Goal: Task Accomplishment & Management: Complete application form

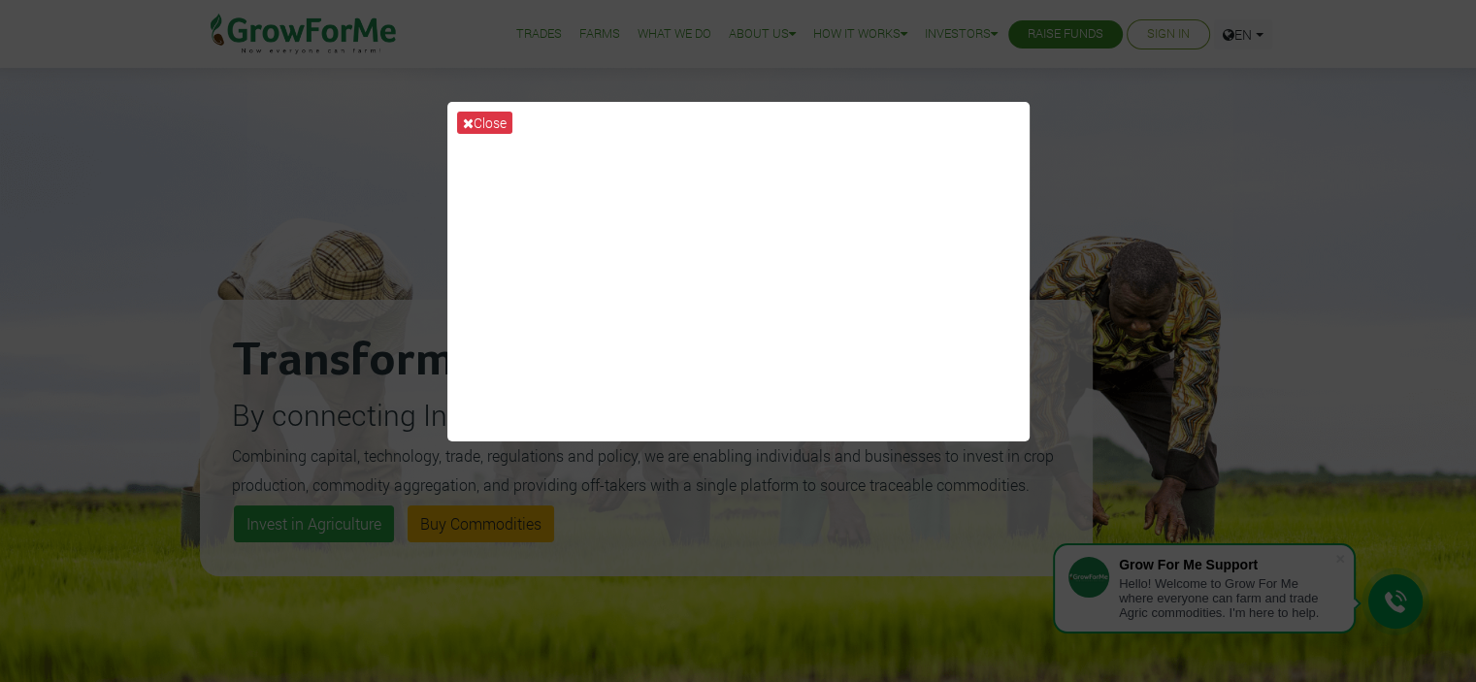
click at [1165, 371] on div "Close" at bounding box center [738, 341] width 1476 height 682
click at [490, 121] on button "Close" at bounding box center [484, 123] width 55 height 22
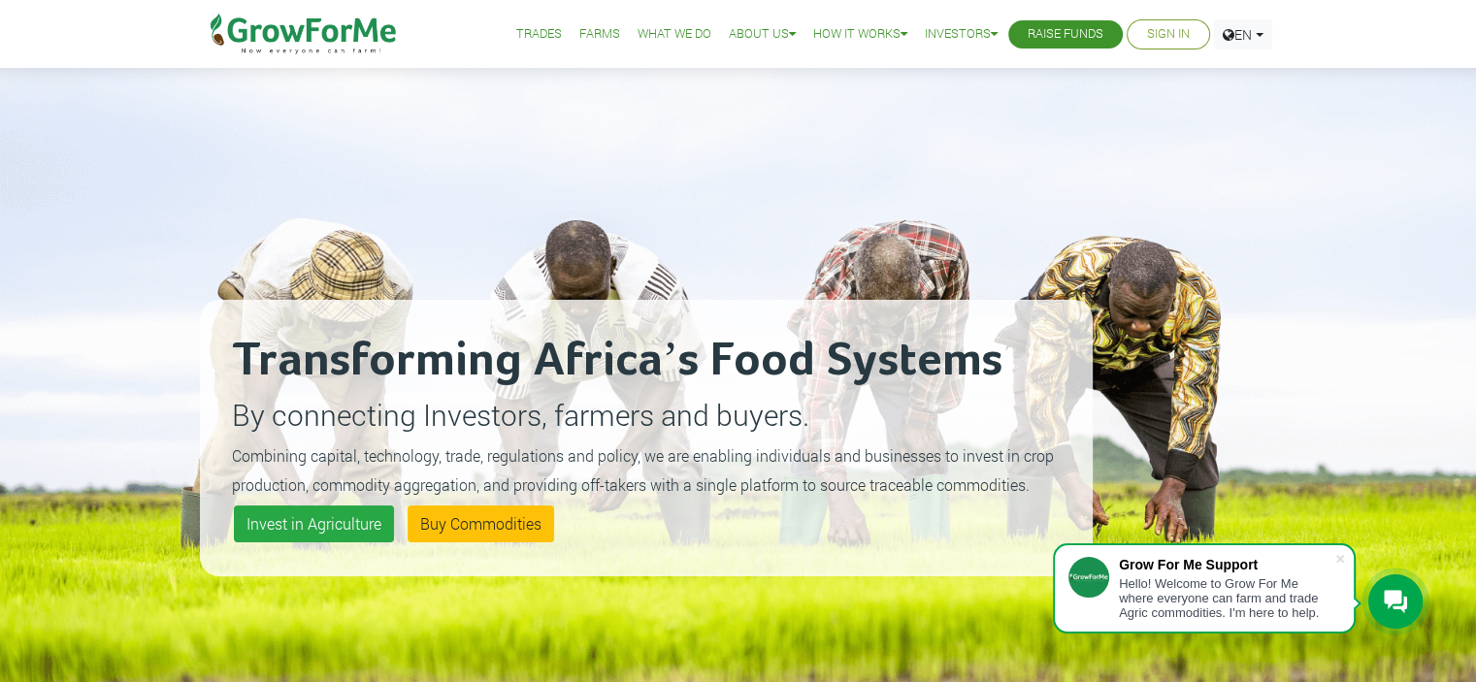
click at [490, 121] on div "Transforming Africa’s Food Systems By connecting Investors, farmers and buyers.…" at bounding box center [646, 438] width 893 height 682
click at [1168, 28] on link "Sign In" at bounding box center [1168, 34] width 43 height 20
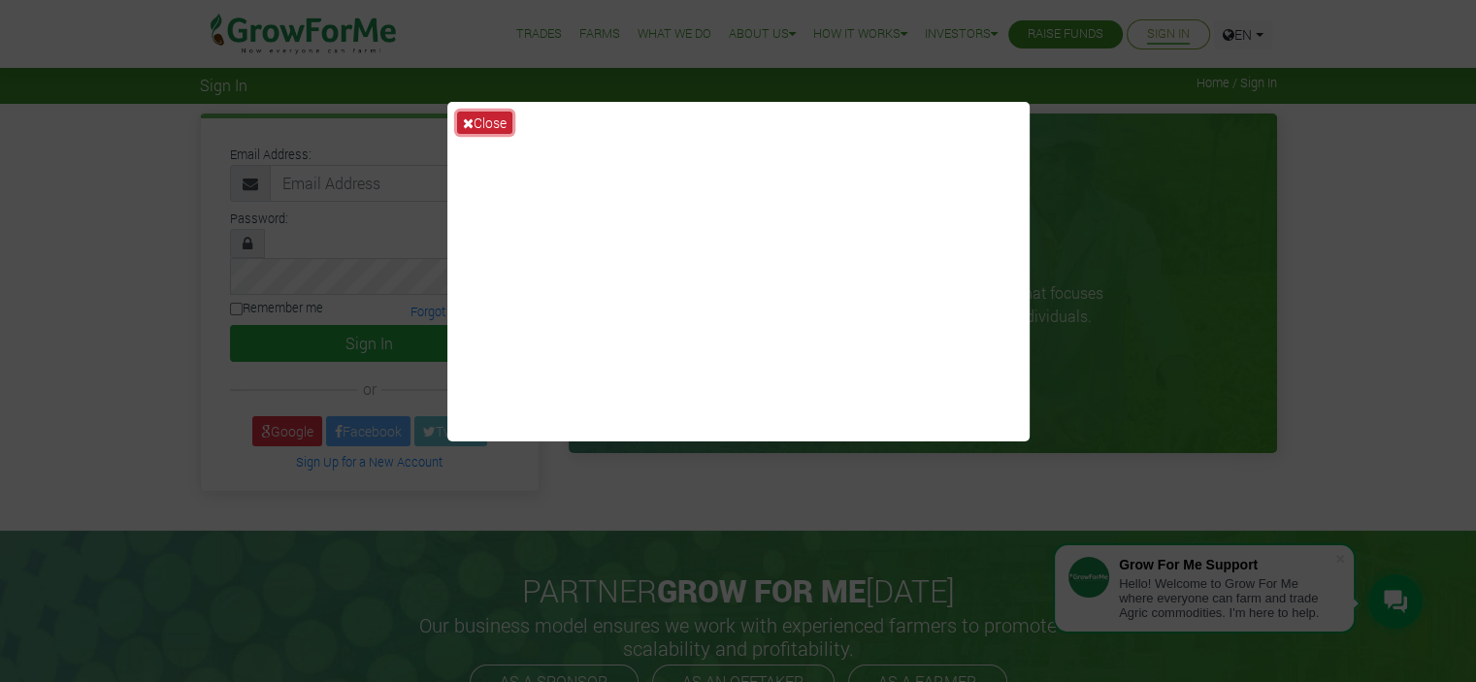
click at [475, 124] on button "Close" at bounding box center [484, 123] width 55 height 22
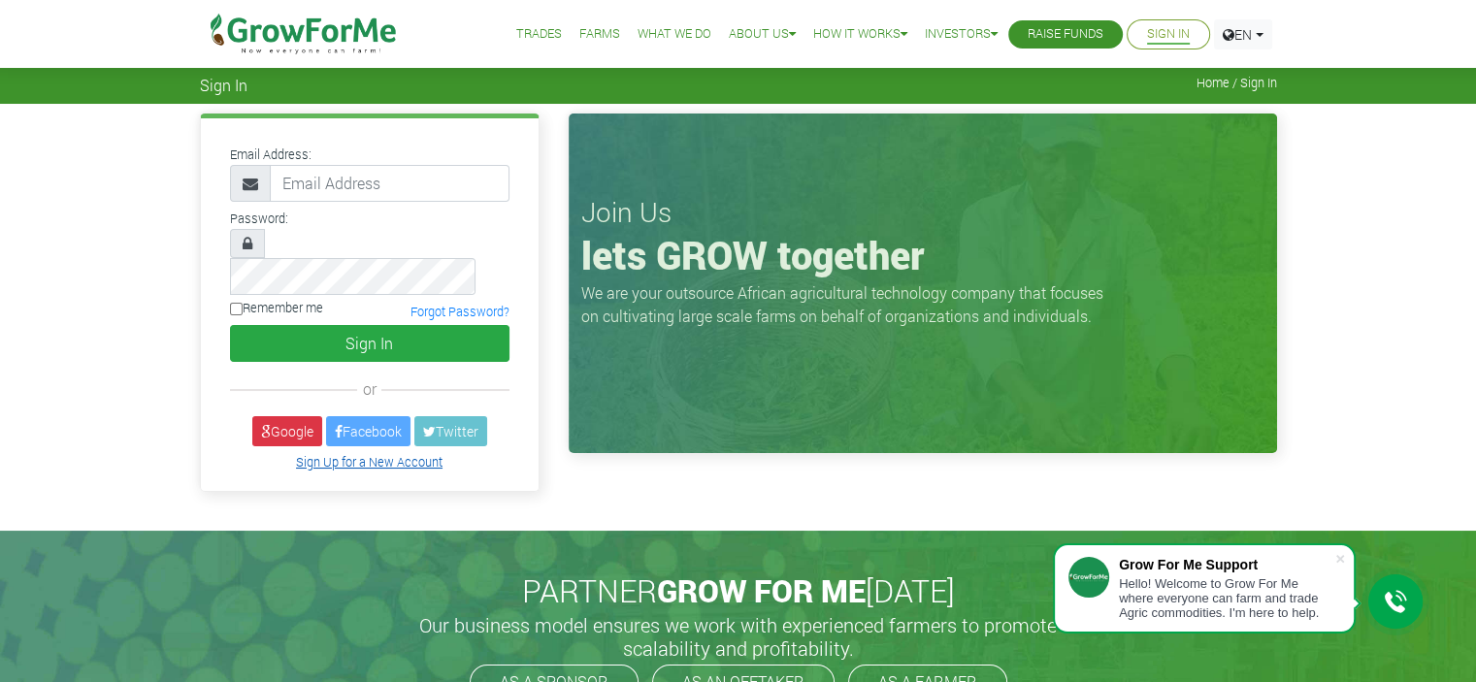
click at [340, 454] on link "Sign Up for a New Account" at bounding box center [369, 462] width 147 height 16
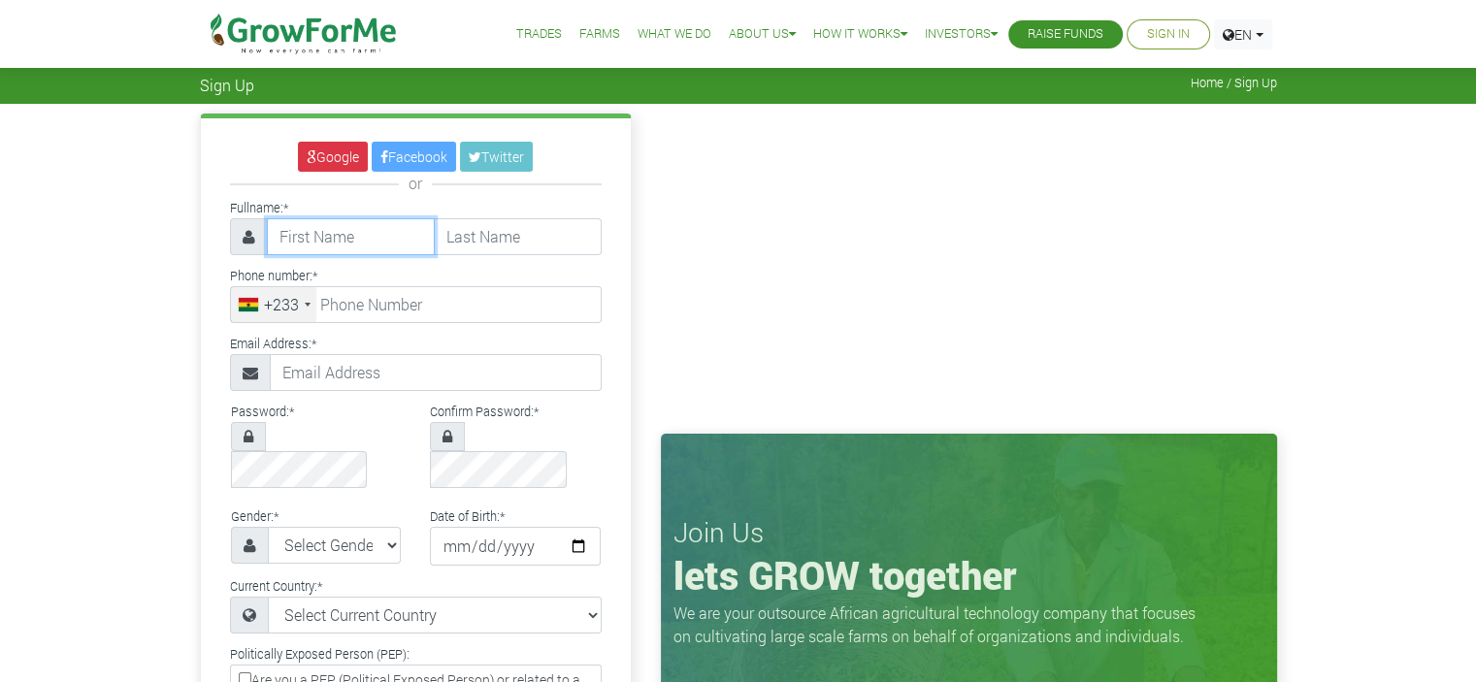
click at [345, 234] on input "text" at bounding box center [351, 236] width 168 height 37
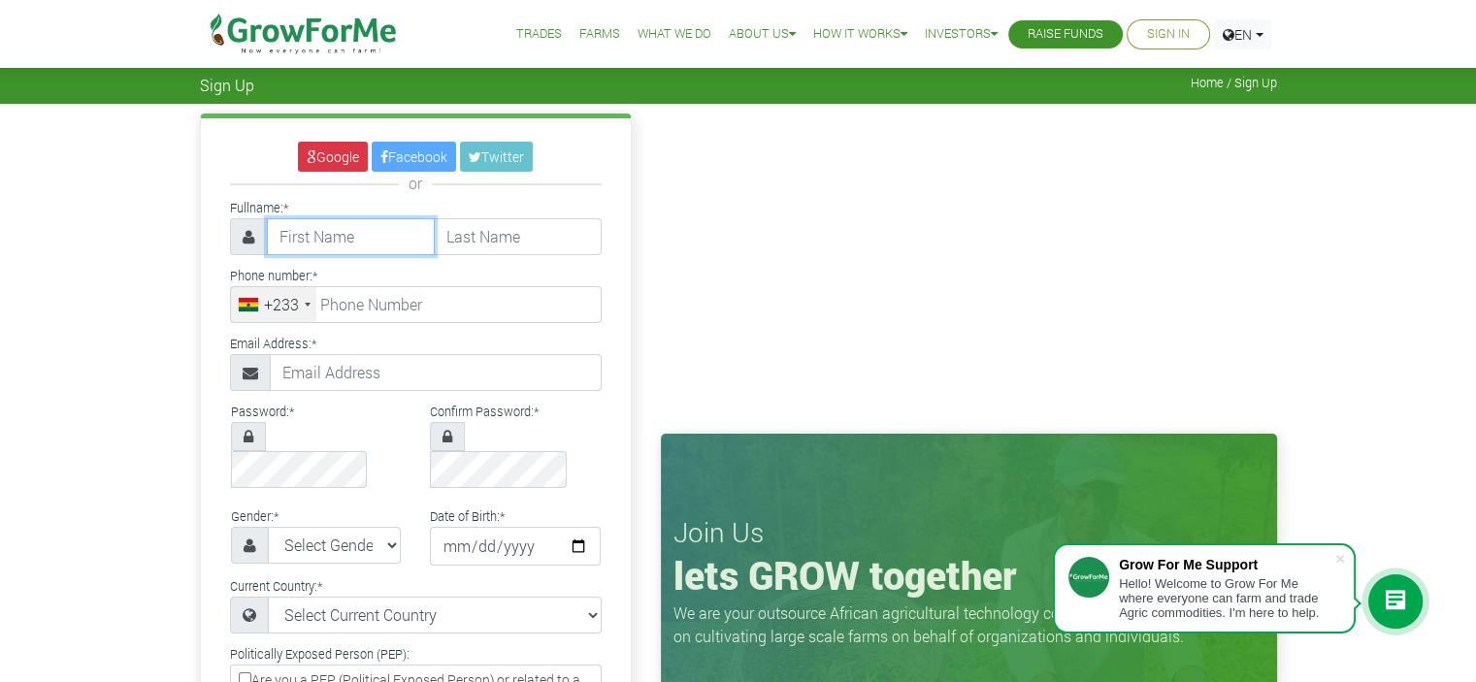
click at [337, 230] on input "text" at bounding box center [351, 236] width 168 height 37
type input "ELISHA"
type input "KUKUA"
type input "0243822672"
type input "elishakukua@gmai.com"
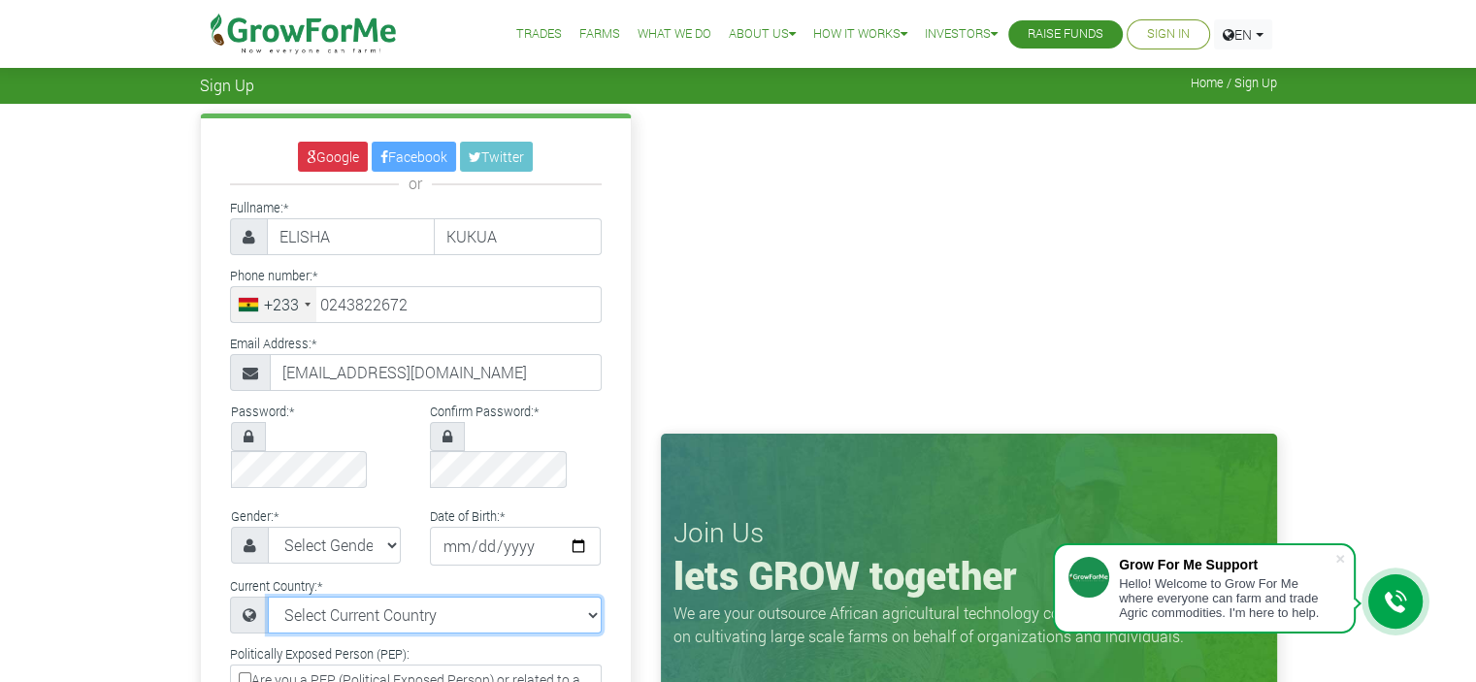
select select "Ghana"
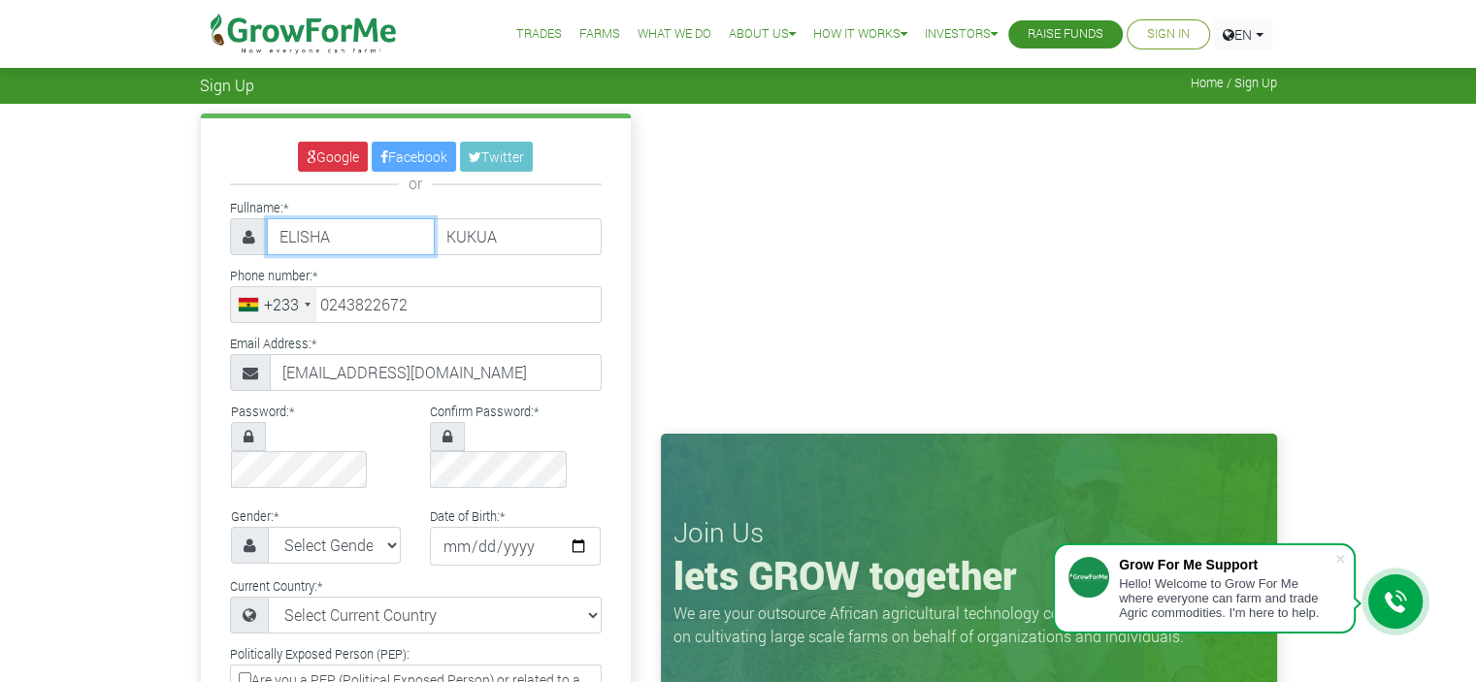
type input "24 382 2672"
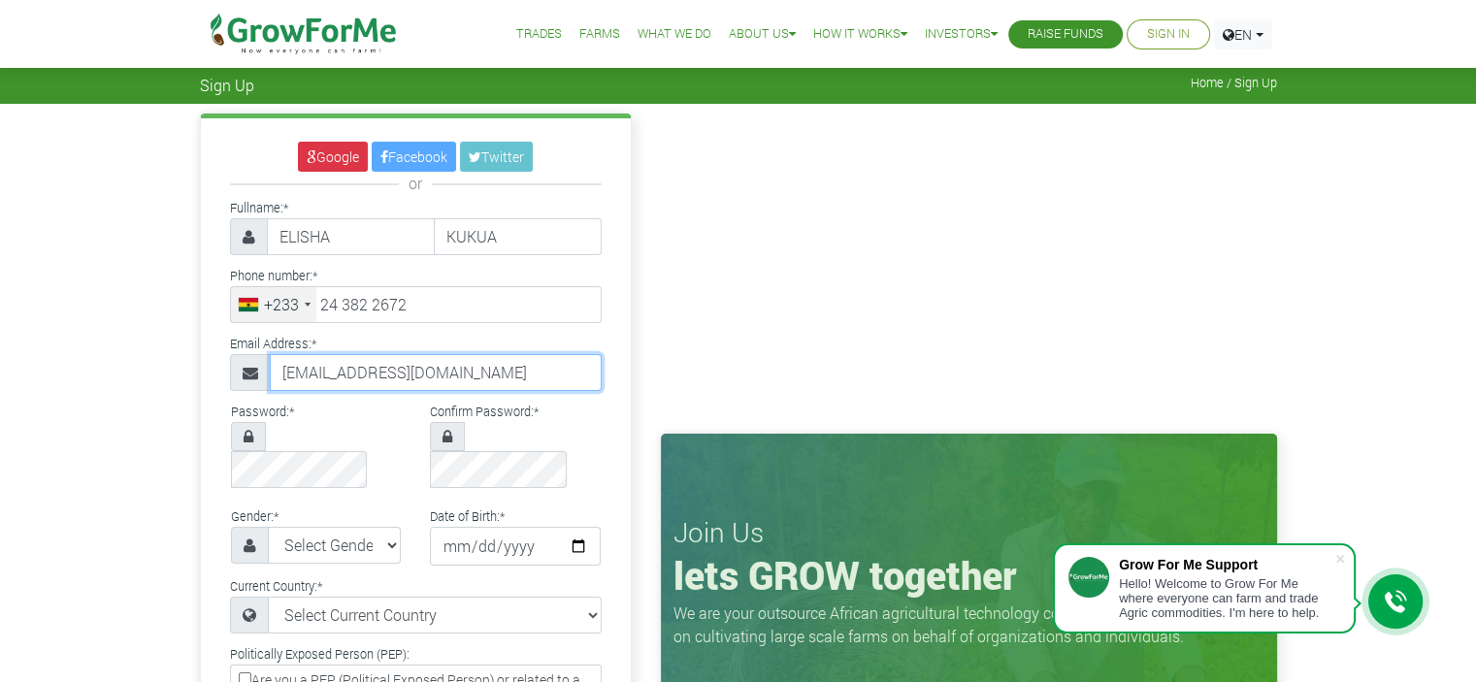
click at [409, 376] on input "elishakukua@gmai.com" at bounding box center [436, 372] width 332 height 37
type input "elishakukua@gmail.com"
click at [622, 531] on div "Gender: * Select Gender Female Male Date of Birth: *" at bounding box center [416, 539] width 430 height 70
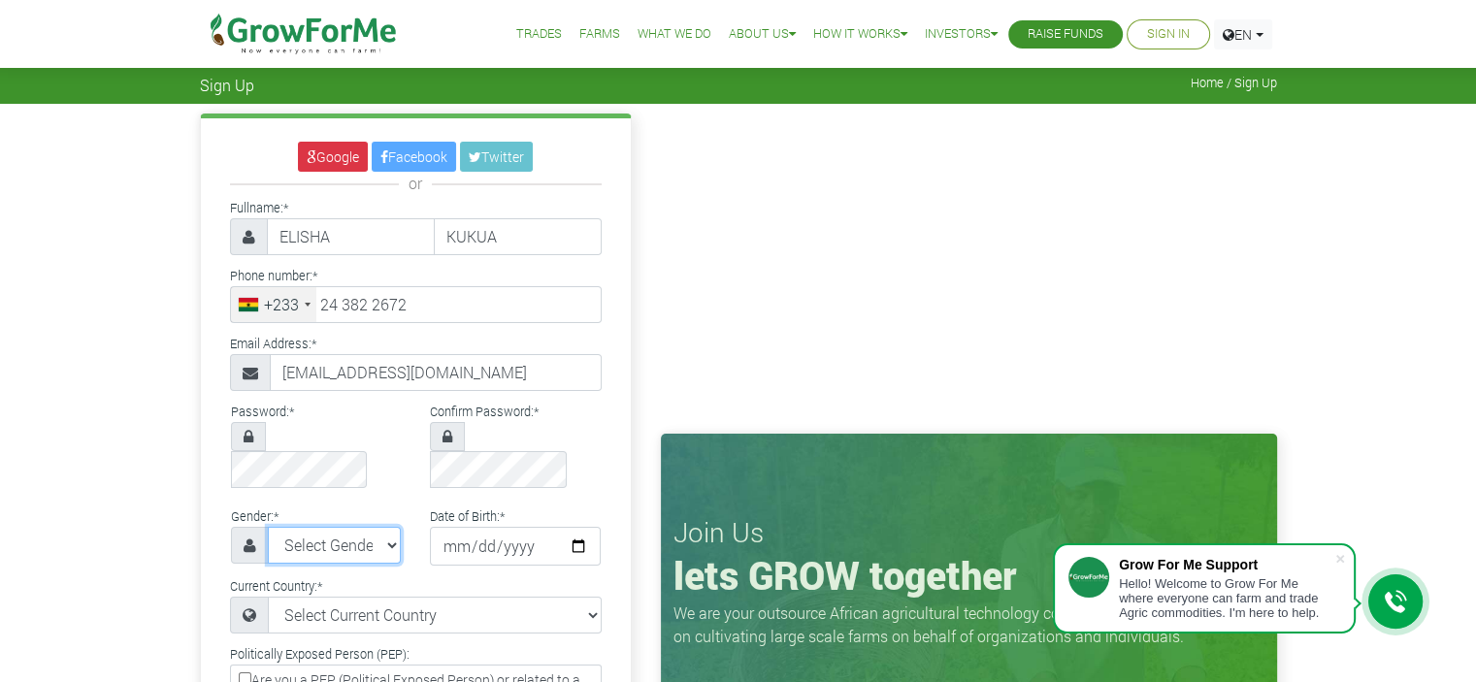
click at [392, 527] on select "Select Gender Female Male" at bounding box center [335, 545] width 134 height 37
select select "Male"
click at [268, 527] on select "Select Gender Female Male" at bounding box center [335, 545] width 134 height 37
click at [570, 527] on input "date" at bounding box center [515, 546] width 171 height 39
type input "1981-10-03"
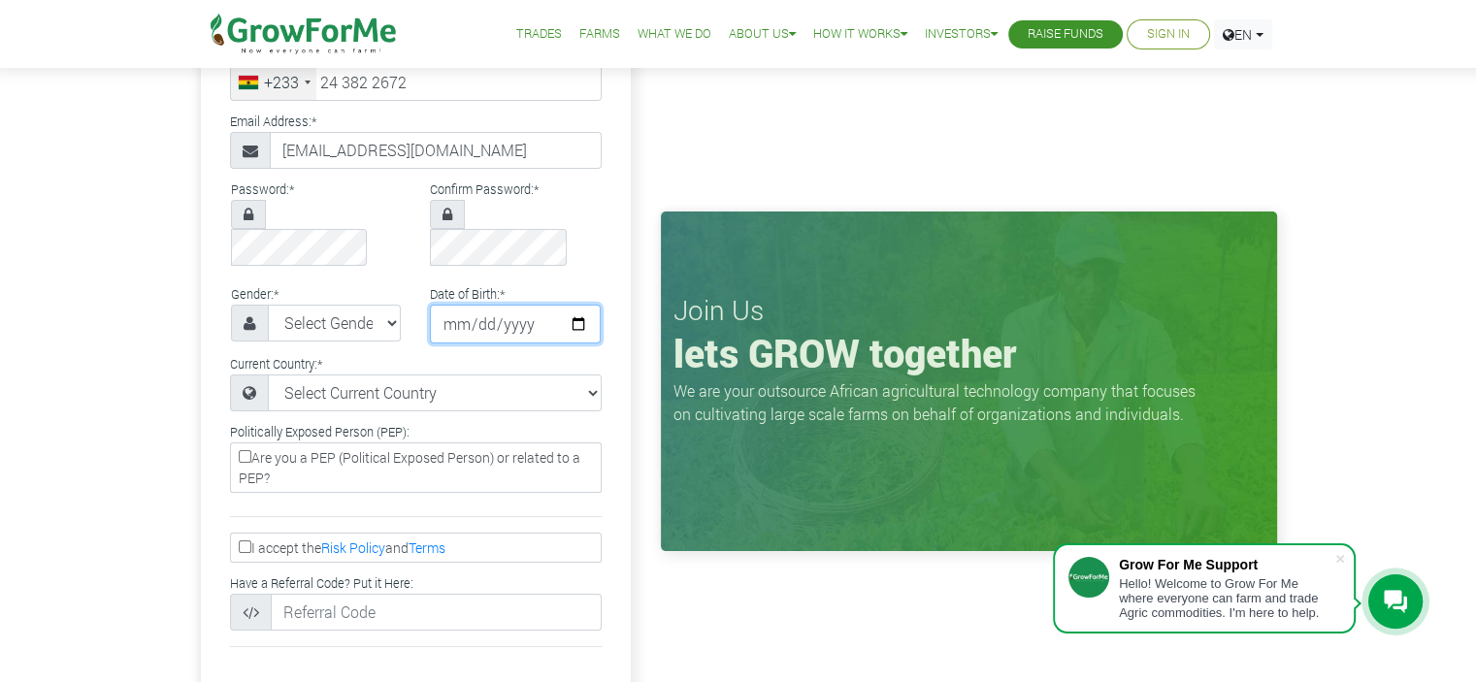
scroll to position [225, 0]
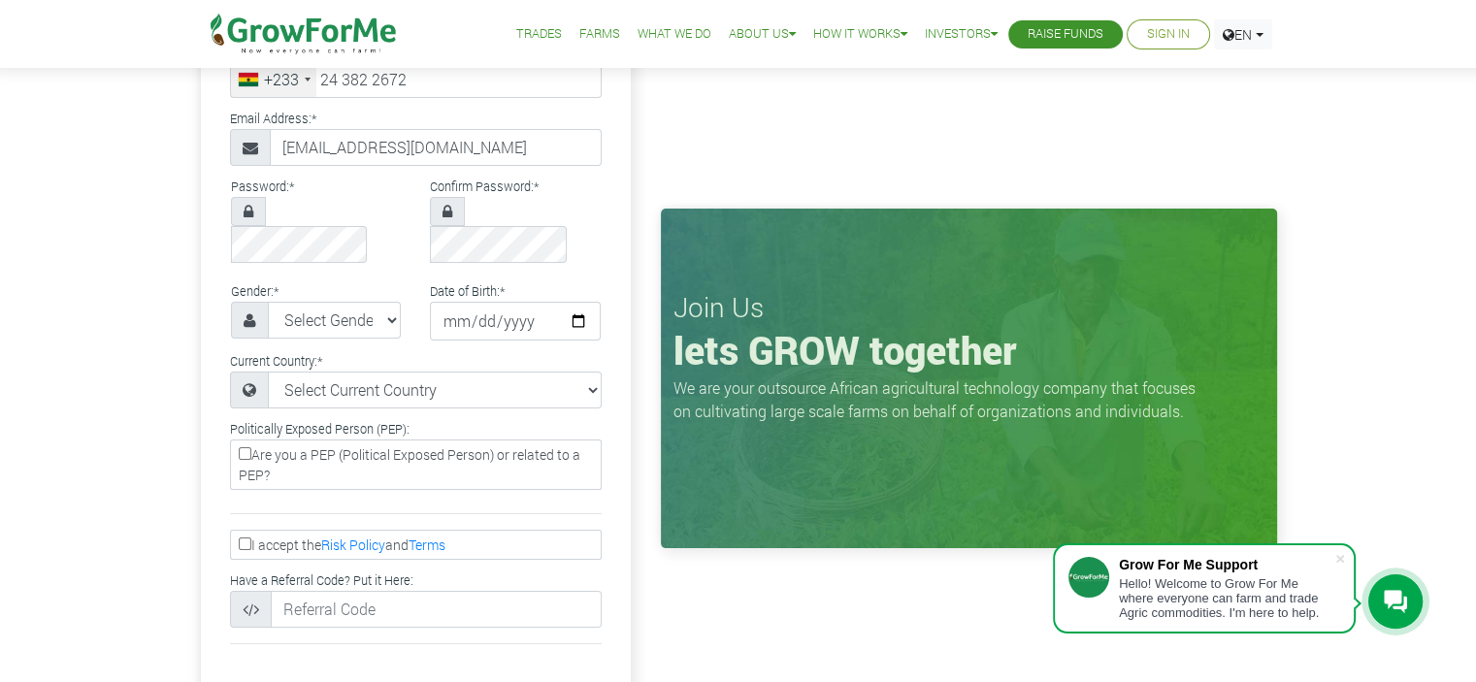
click at [245, 538] on input "I accept the Risk Policy and Terms" at bounding box center [245, 544] width 13 height 13
checkbox input "true"
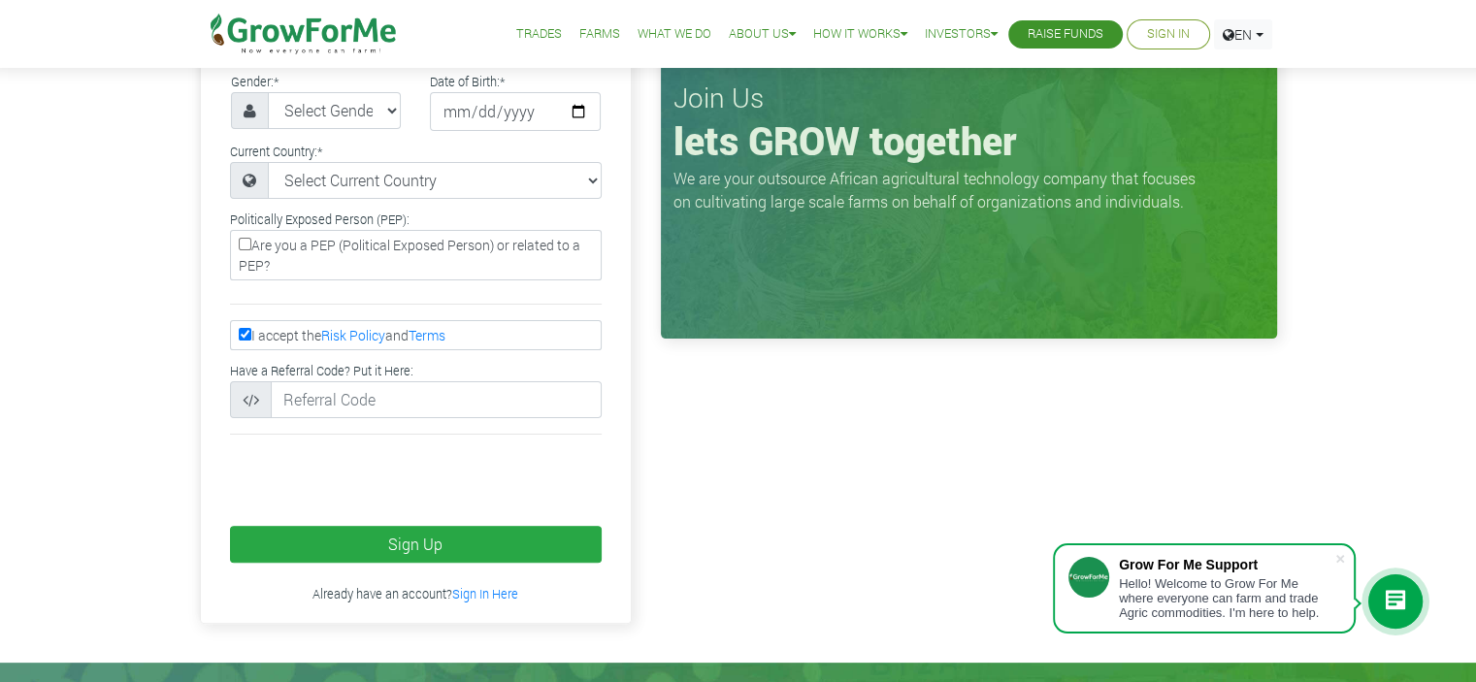
scroll to position [438, 0]
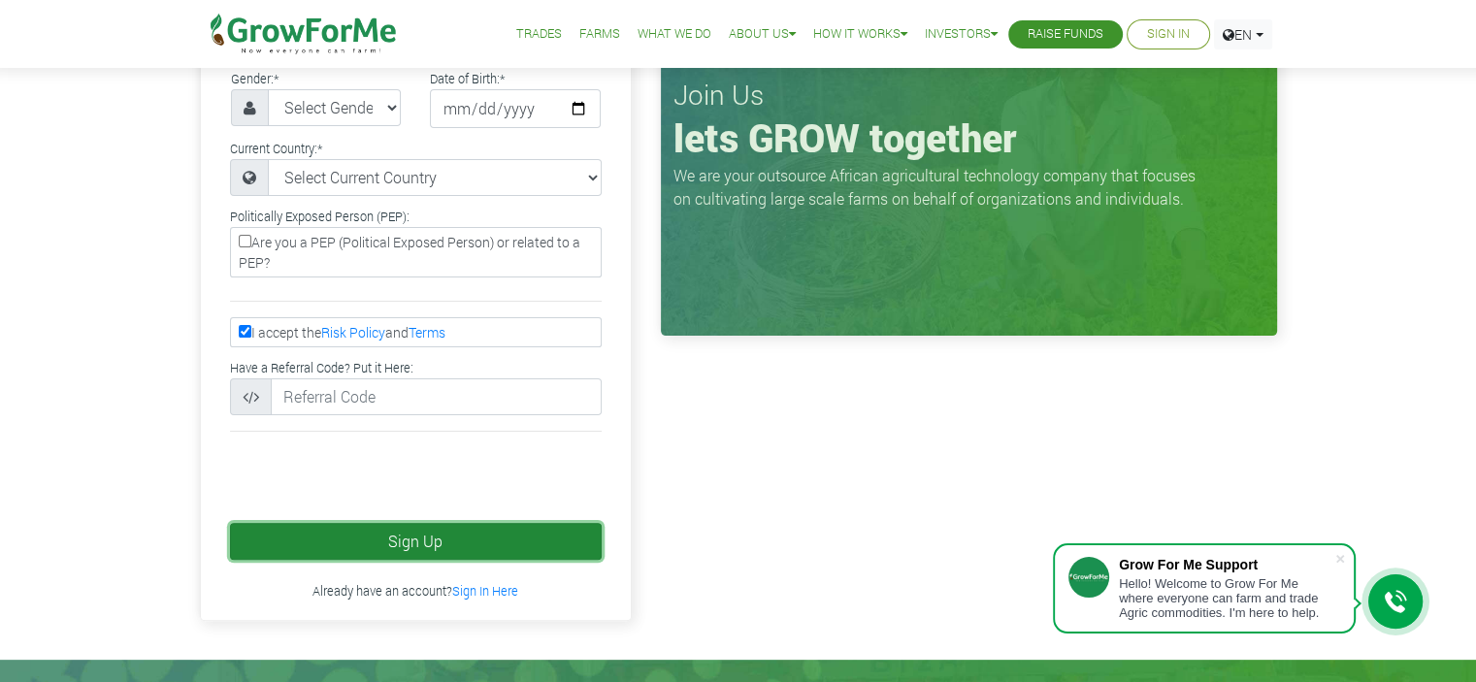
click at [412, 523] on button "Sign Up" at bounding box center [416, 541] width 372 height 37
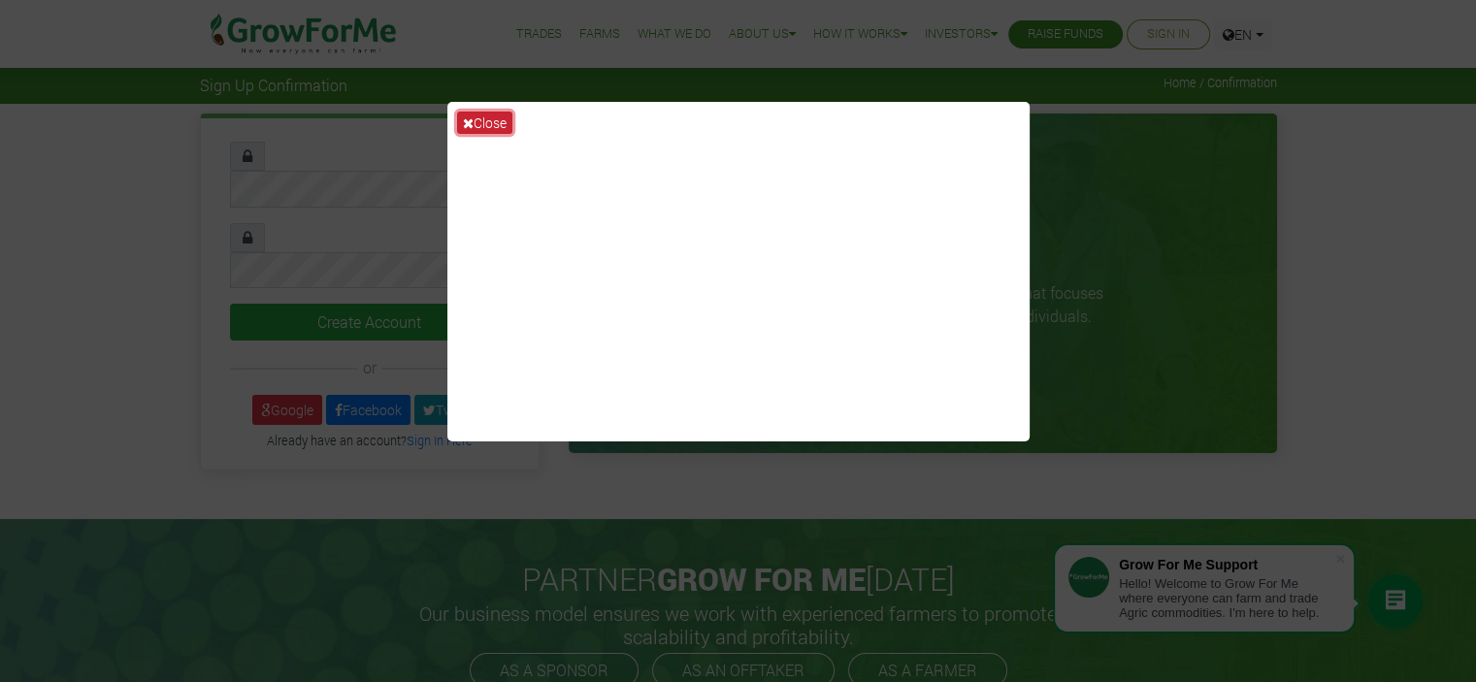
click at [481, 119] on button "Close" at bounding box center [484, 123] width 55 height 22
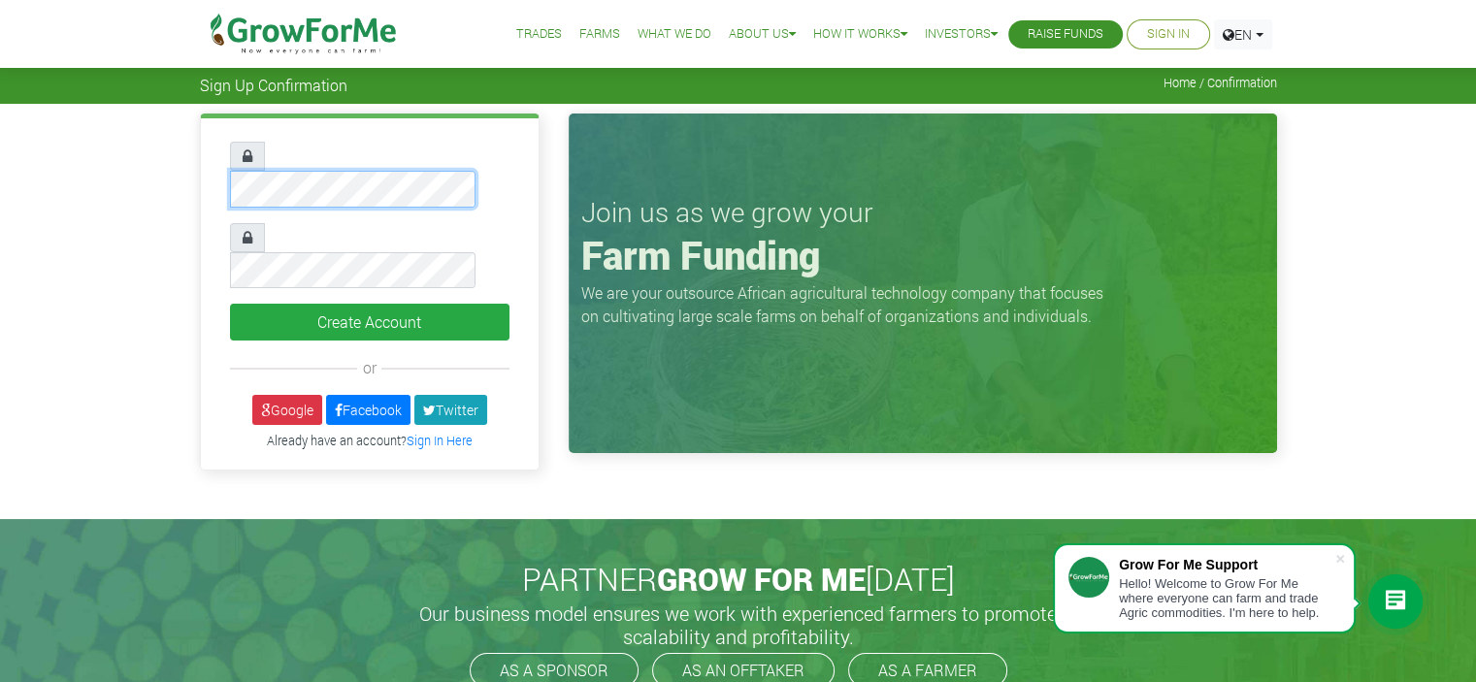
click at [259, 170] on div at bounding box center [369, 175] width 279 height 66
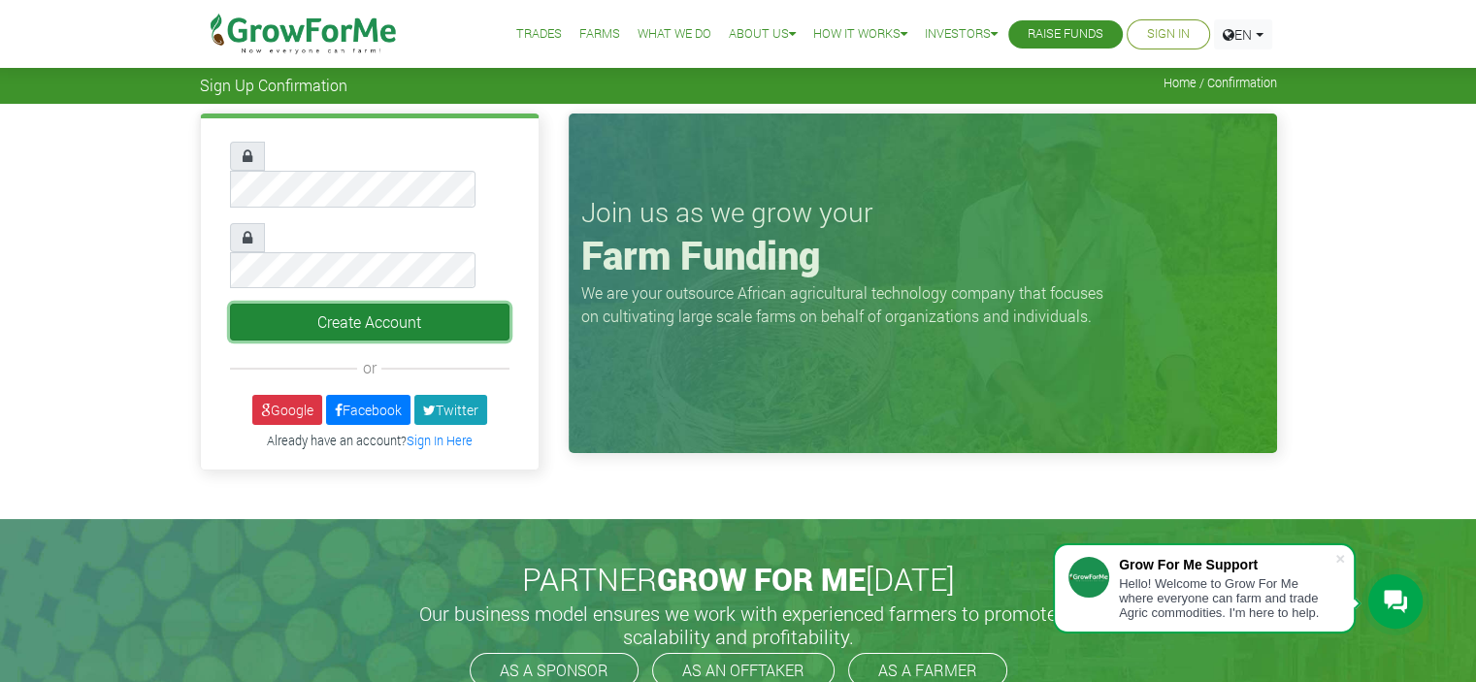
click at [392, 304] on button "Create Account" at bounding box center [369, 322] width 279 height 37
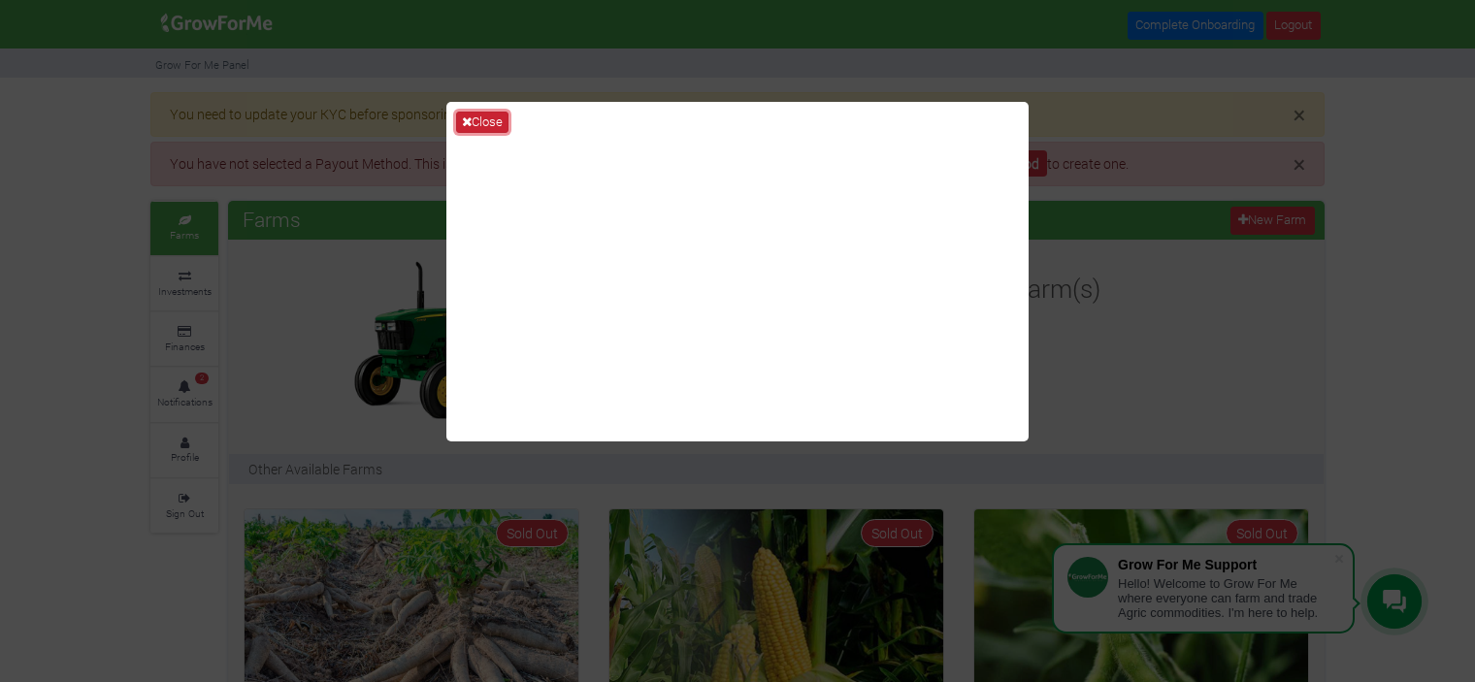
click at [484, 119] on button "Close" at bounding box center [482, 122] width 52 height 21
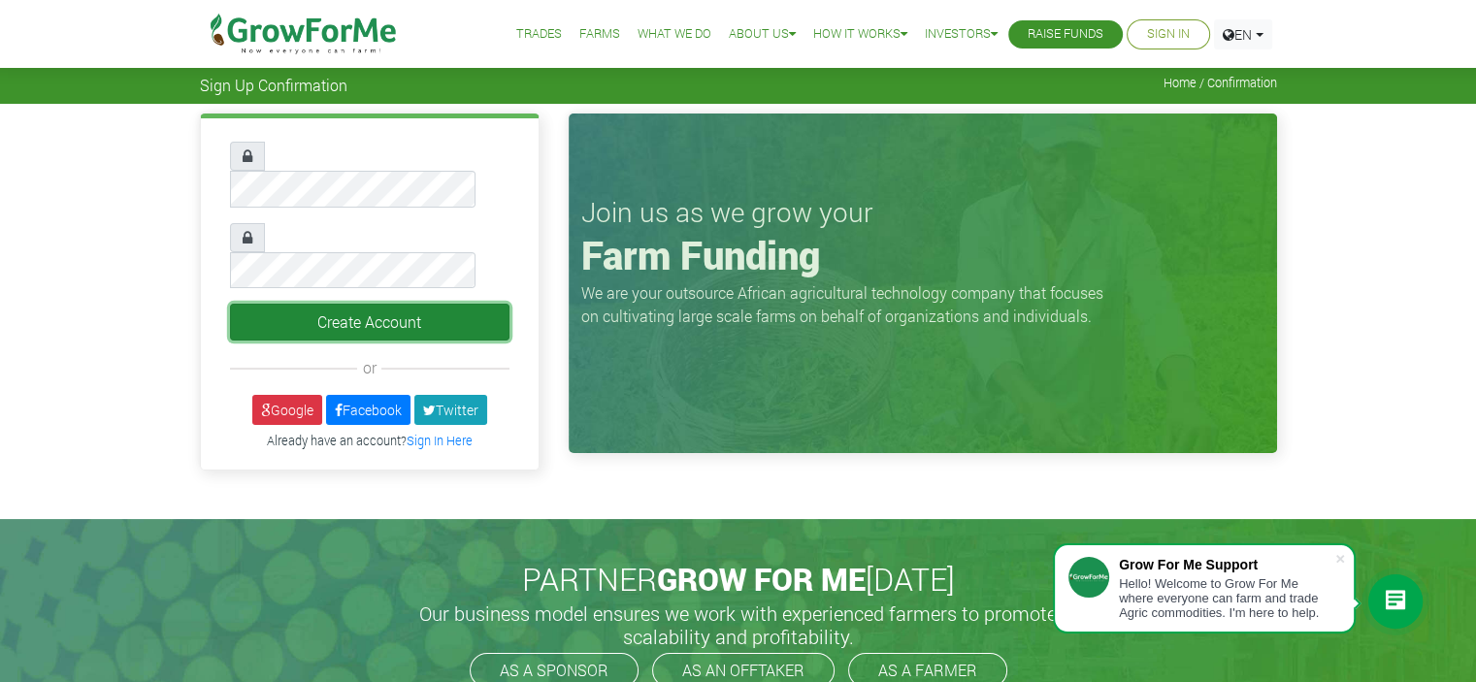
click at [387, 304] on button "Create Account" at bounding box center [369, 322] width 279 height 37
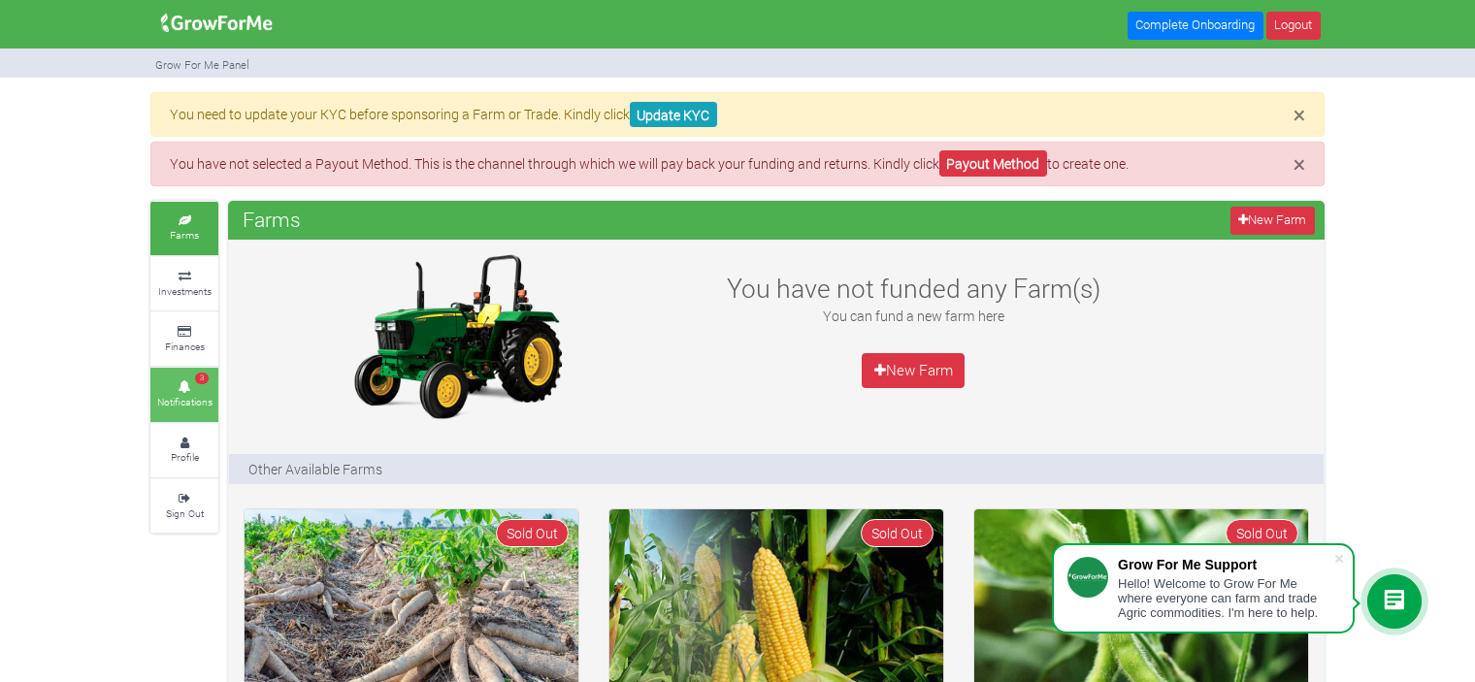
click at [184, 387] on icon at bounding box center [184, 387] width 58 height 10
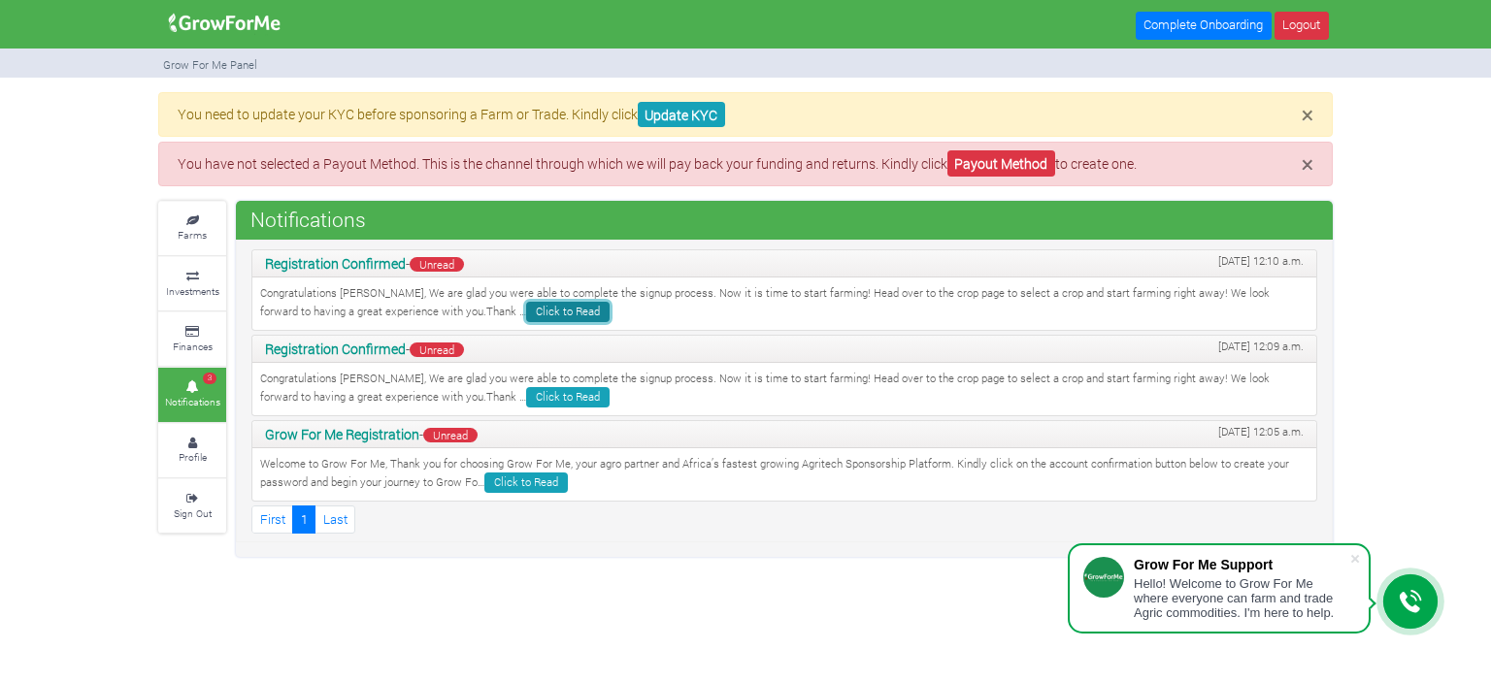
click at [526, 306] on link "Click to Read" at bounding box center [567, 312] width 83 height 20
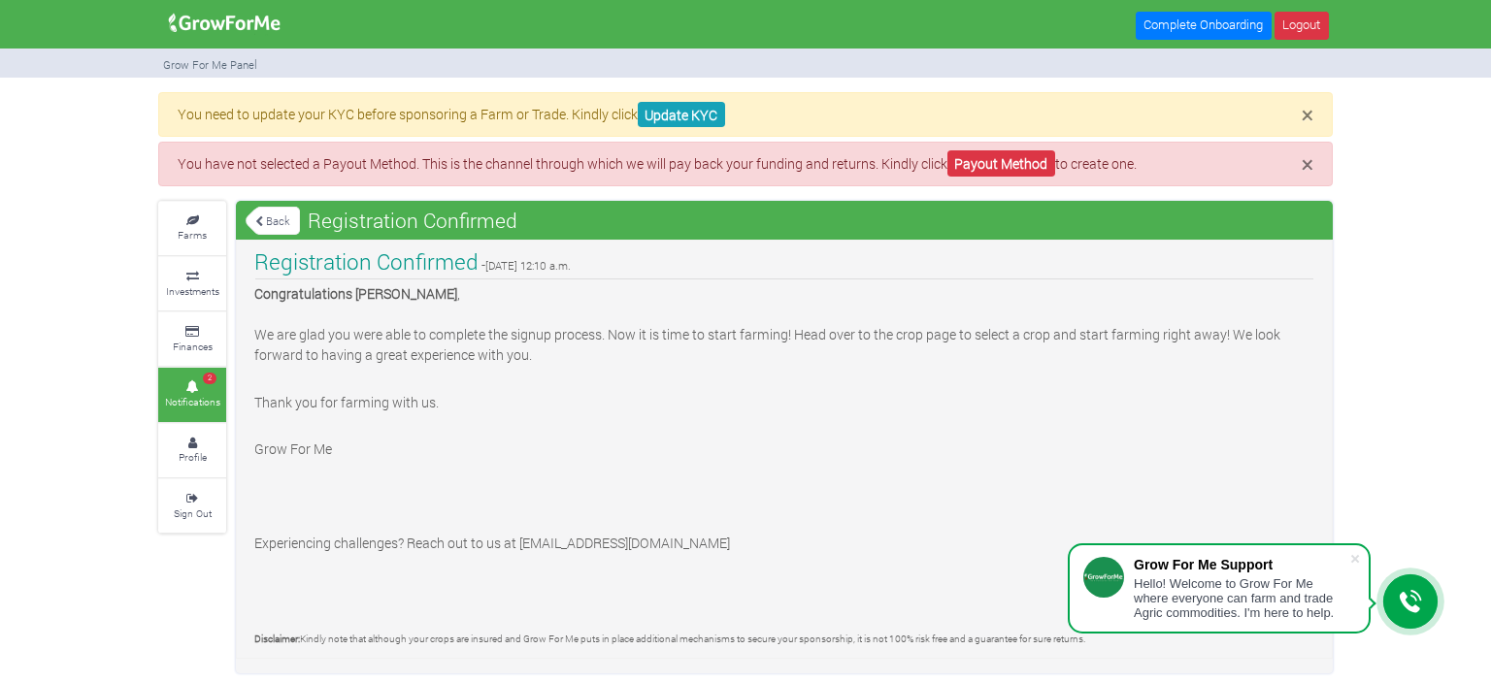
click at [276, 217] on link "Back" at bounding box center [273, 221] width 54 height 32
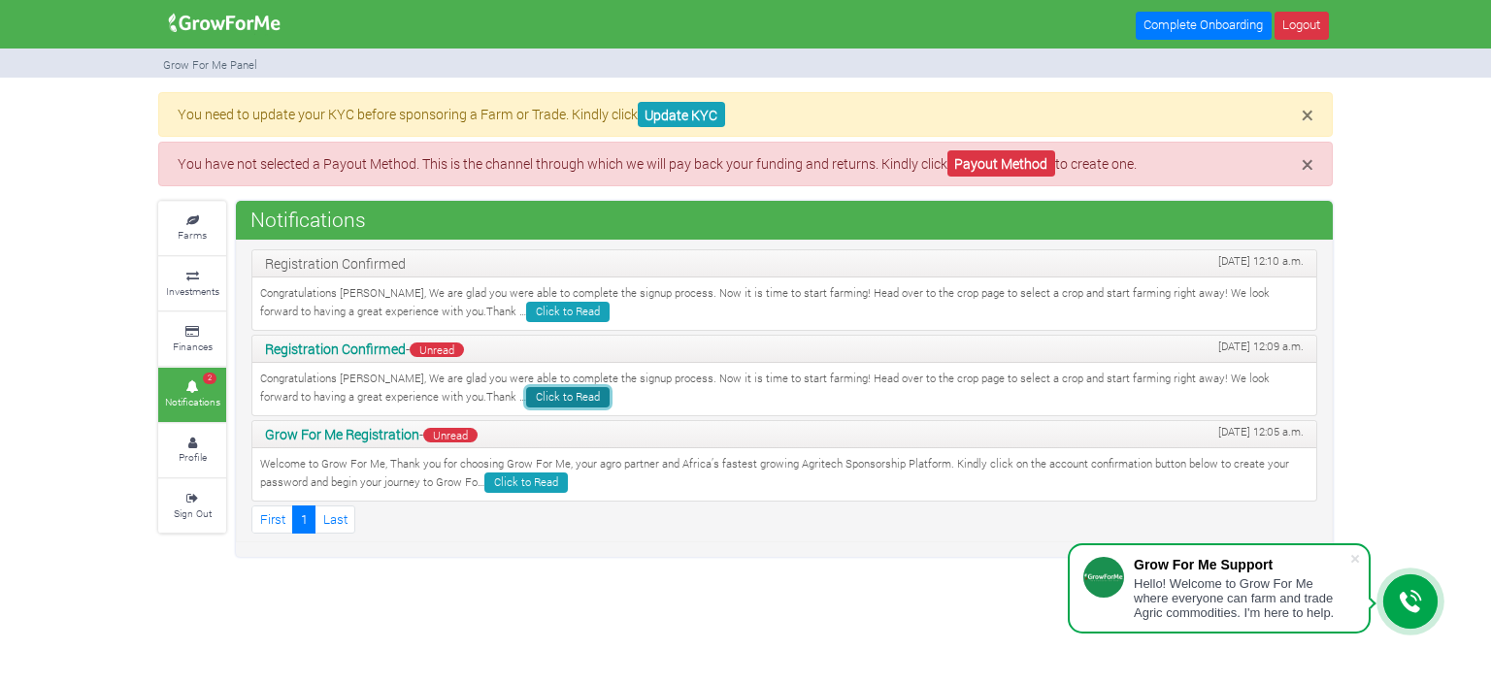
click at [526, 392] on link "Click to Read" at bounding box center [567, 397] width 83 height 20
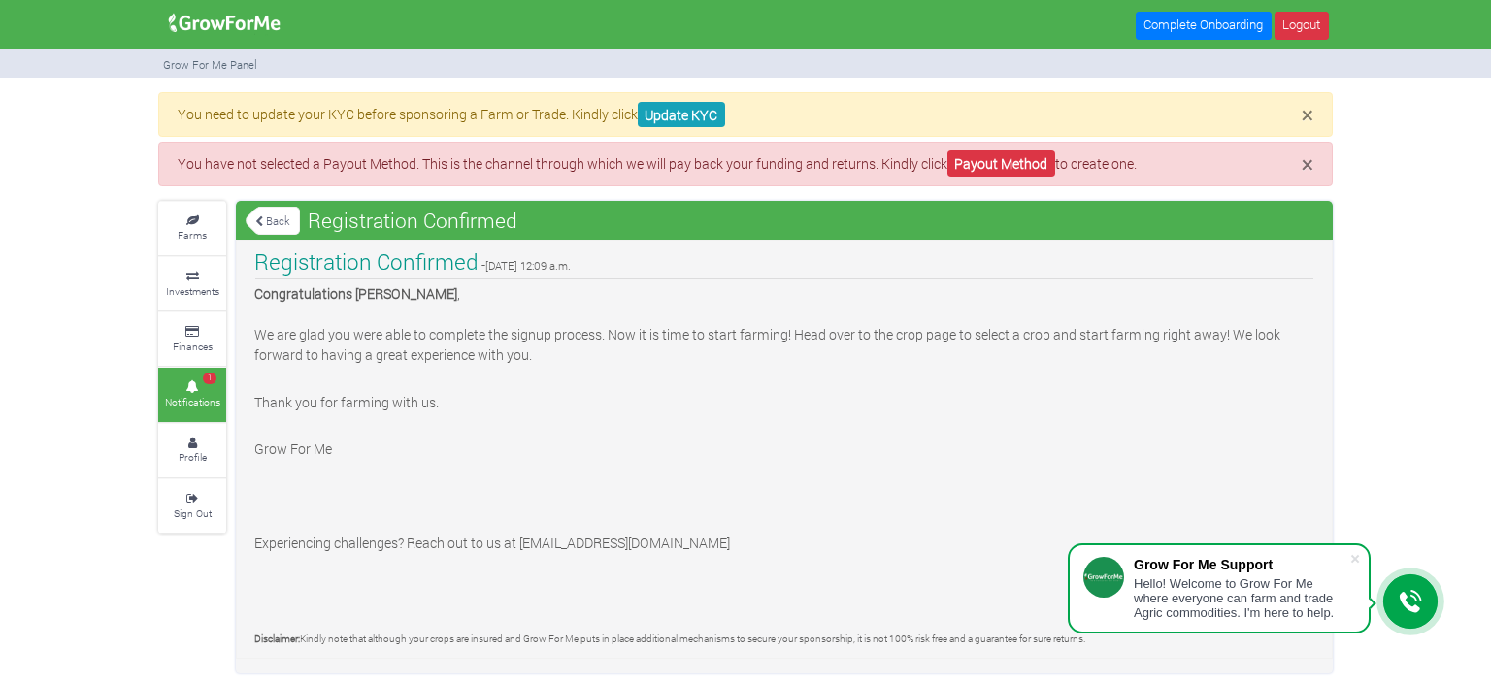
click at [273, 229] on link "Back" at bounding box center [273, 221] width 54 height 32
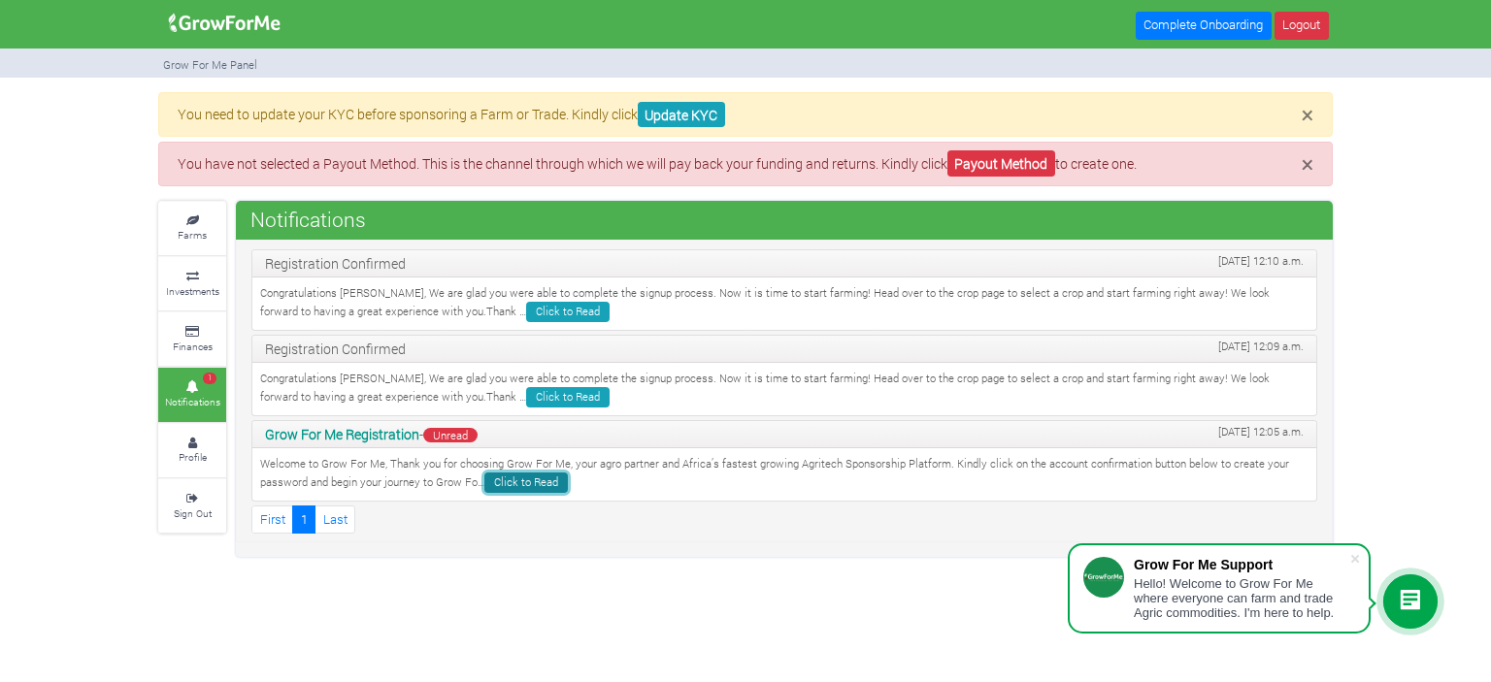
click at [524, 476] on link "Click to Read" at bounding box center [525, 483] width 83 height 20
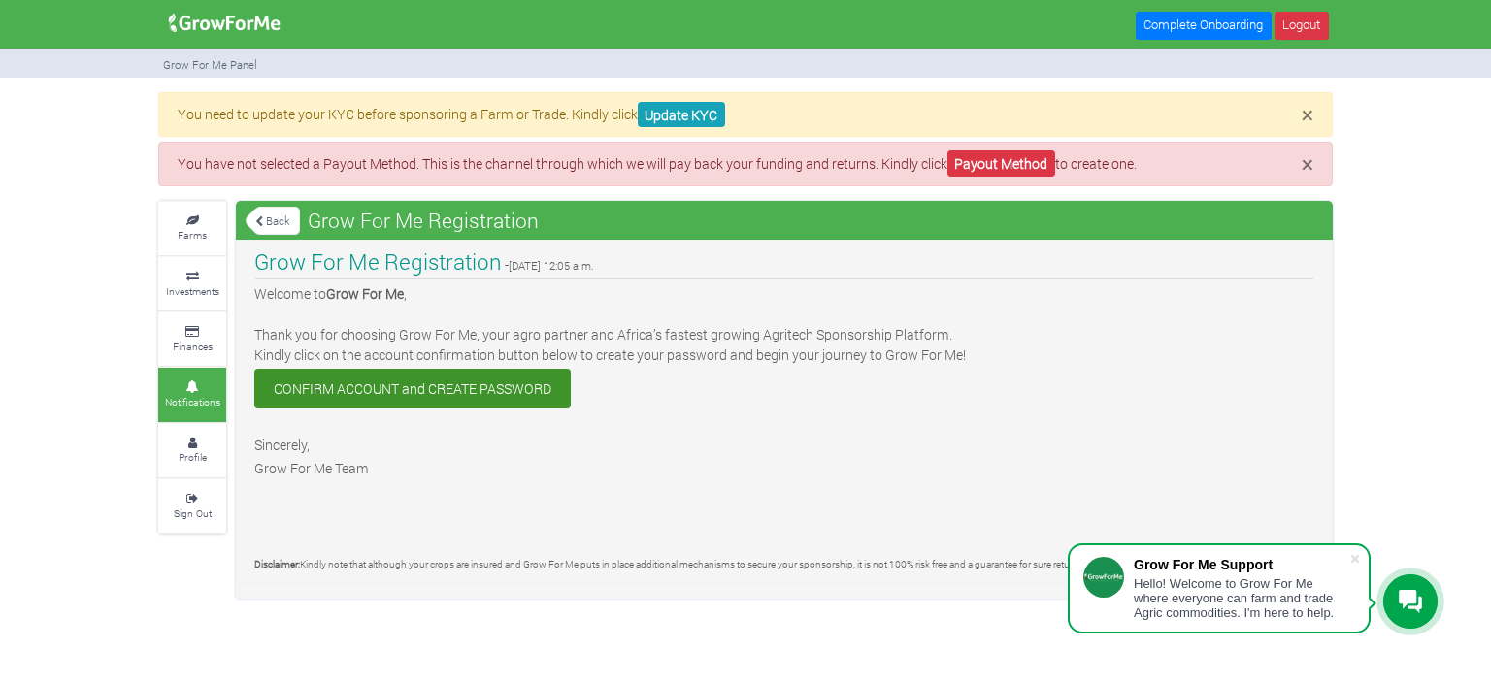
click at [267, 209] on link "Back" at bounding box center [273, 221] width 54 height 32
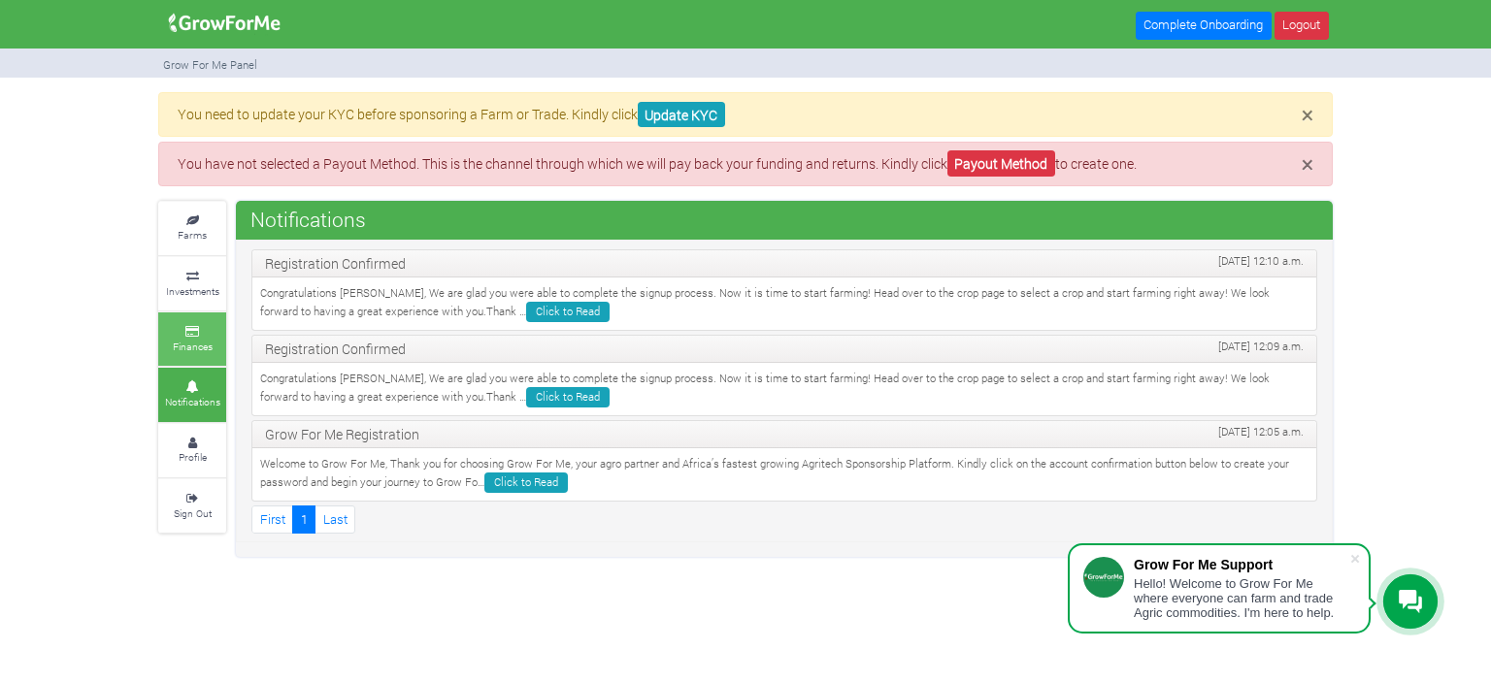
click at [195, 327] on icon at bounding box center [192, 332] width 58 height 10
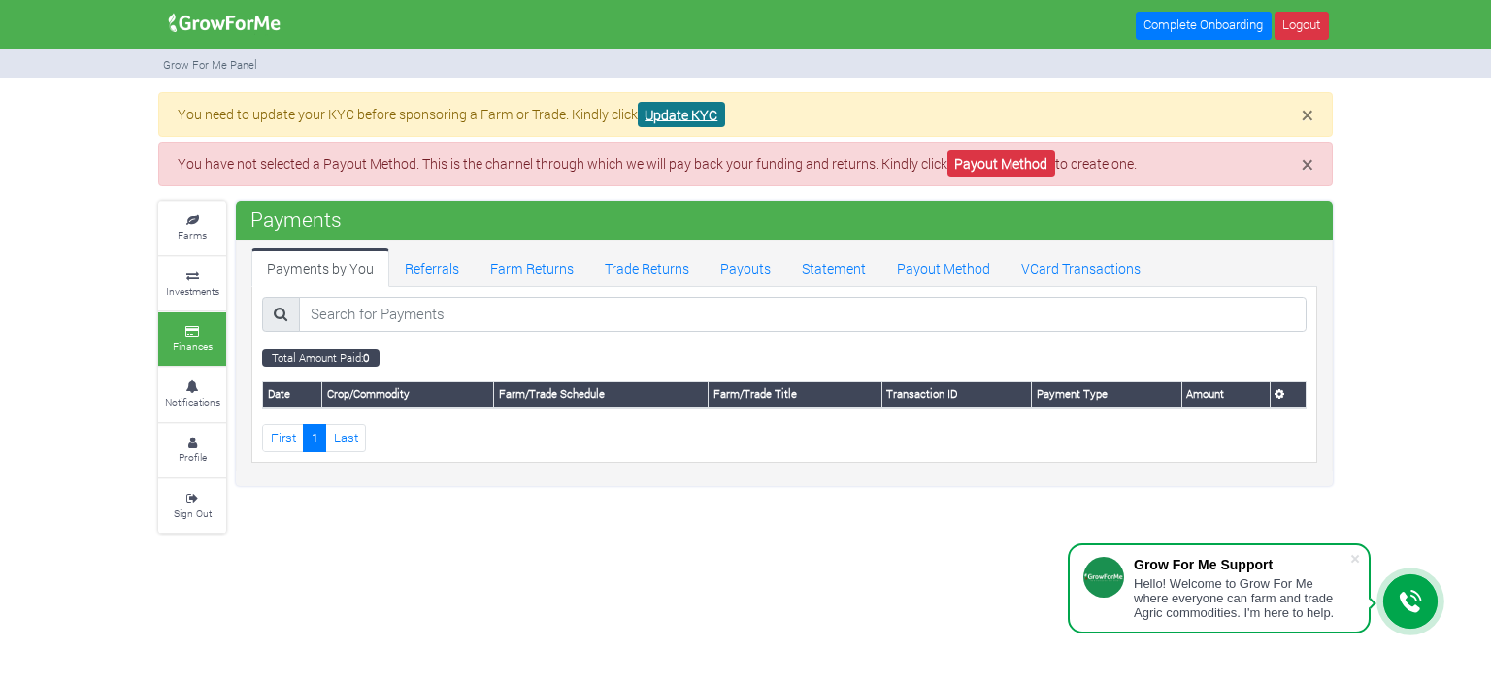
click at [685, 106] on link "Update KYC" at bounding box center [681, 115] width 87 height 26
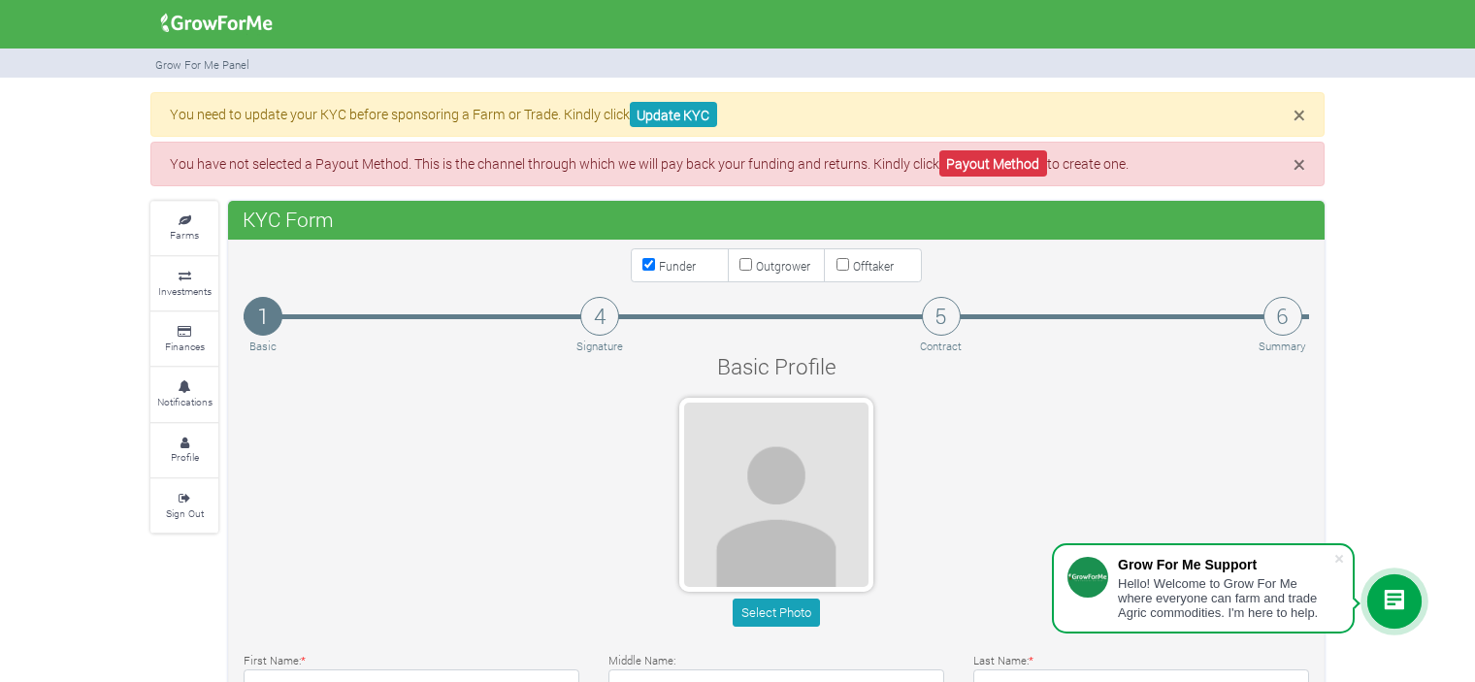
click at [743, 263] on input "Outgrower" at bounding box center [745, 264] width 13 height 13
checkbox input "true"
click at [843, 259] on input "Offtaker" at bounding box center [843, 264] width 13 height 13
checkbox input "true"
click at [777, 608] on button "Select Photo" at bounding box center [776, 613] width 86 height 28
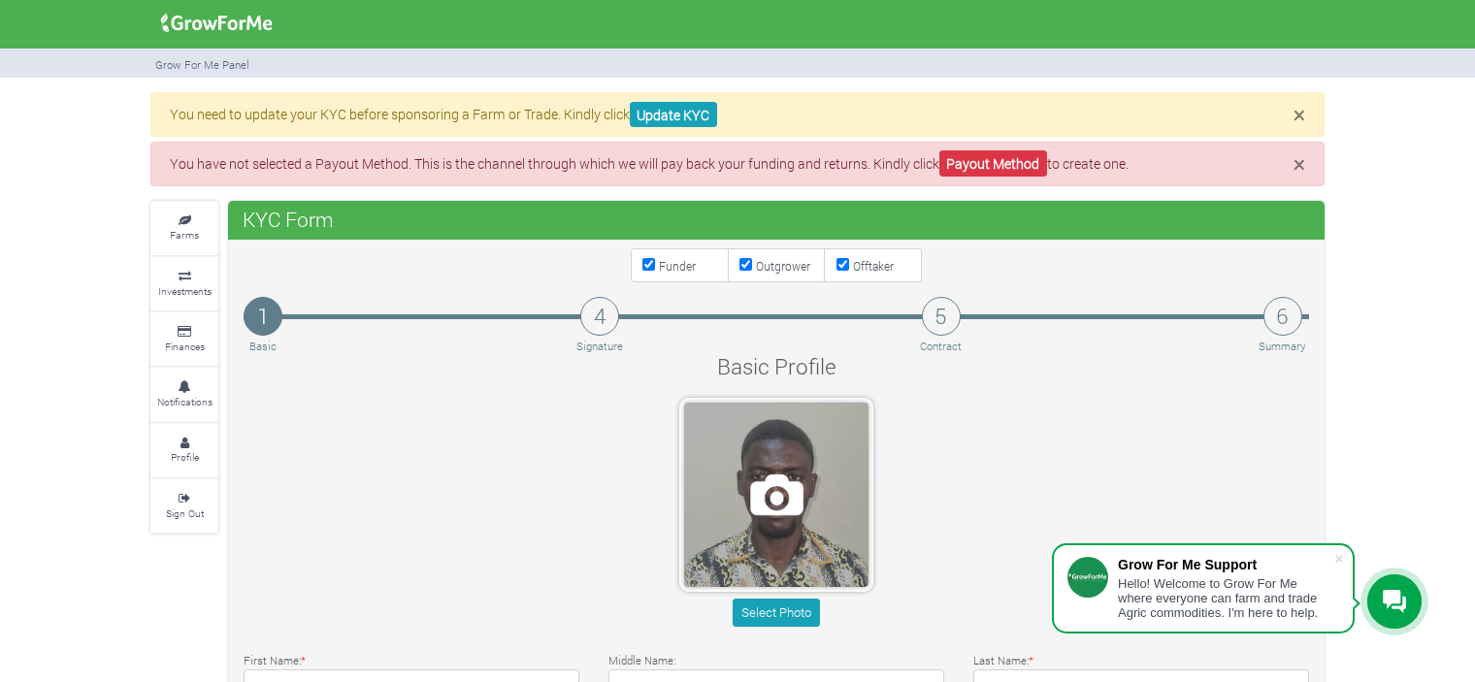
drag, startPoint x: 820, startPoint y: 486, endPoint x: 817, endPoint y: 464, distance: 22.5
click at [817, 464] on span at bounding box center [776, 495] width 184 height 184
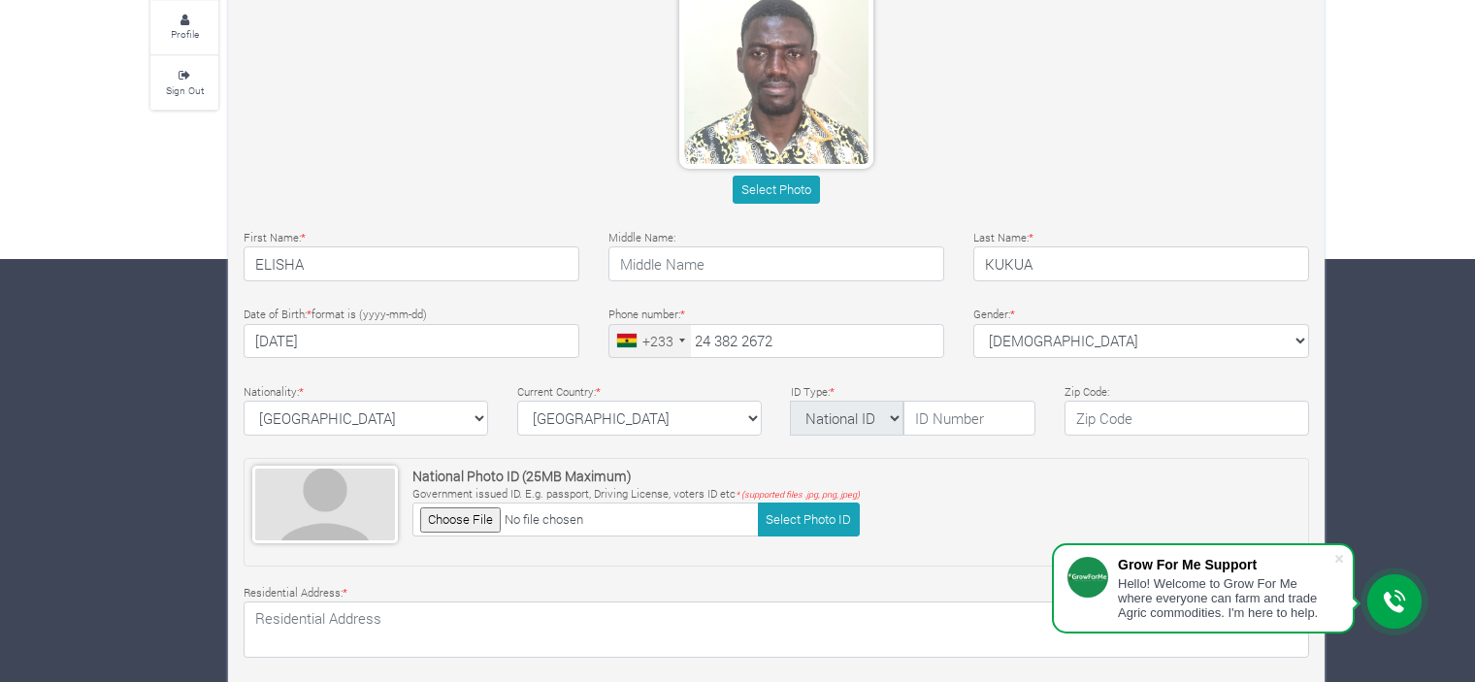
scroll to position [427, 0]
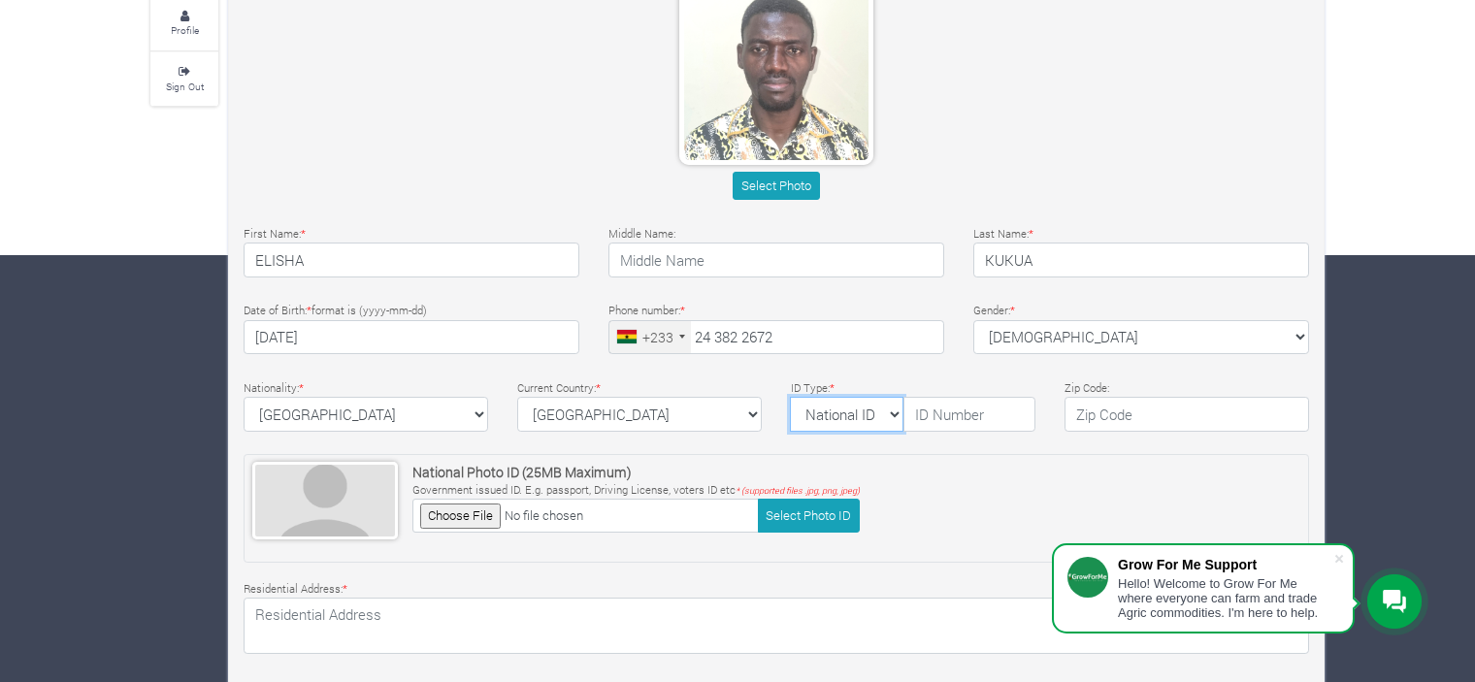
click at [897, 410] on select "National ID Ghana ID Passport Drivers" at bounding box center [847, 414] width 114 height 35
select select "Ghana ID"
click at [790, 397] on select "National ID Ghana ID Passport Drivers" at bounding box center [847, 414] width 114 height 35
click at [1143, 405] on input "text" at bounding box center [1187, 414] width 245 height 35
click at [969, 417] on input "text" at bounding box center [969, 414] width 132 height 35
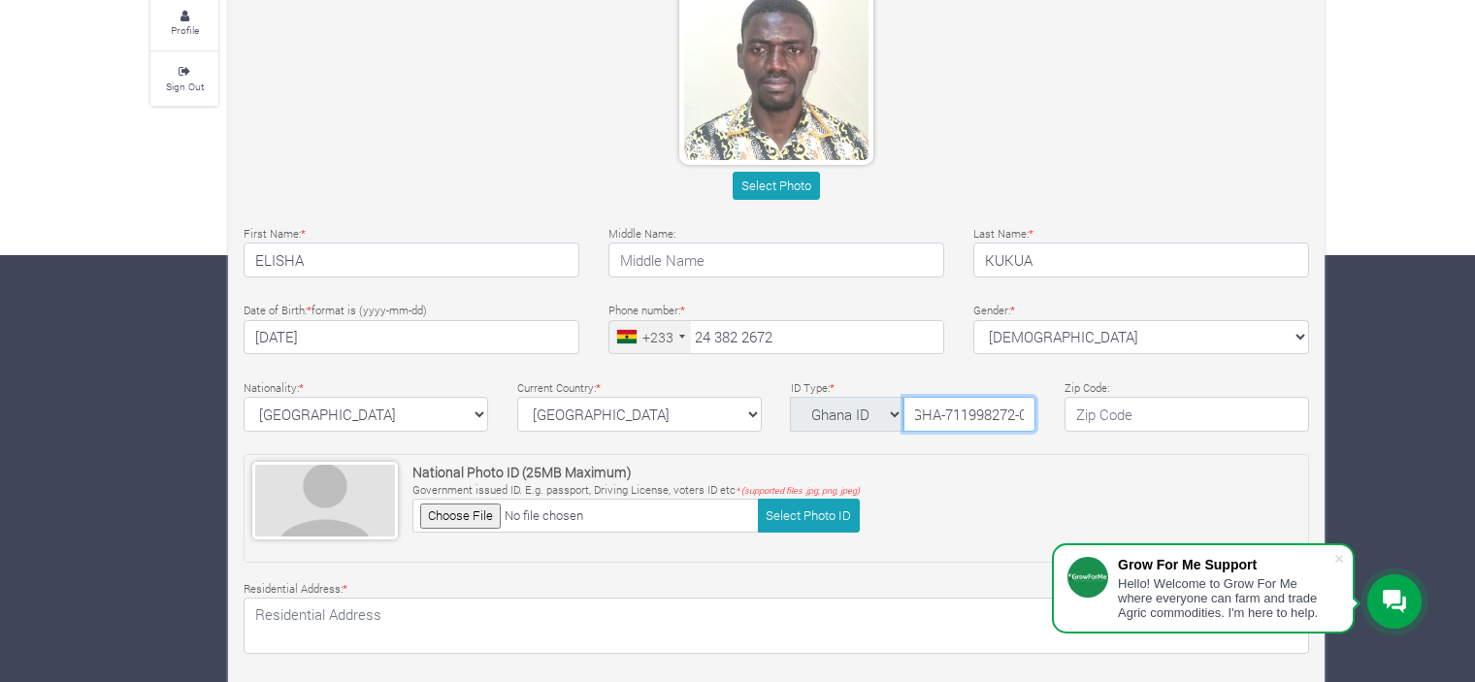
scroll to position [0, 11]
type input "GHA-711998272-0"
click at [1129, 410] on input "text" at bounding box center [1187, 414] width 245 height 35
type input "+233"
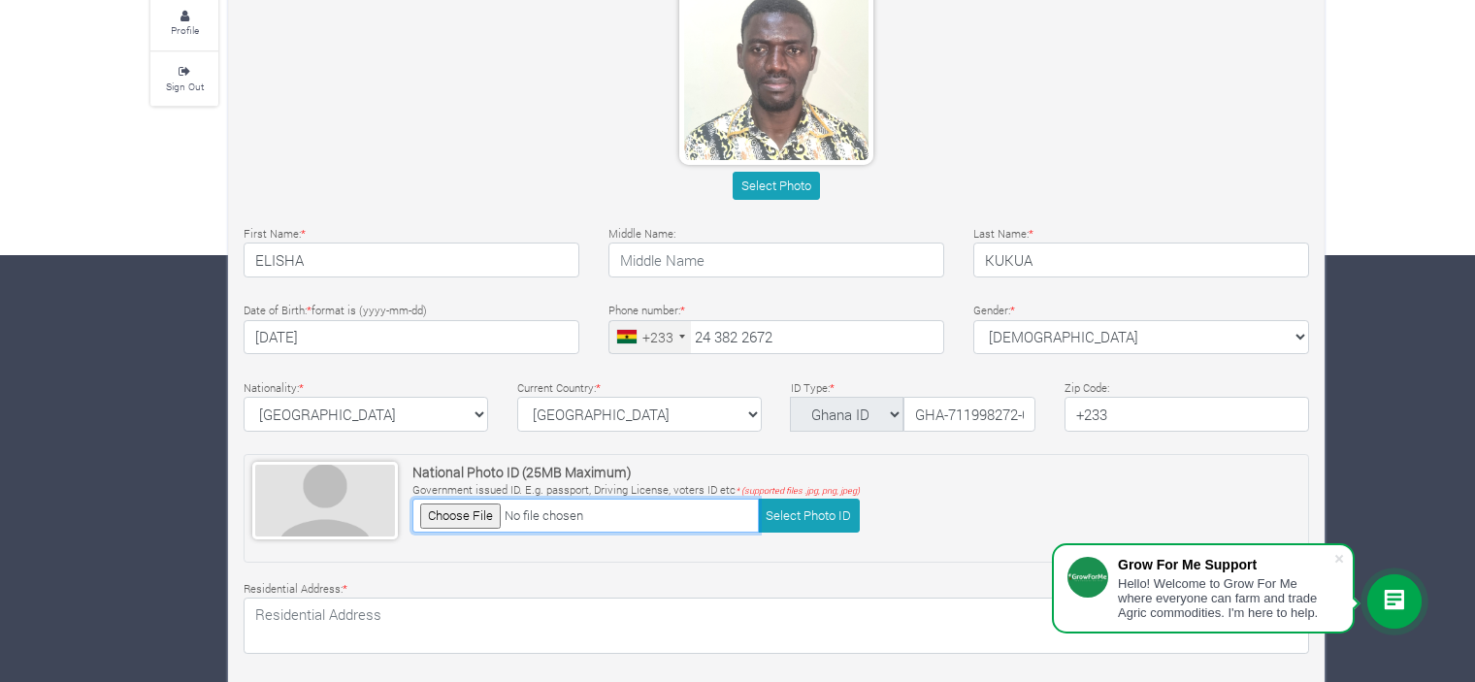
click at [589, 509] on input "file" at bounding box center [585, 516] width 346 height 34
click at [467, 518] on input "file" at bounding box center [585, 516] width 346 height 34
type input "C:\fakepath\WhatsApp Image 2023-12-23 at 9.45.02 AM.jpeg"
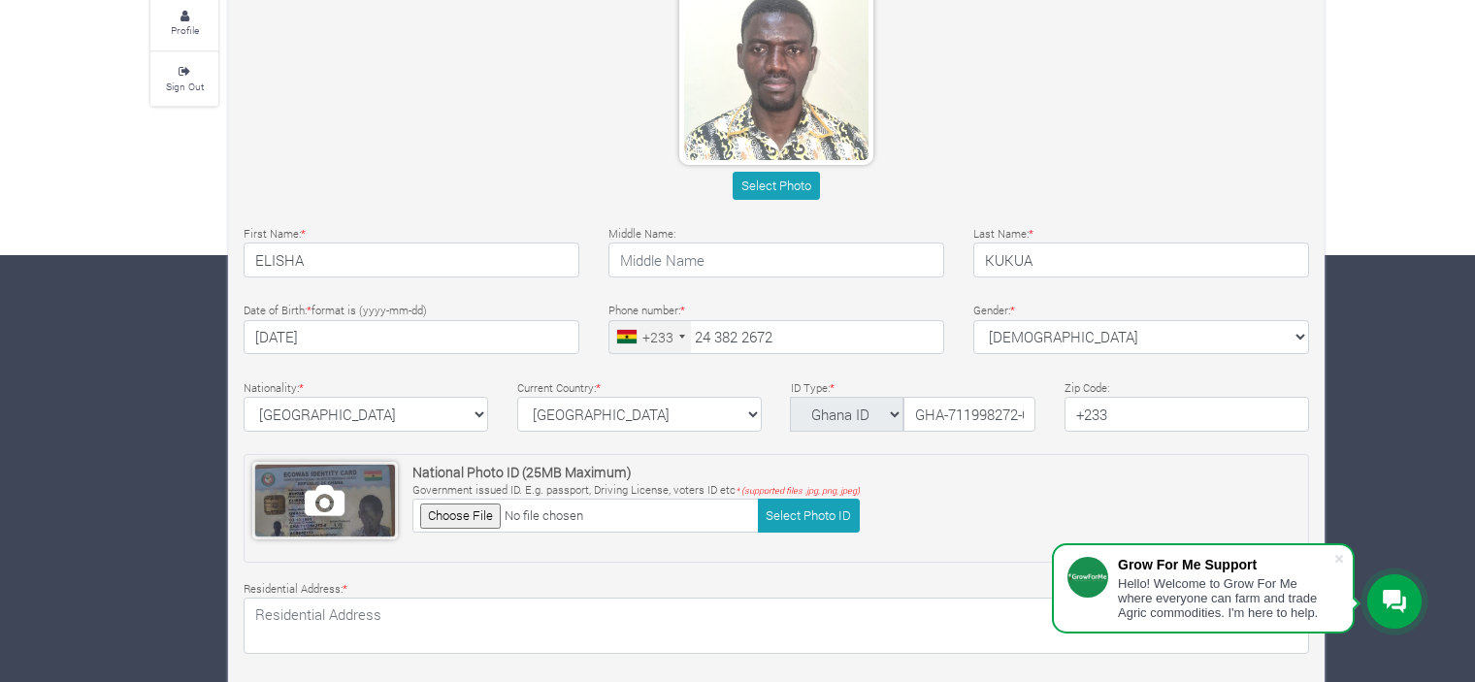
click at [374, 517] on span at bounding box center [325, 501] width 140 height 72
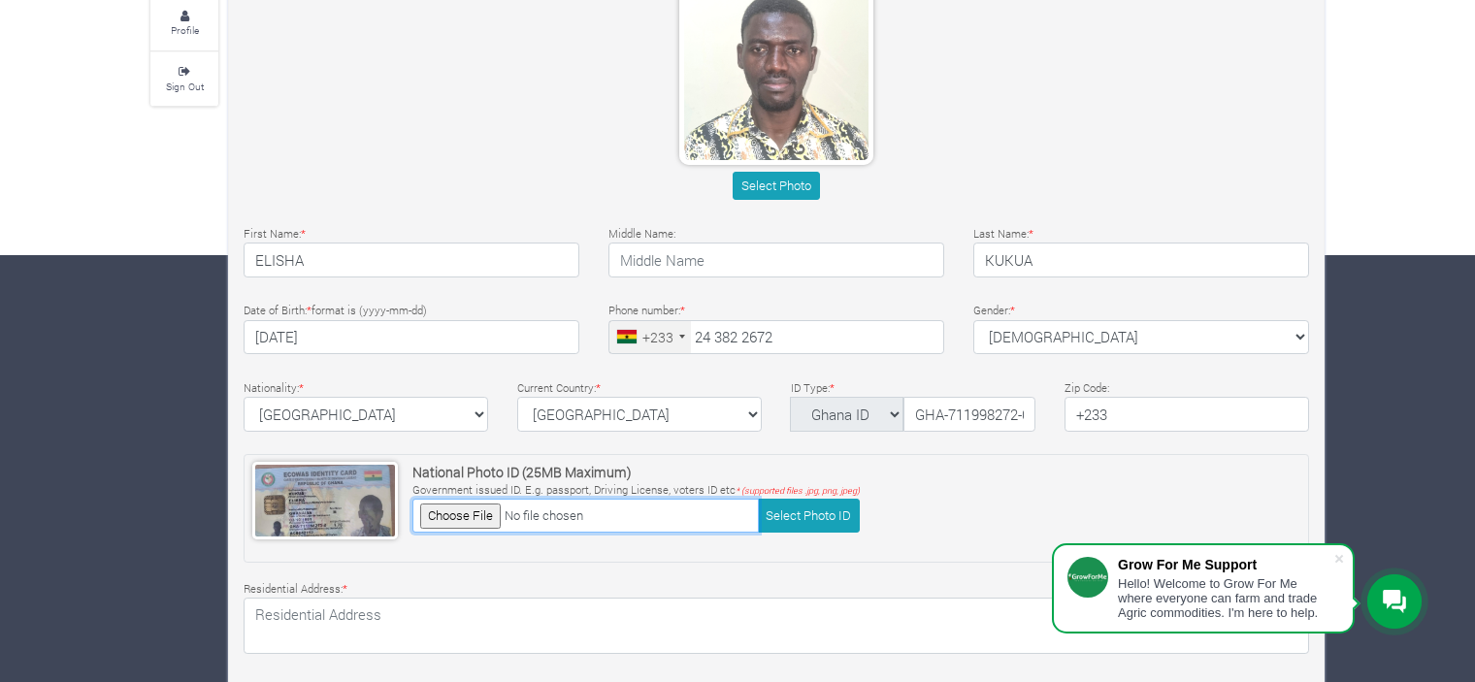
click at [462, 511] on input "file" at bounding box center [585, 516] width 346 height 34
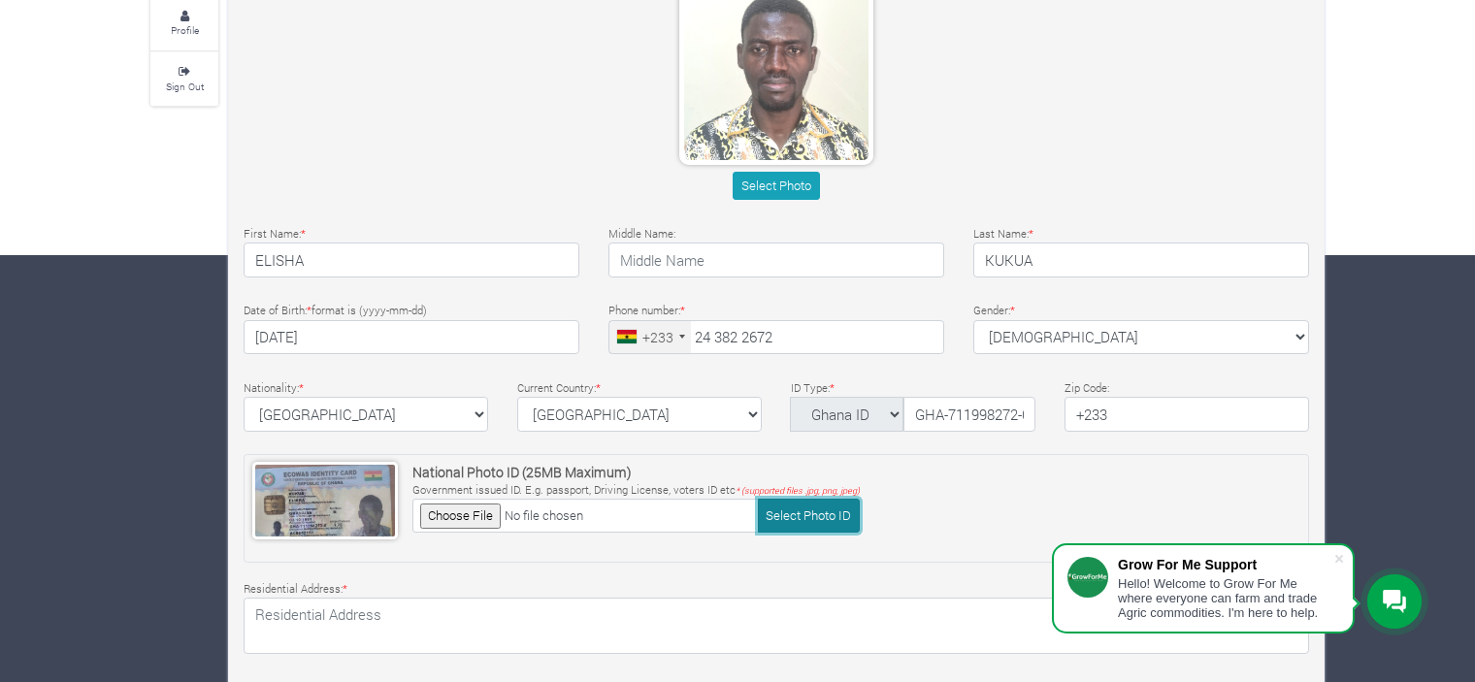
click at [819, 511] on button "Select Photo ID" at bounding box center [809, 516] width 102 height 34
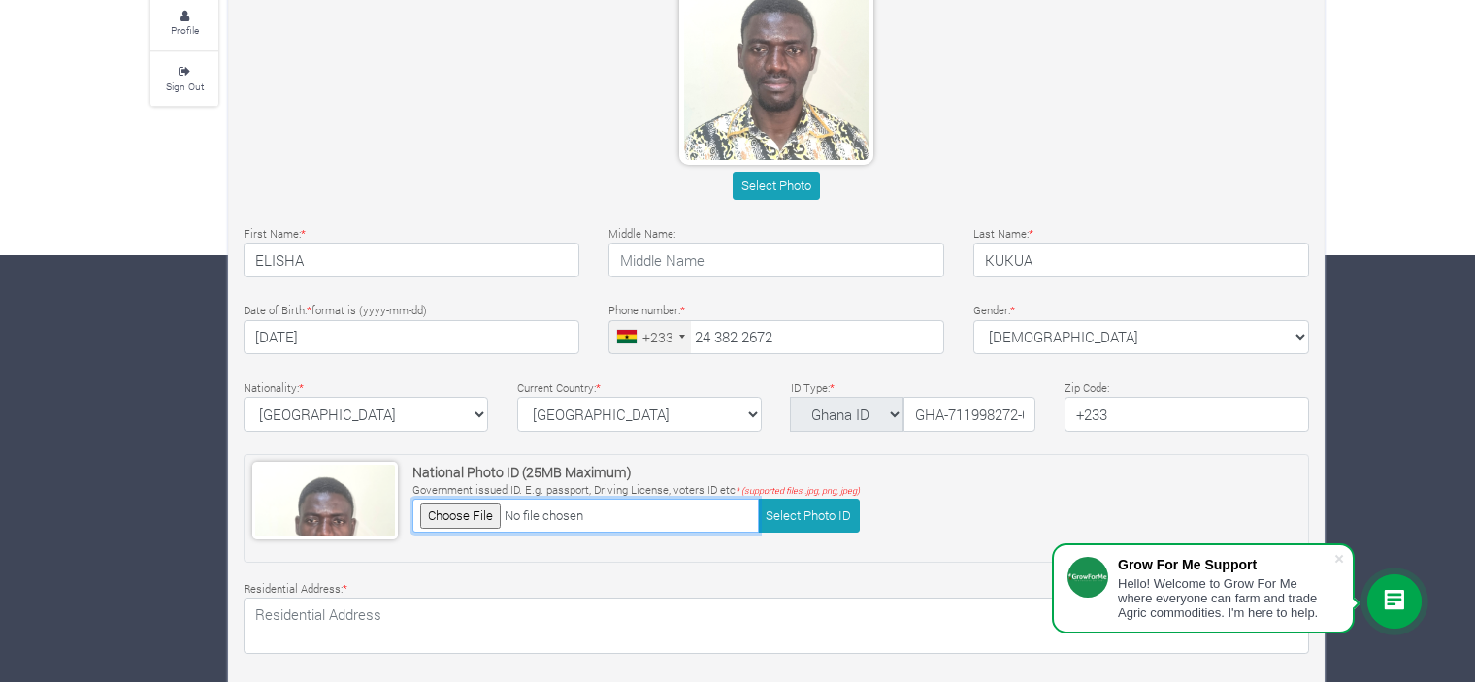
click at [470, 507] on input "file" at bounding box center [585, 516] width 346 height 34
type input "C:\fakepath\Elisha Kukua_Ghana card.jpeg"
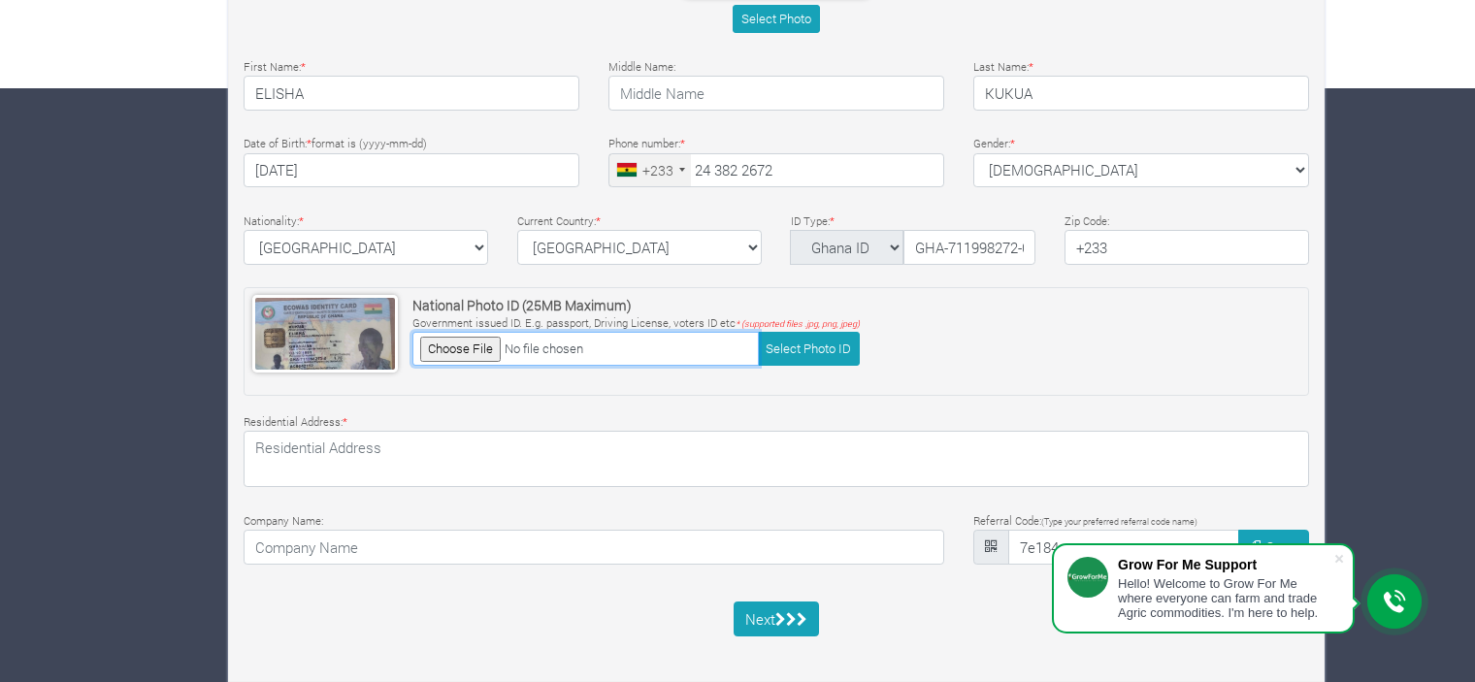
scroll to position [604, 0]
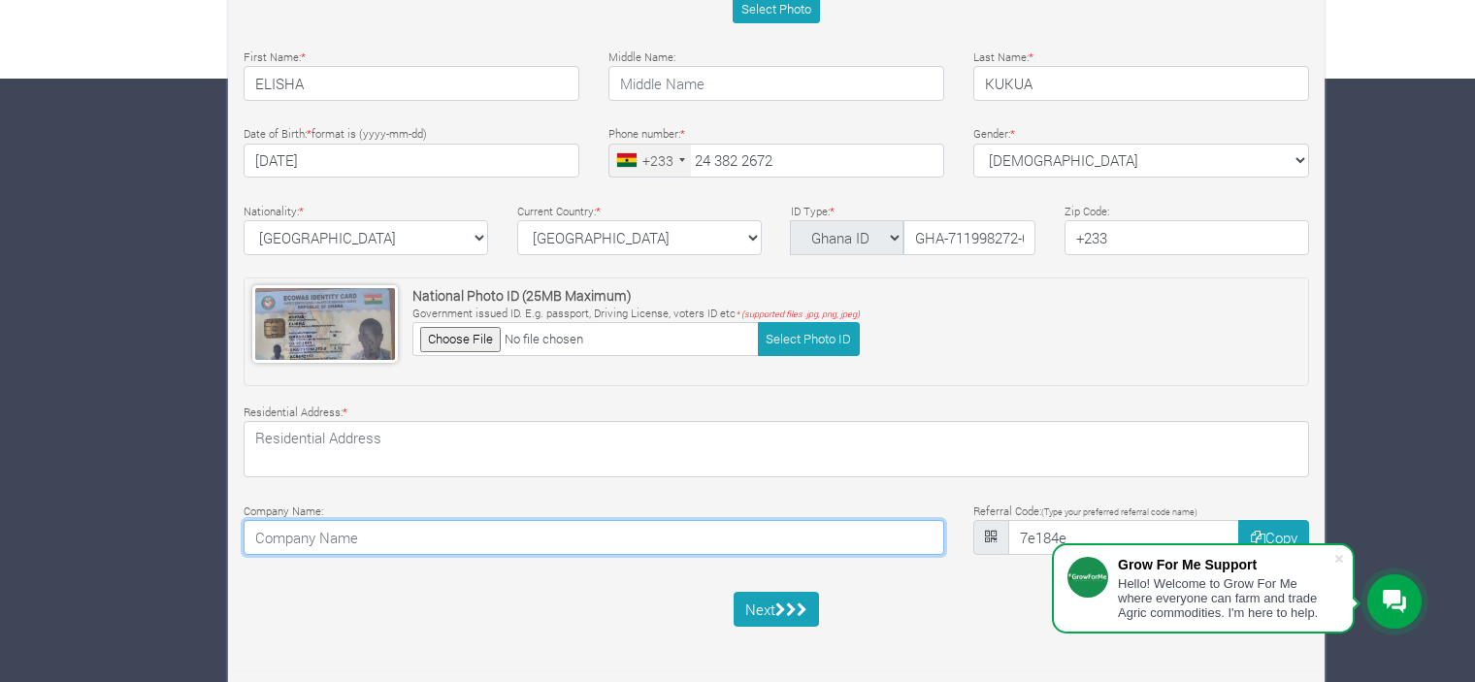
click at [582, 537] on input at bounding box center [594, 537] width 701 height 35
type input "E"
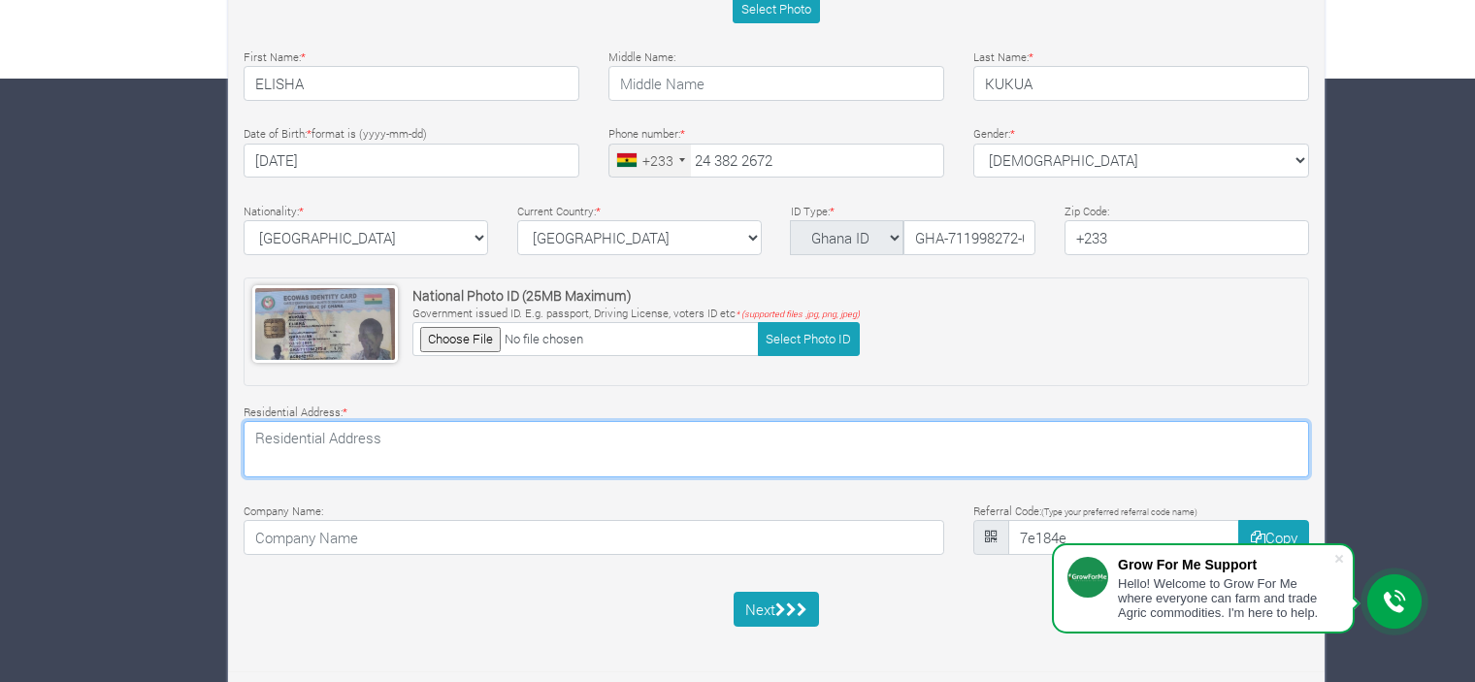
click at [548, 444] on textarea at bounding box center [777, 449] width 1066 height 56
click at [438, 453] on textarea "To enrich screen reader interactions, please activate Accessibility in Grammarl…" at bounding box center [777, 449] width 1066 height 56
paste textarea "GPS: GZ-117-8430, Ghana"
type textarea "GPS: GZ-117-8430, Ghana"
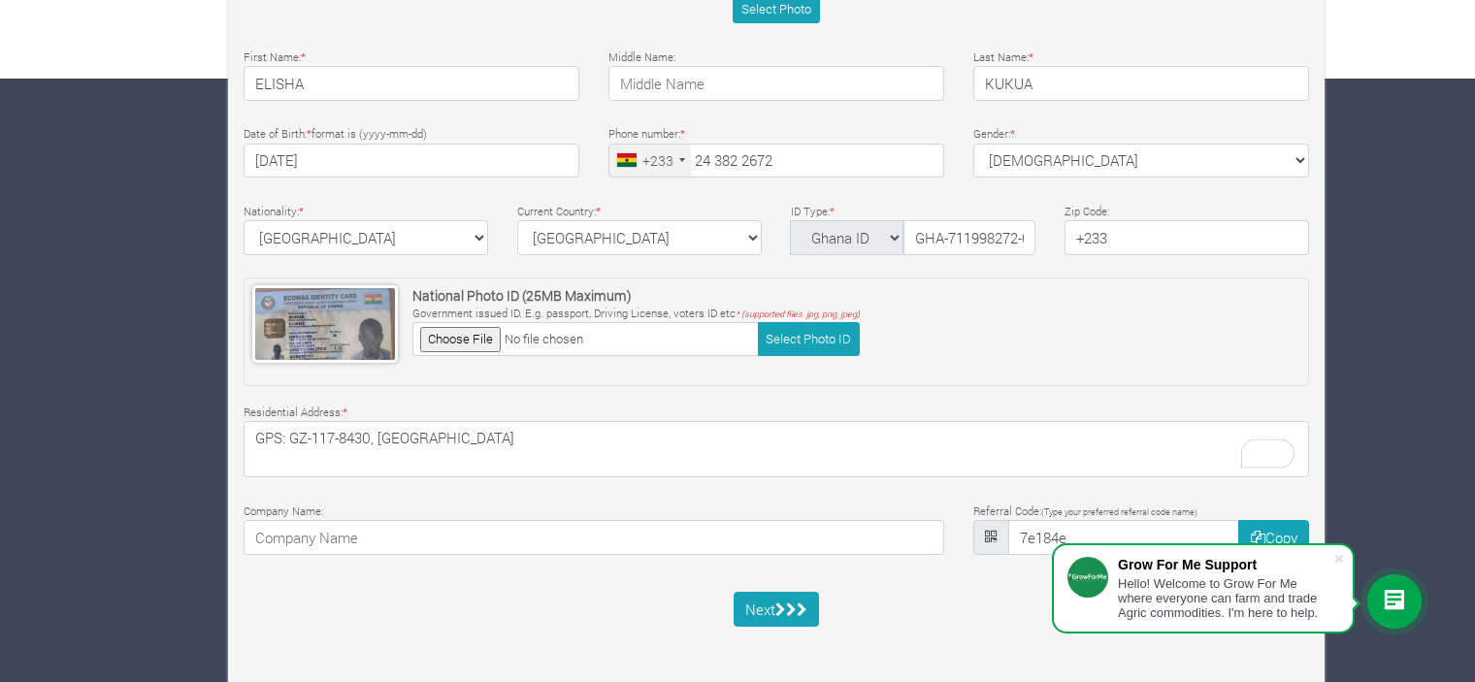
click at [722, 489] on div "Basic Profile Select Photo First Name: * ELISHA Middle Name: * * *" at bounding box center [776, 198] width 1095 height 902
click at [787, 605] on icon "submit" at bounding box center [791, 610] width 11 height 15
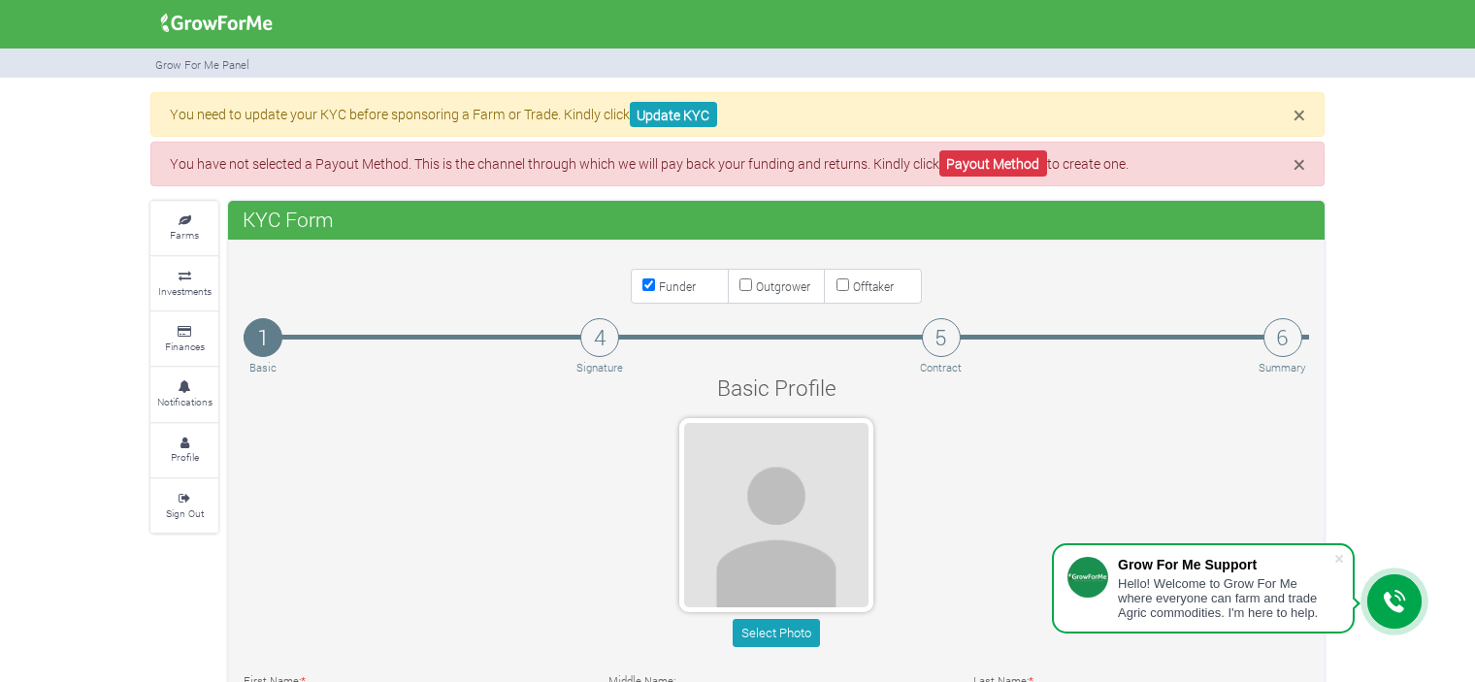
click at [747, 285] on input "Outgrower" at bounding box center [745, 285] width 13 height 13
checkbox input "true"
click at [778, 634] on button "Select Photo" at bounding box center [776, 633] width 86 height 28
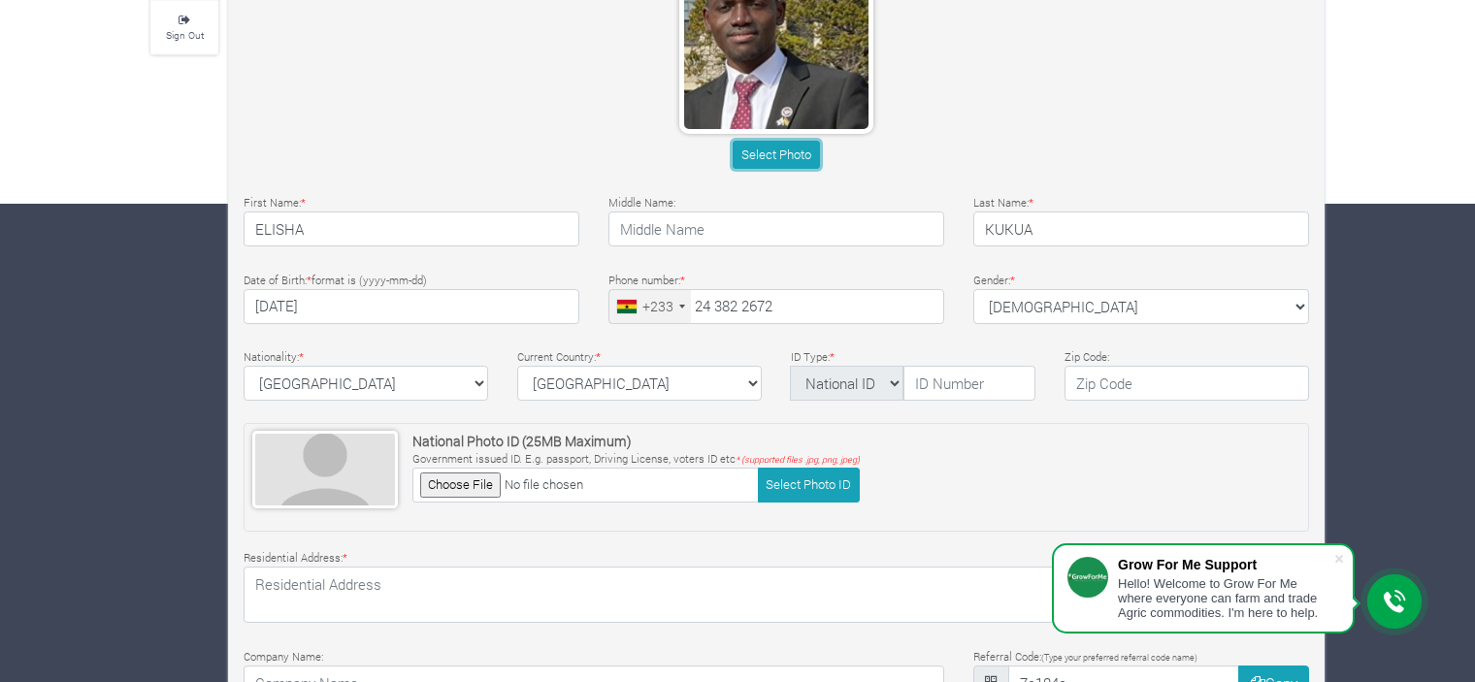
scroll to position [488, 0]
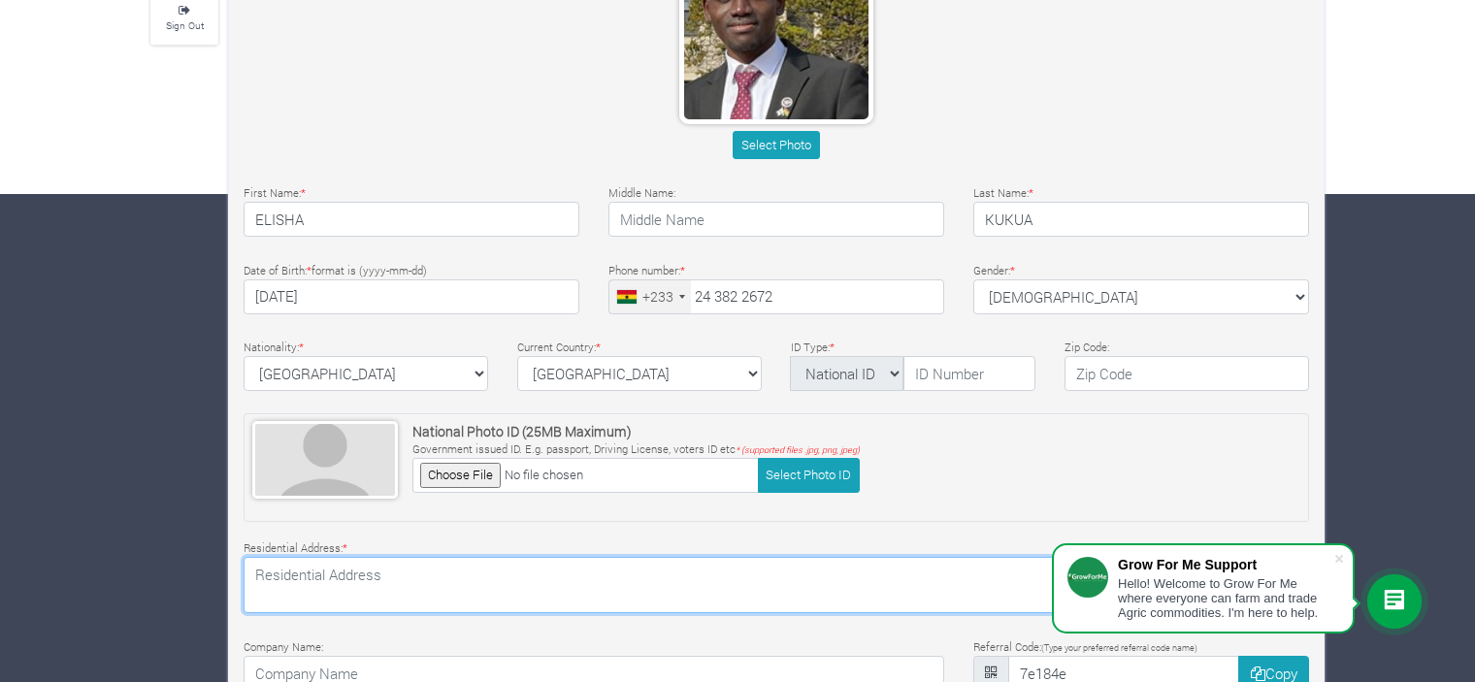
click at [370, 595] on textarea at bounding box center [777, 585] width 1066 height 56
paste textarea "GPS: GZ-117-8430, Ghana"
type textarea "GPS: GZ-117-8430, [GEOGRAPHIC_DATA]"
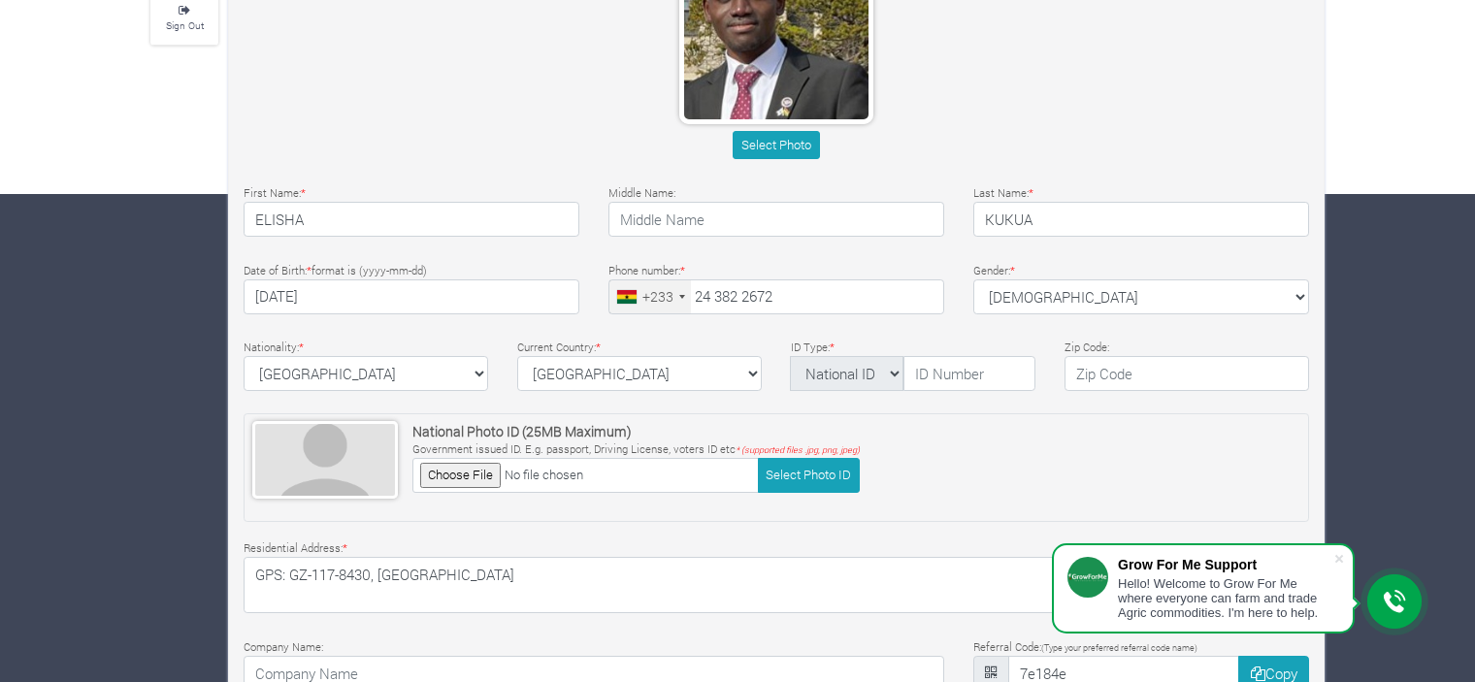
click at [738, 503] on div "National Photo ID (25MB Maximum) Government issued ID. E.g. passport, Driving L…" at bounding box center [635, 467] width 447 height 92
click at [475, 469] on input "file" at bounding box center [585, 475] width 346 height 34
type input "C:\fakepath\Elisha Kukua_Ghana card.jpeg"
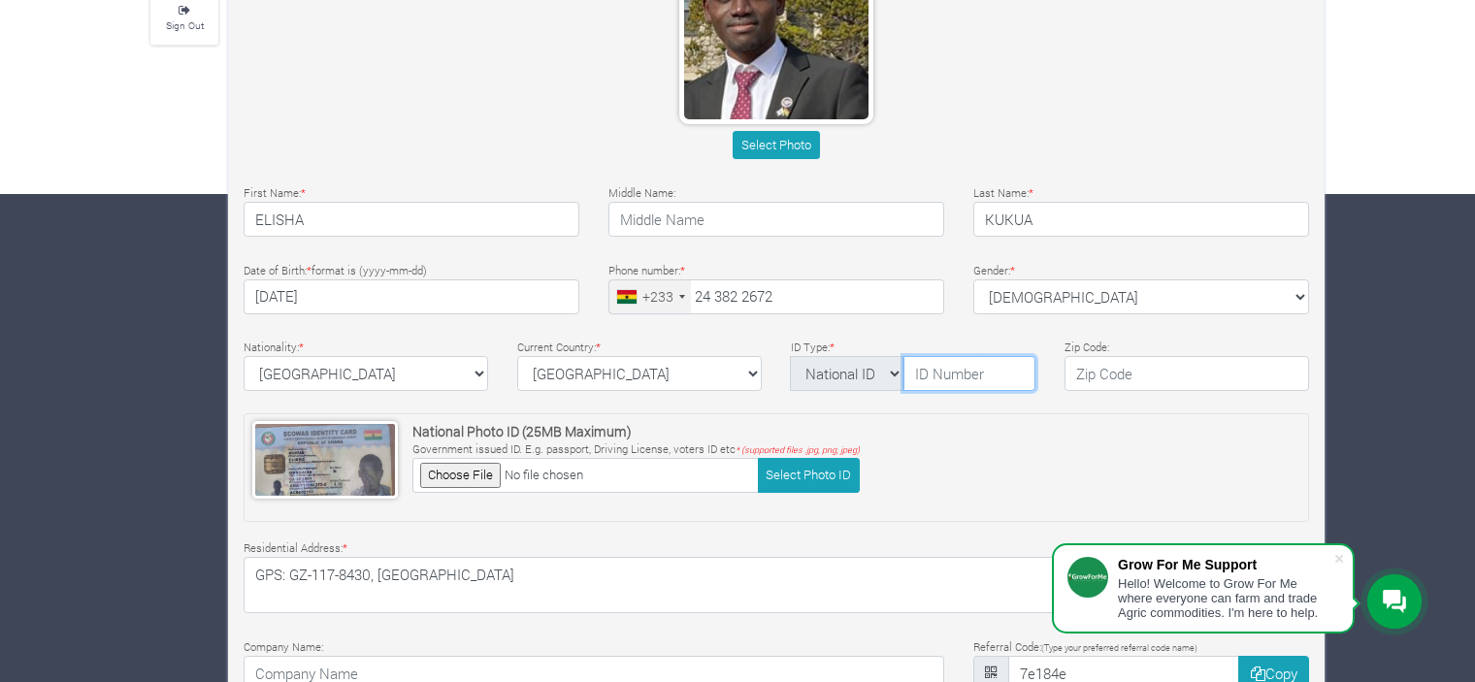
click at [978, 376] on input "text" at bounding box center [969, 373] width 132 height 35
type input "GHA-711998272-0"
click at [1129, 368] on input "text" at bounding box center [1187, 373] width 245 height 35
type input "+233"
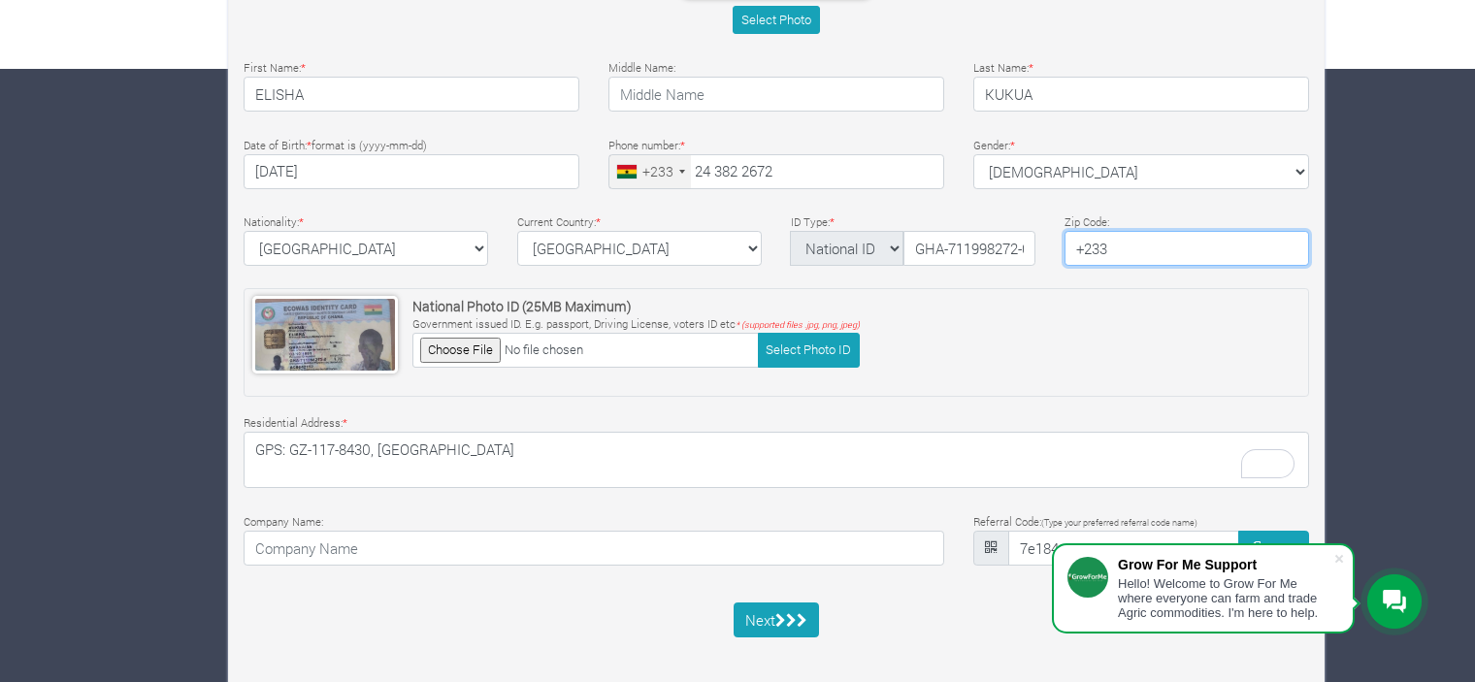
scroll to position [625, 0]
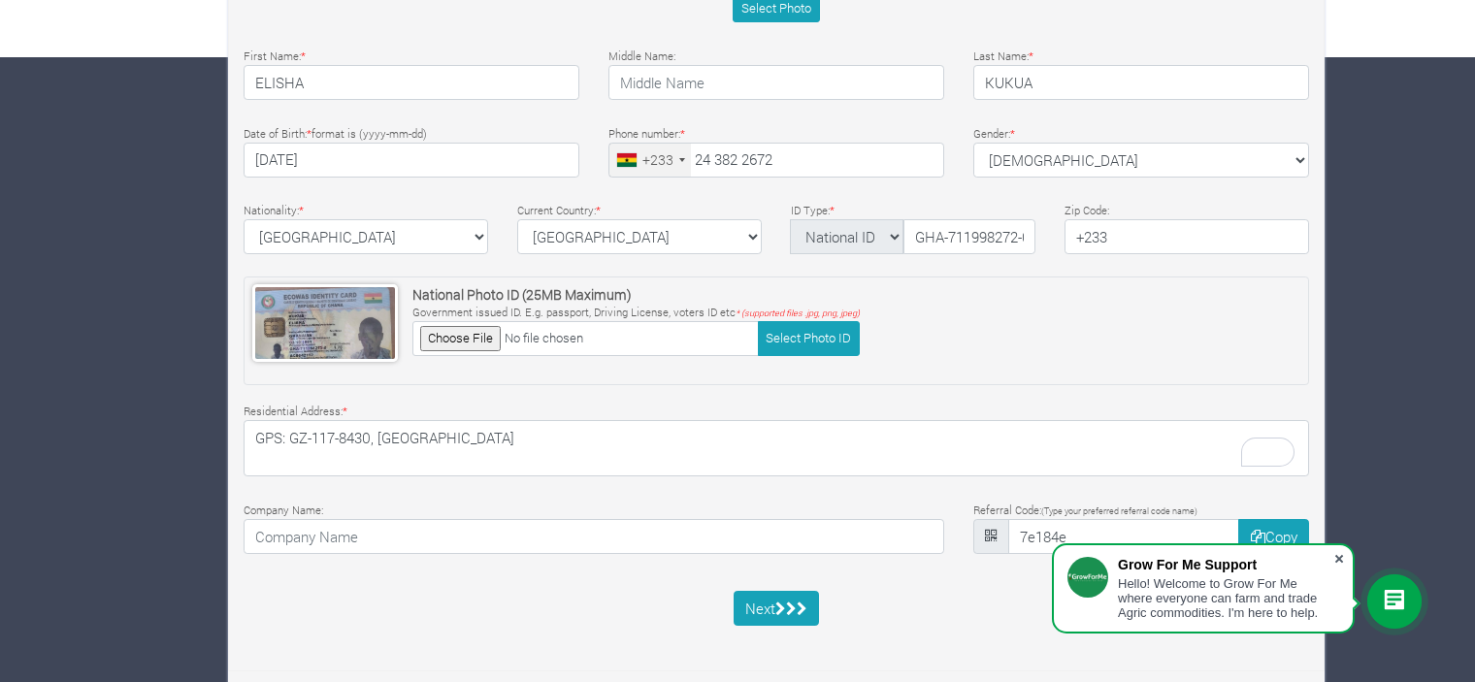
click at [1339, 555] on span at bounding box center [1339, 558] width 19 height 19
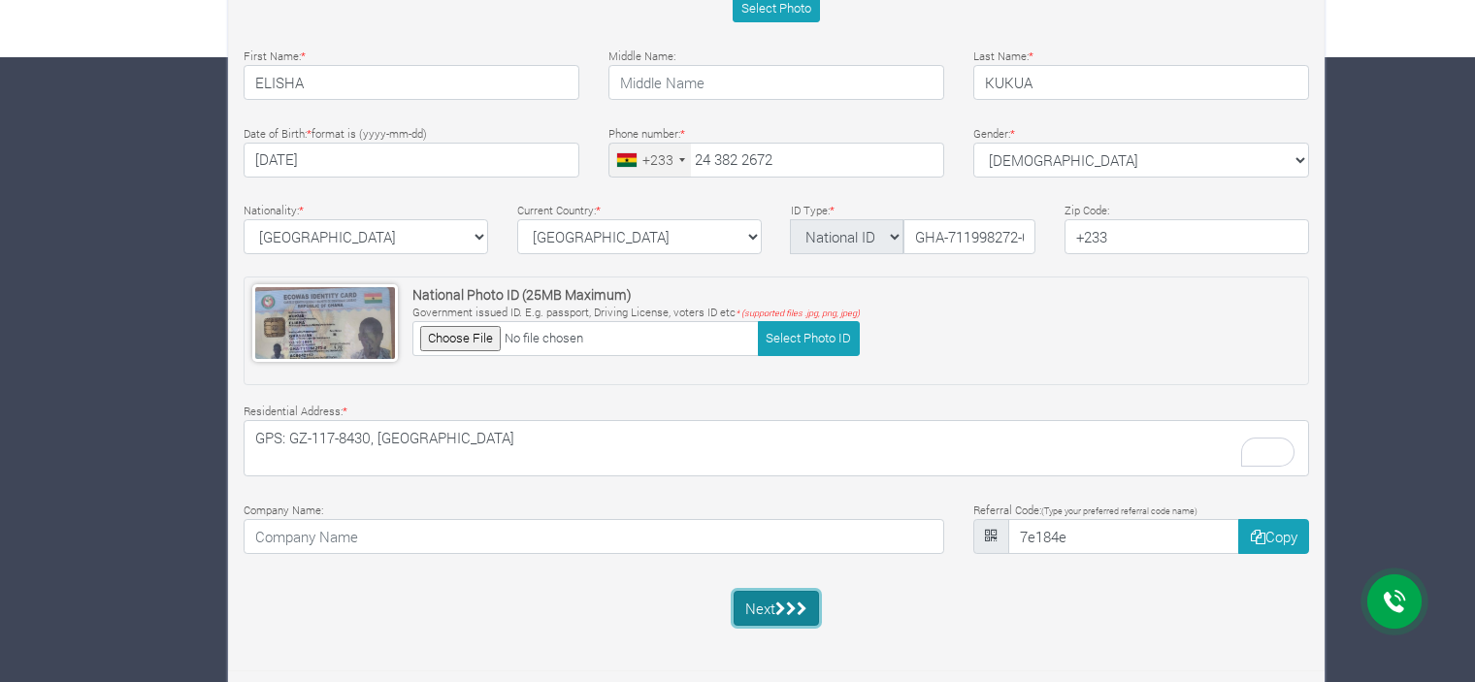
click at [790, 602] on icon "submit" at bounding box center [791, 609] width 11 height 15
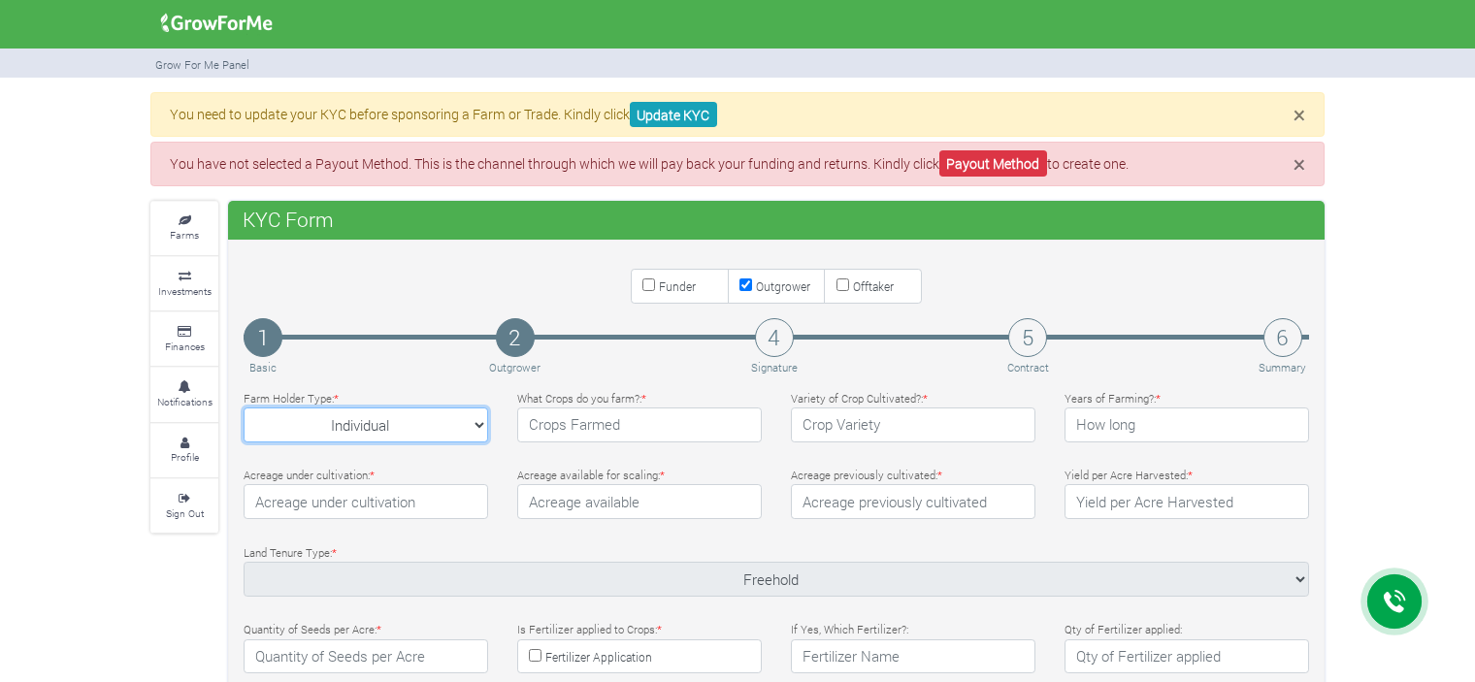
click at [480, 426] on select "Individual Individual Partnership Agency Private Company" at bounding box center [366, 425] width 245 height 35
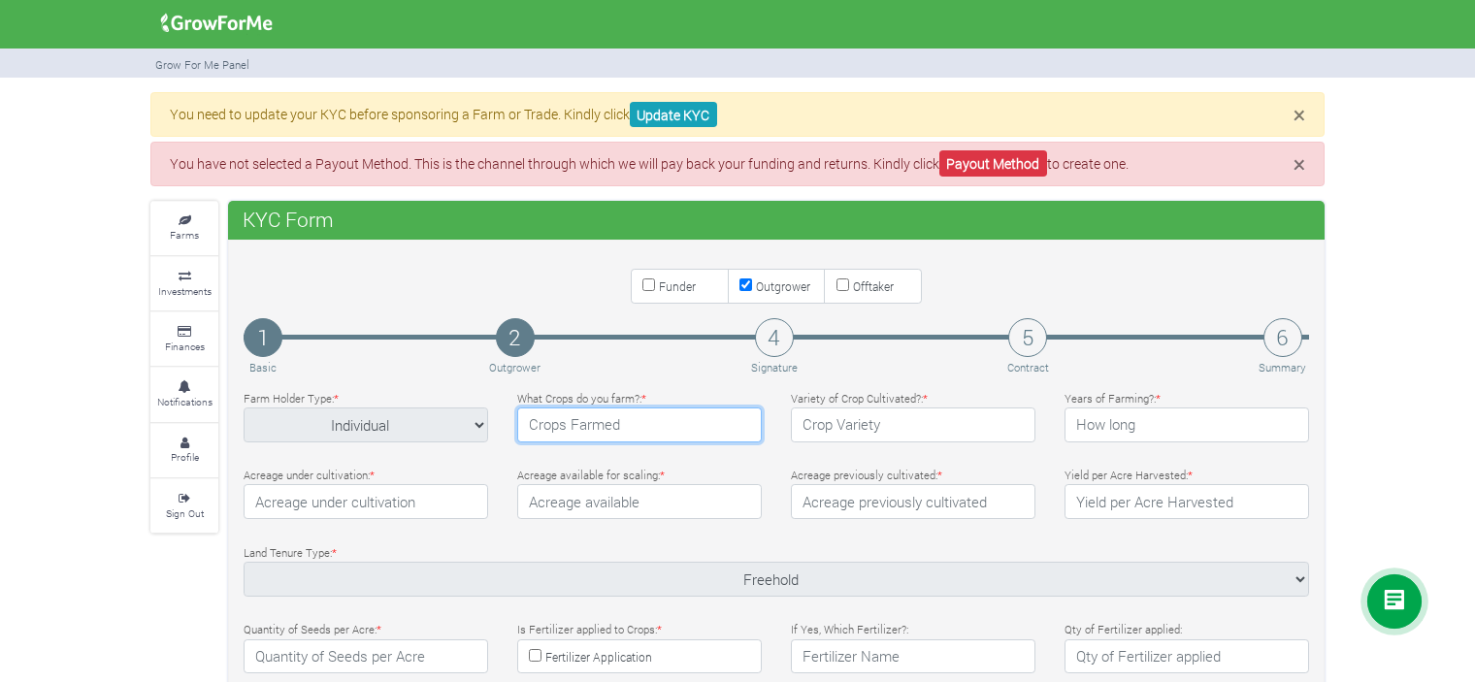
click at [693, 422] on input "text" at bounding box center [639, 425] width 245 height 35
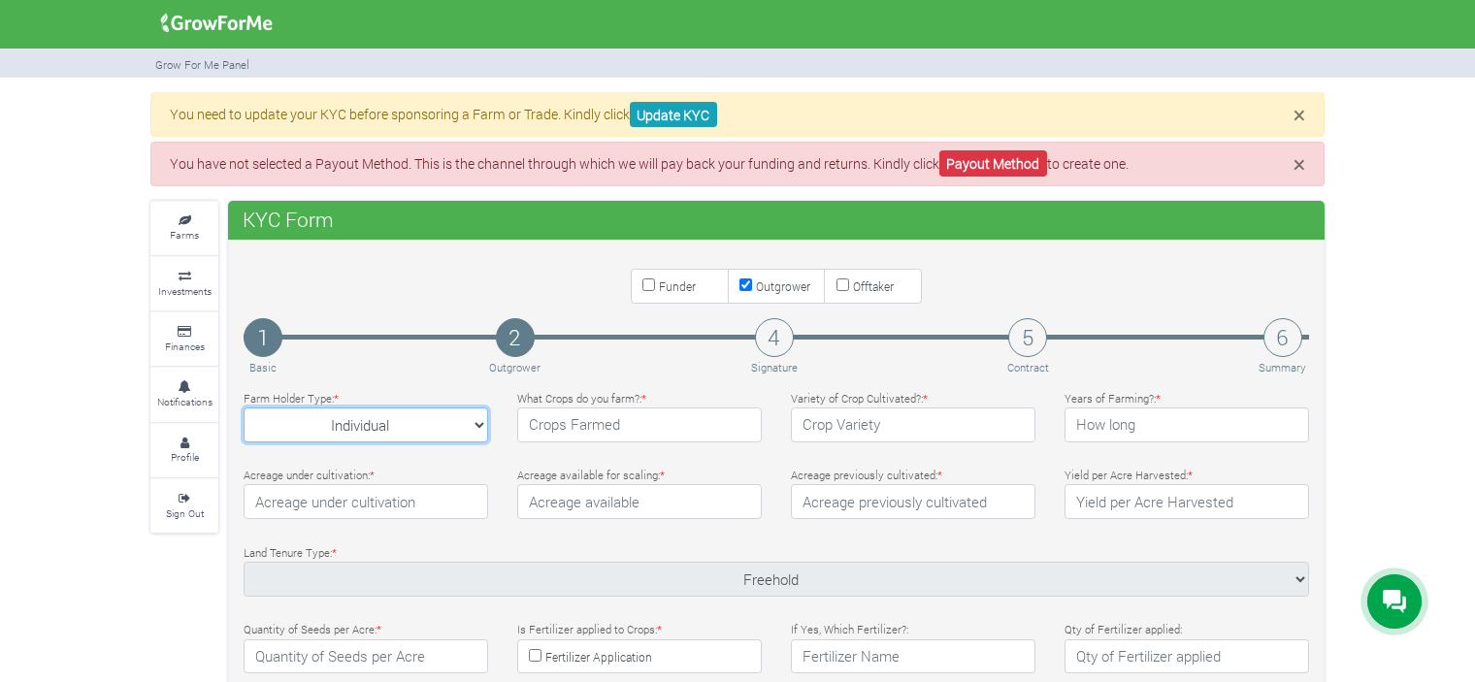
click at [480, 425] on select "Individual Individual Partnership Agency Private Company" at bounding box center [366, 425] width 245 height 35
select select "Private Company"
click at [244, 408] on select "Individual Individual Partnership Agency Private Company" at bounding box center [366, 425] width 245 height 35
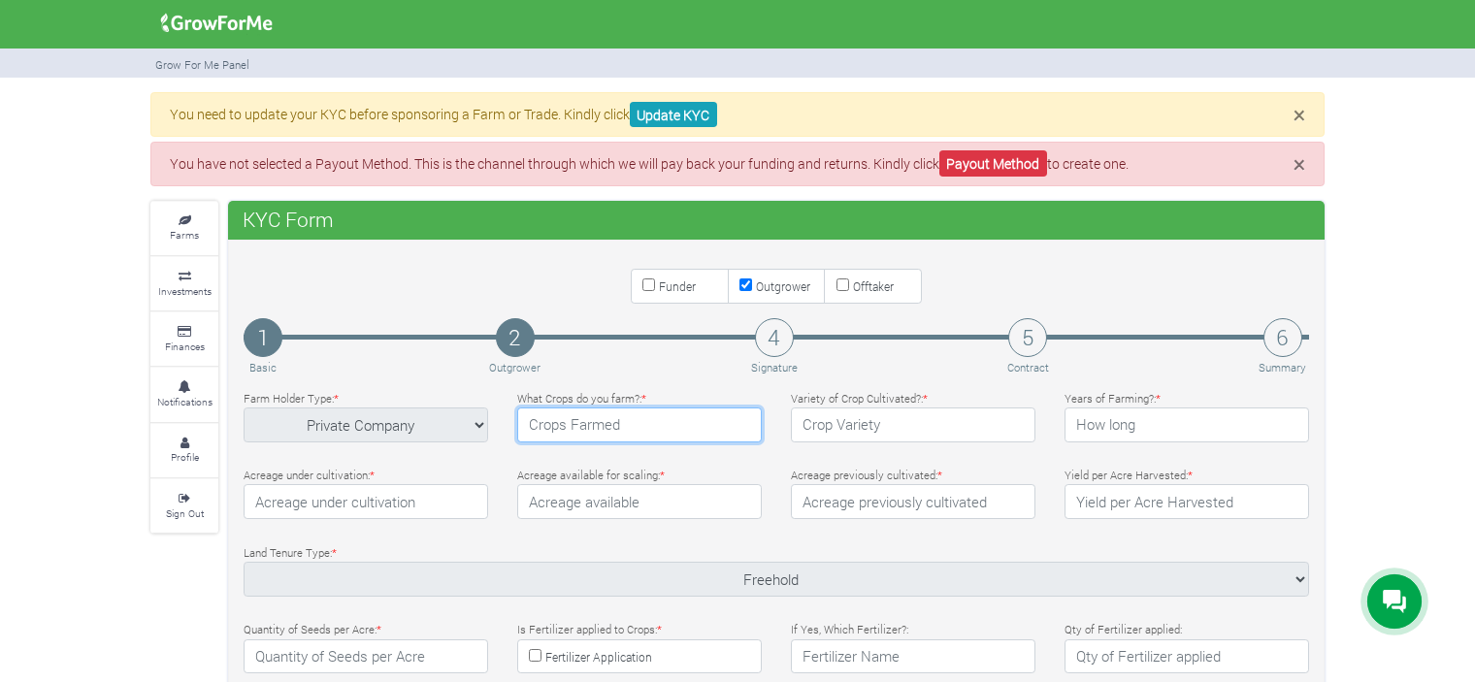
click at [637, 420] on input "text" at bounding box center [639, 425] width 245 height 35
type input "Maize, Rice, Soybeans"
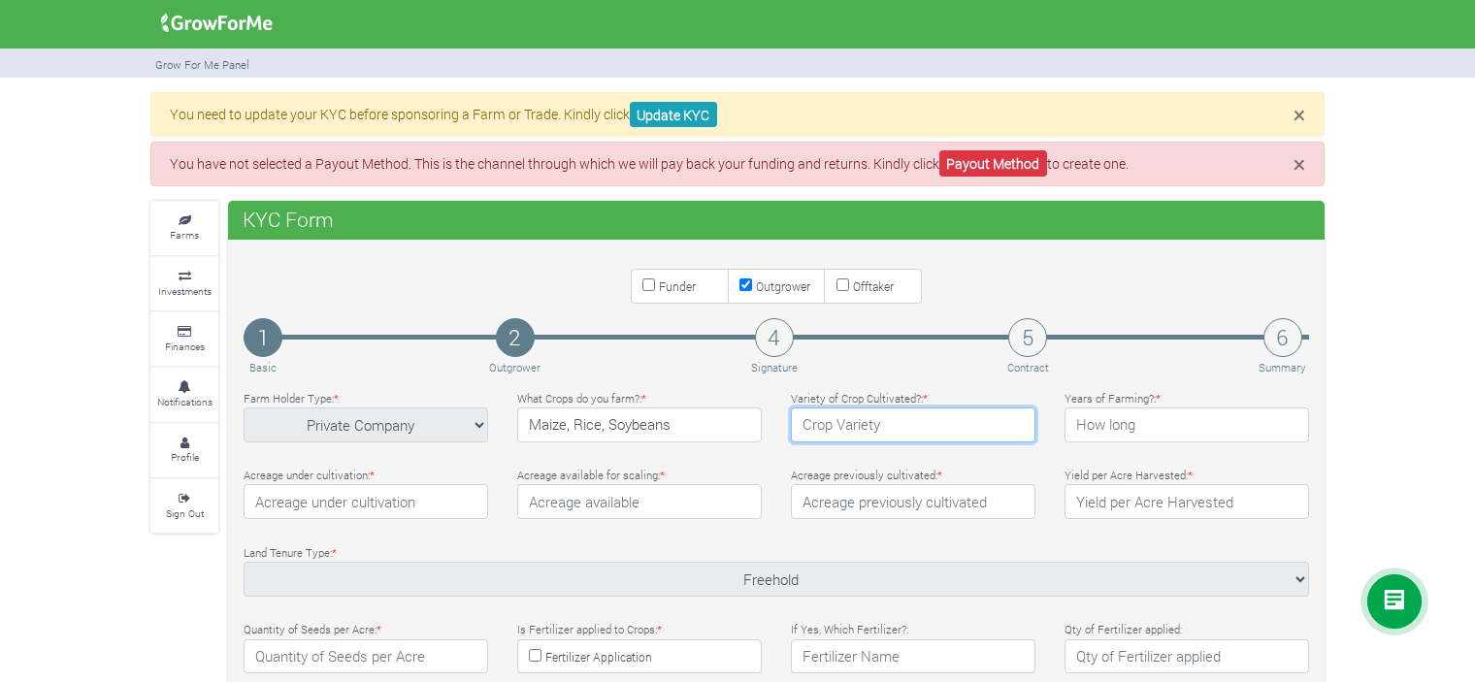
click at [923, 428] on input "text" at bounding box center [913, 425] width 245 height 35
type input "Agra rice"
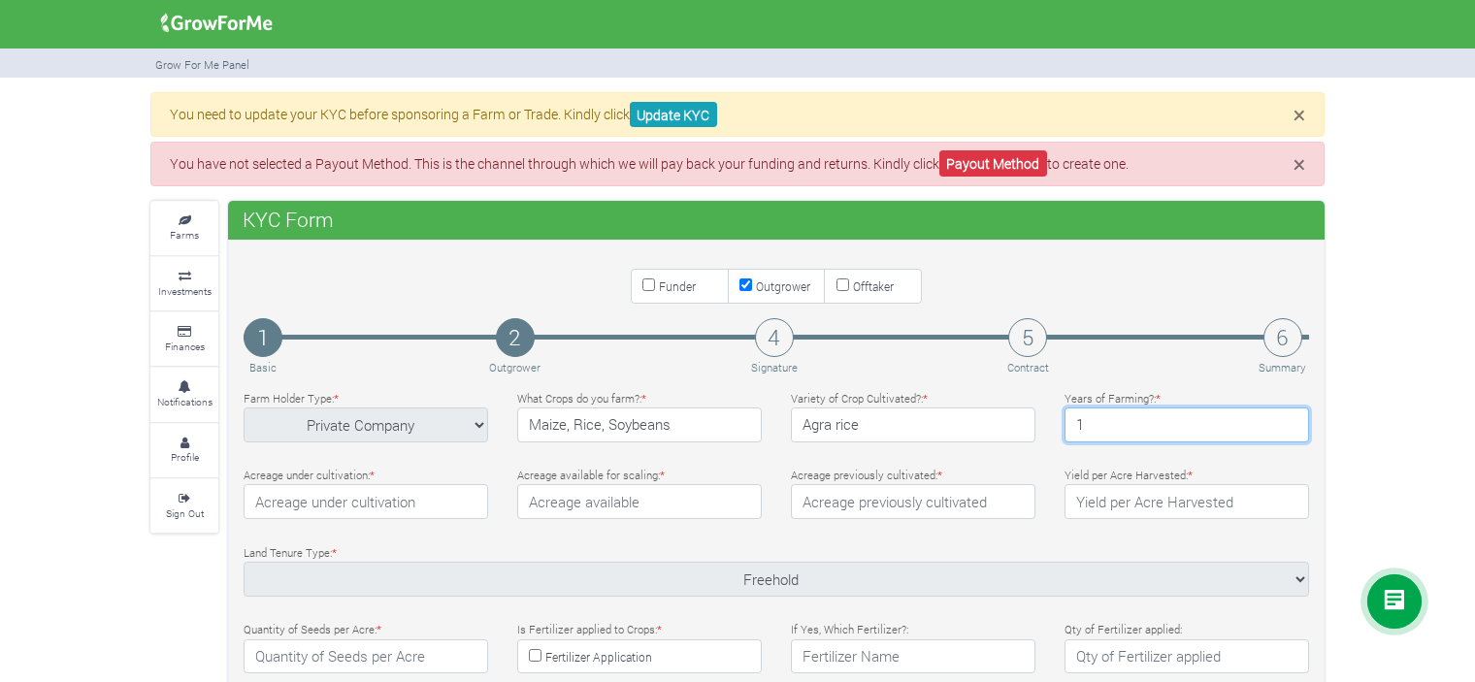
click at [1289, 426] on input "1" at bounding box center [1187, 425] width 245 height 35
type input "2"
click at [1290, 416] on input "2" at bounding box center [1187, 425] width 245 height 35
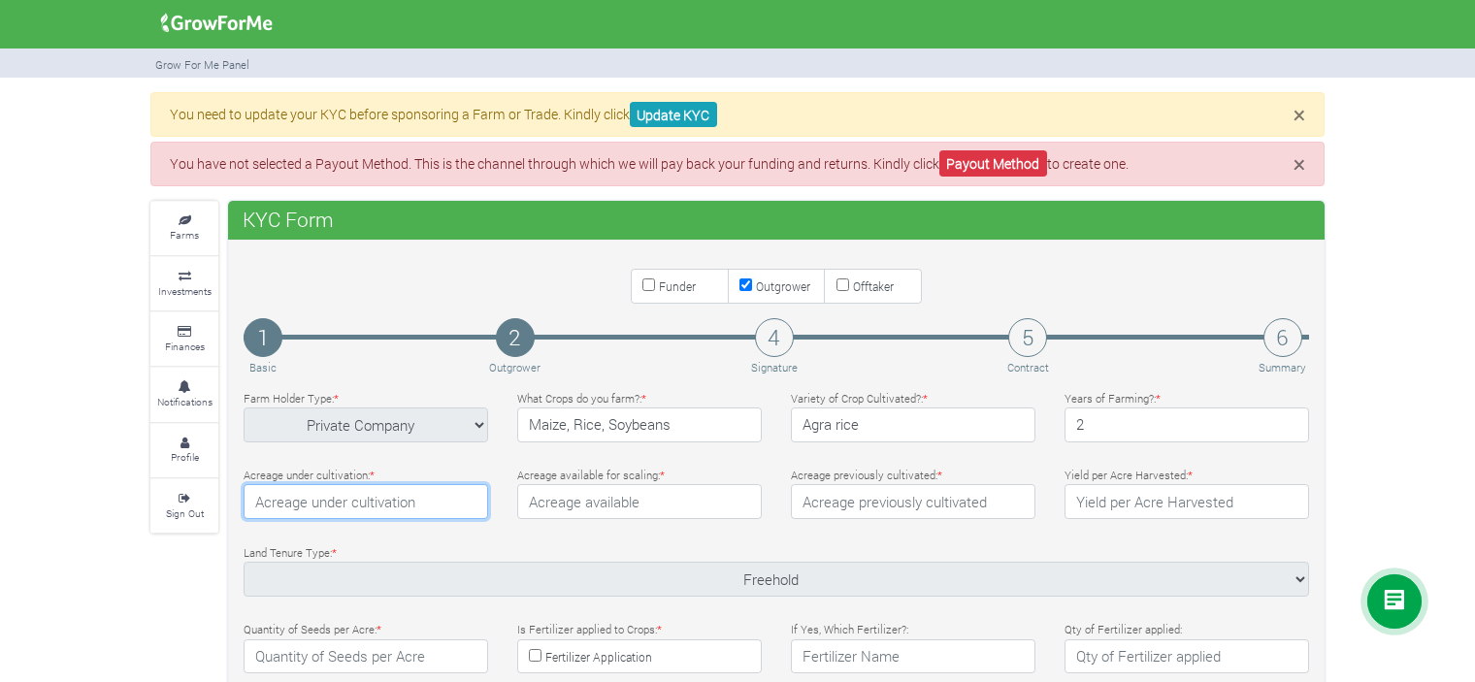
click at [385, 500] on input "number" at bounding box center [366, 501] width 245 height 35
type input "10"
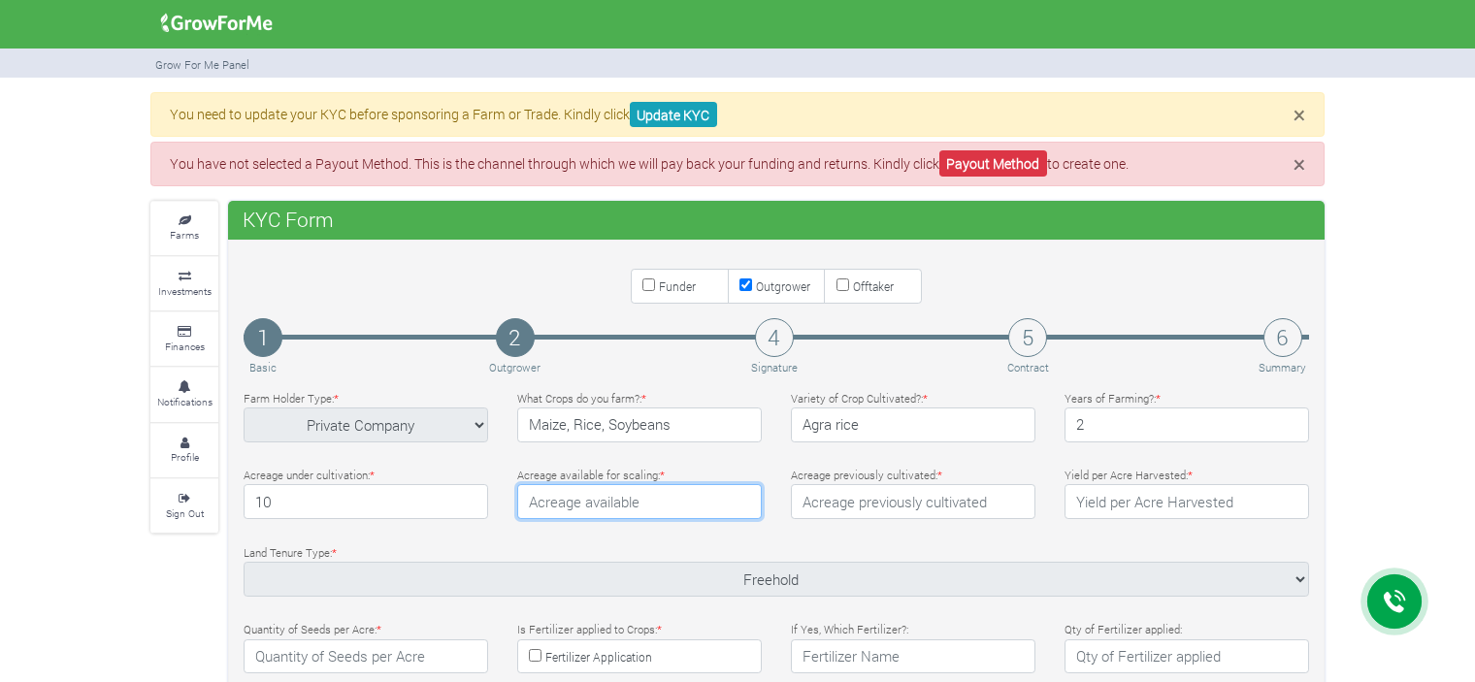
click at [650, 497] on input "number" at bounding box center [639, 501] width 245 height 35
type input "100"
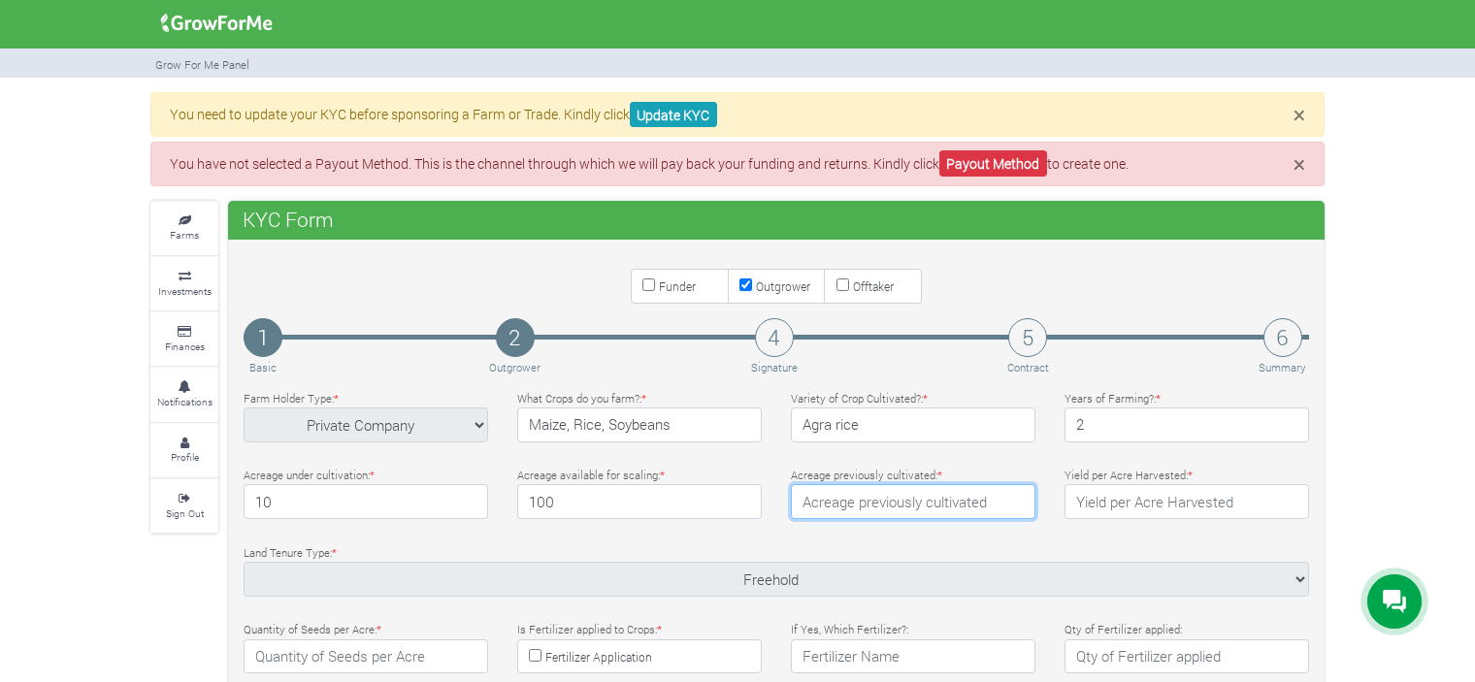
click at [896, 506] on input "number" at bounding box center [913, 501] width 245 height 35
type input "10"
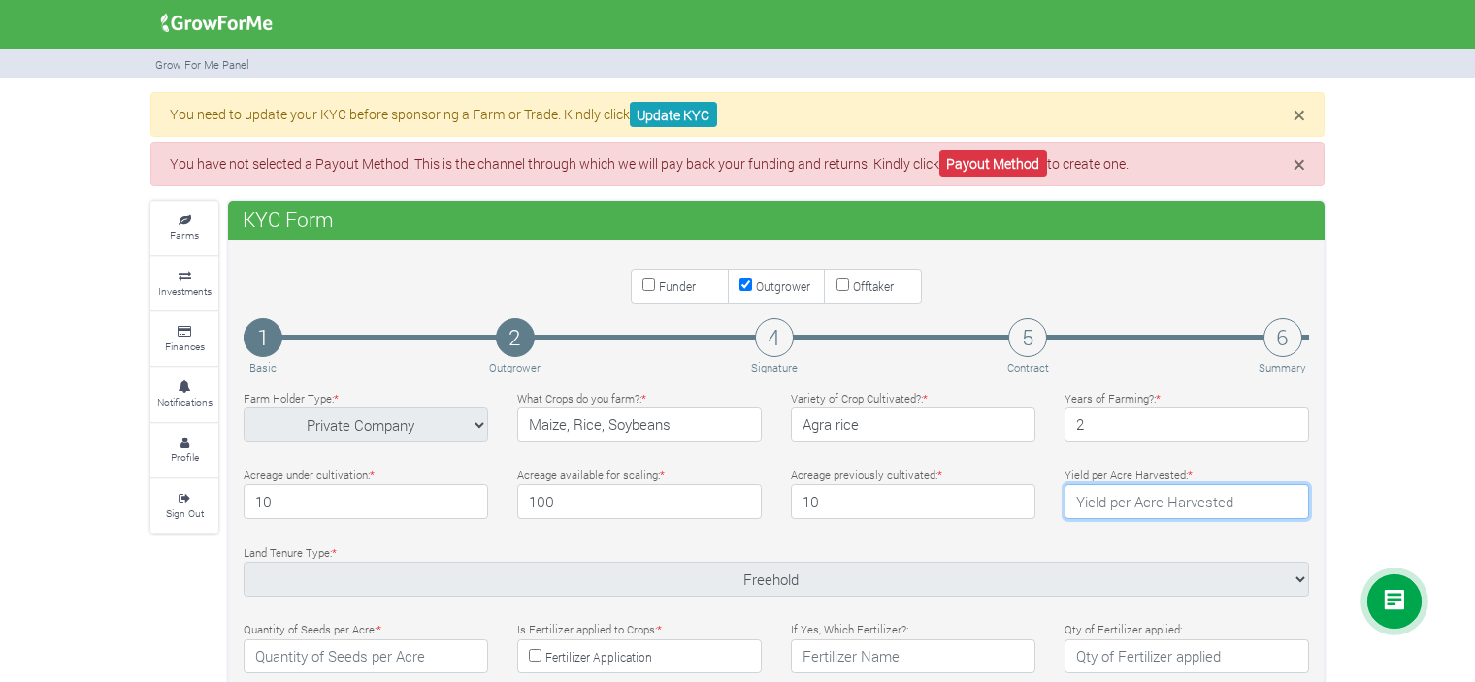
click at [1189, 501] on input "number" at bounding box center [1187, 501] width 245 height 35
click at [1290, 494] on input "1" at bounding box center [1187, 501] width 245 height 35
click at [1117, 508] on input "1" at bounding box center [1187, 501] width 245 height 35
click at [1288, 492] on input "2" at bounding box center [1187, 501] width 245 height 35
click at [1288, 492] on input "3" at bounding box center [1187, 501] width 245 height 35
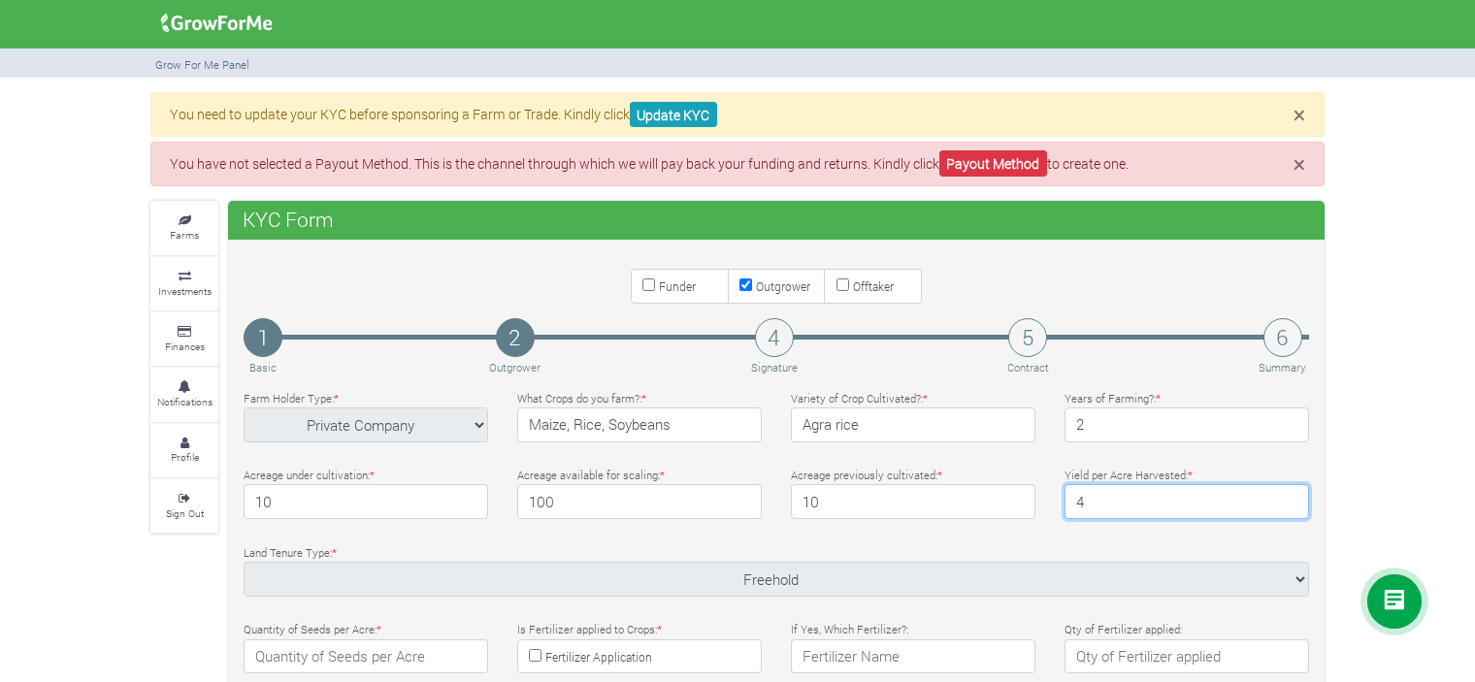
click at [1288, 492] on input "4" at bounding box center [1187, 501] width 245 height 35
click at [1288, 492] on input "5" at bounding box center [1187, 501] width 245 height 35
click at [1288, 492] on input "6" at bounding box center [1187, 501] width 245 height 35
click at [1288, 492] on input "7" at bounding box center [1187, 501] width 245 height 35
type input "8"
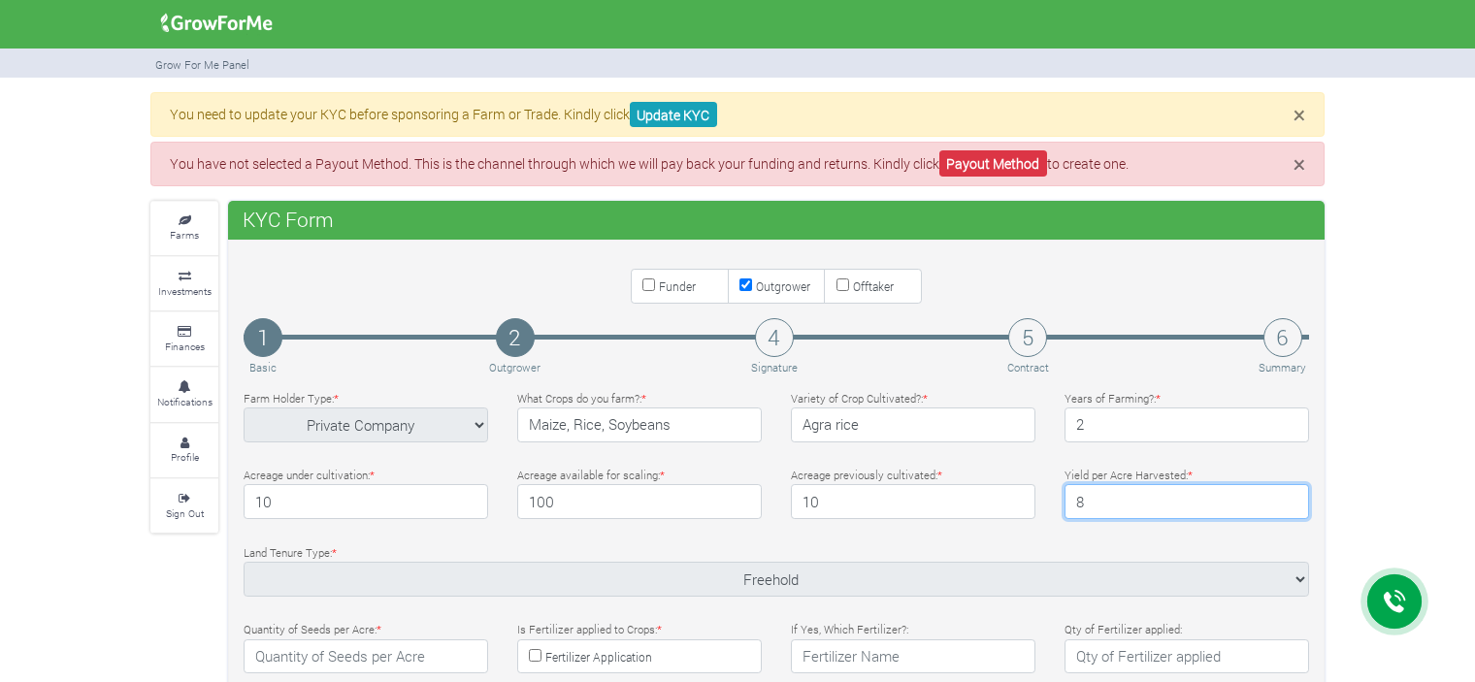
click at [1288, 492] on input "8" at bounding box center [1187, 501] width 245 height 35
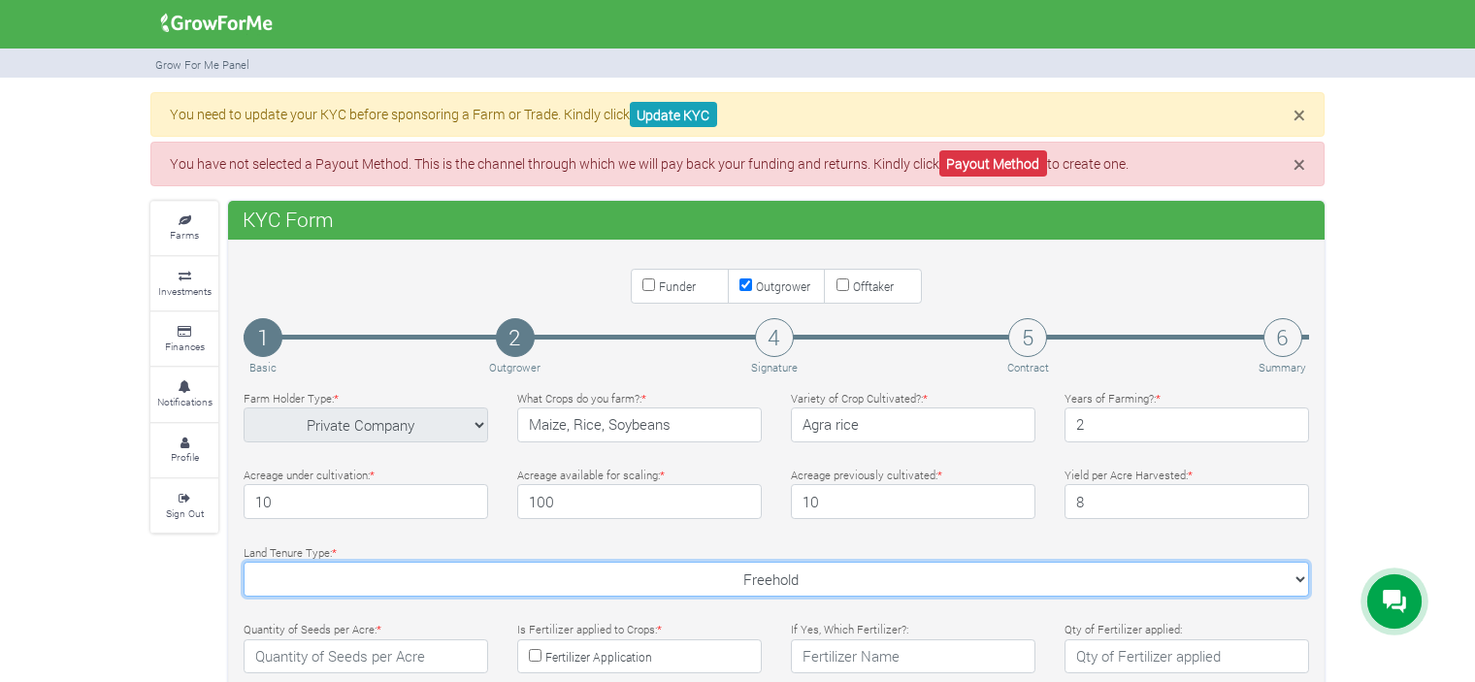
click at [1303, 582] on select "Freehold Freehold Rented Leased Community Access Right" at bounding box center [777, 579] width 1066 height 35
click at [244, 562] on select "Freehold Freehold Rented Leased Community Access Right" at bounding box center [777, 579] width 1066 height 35
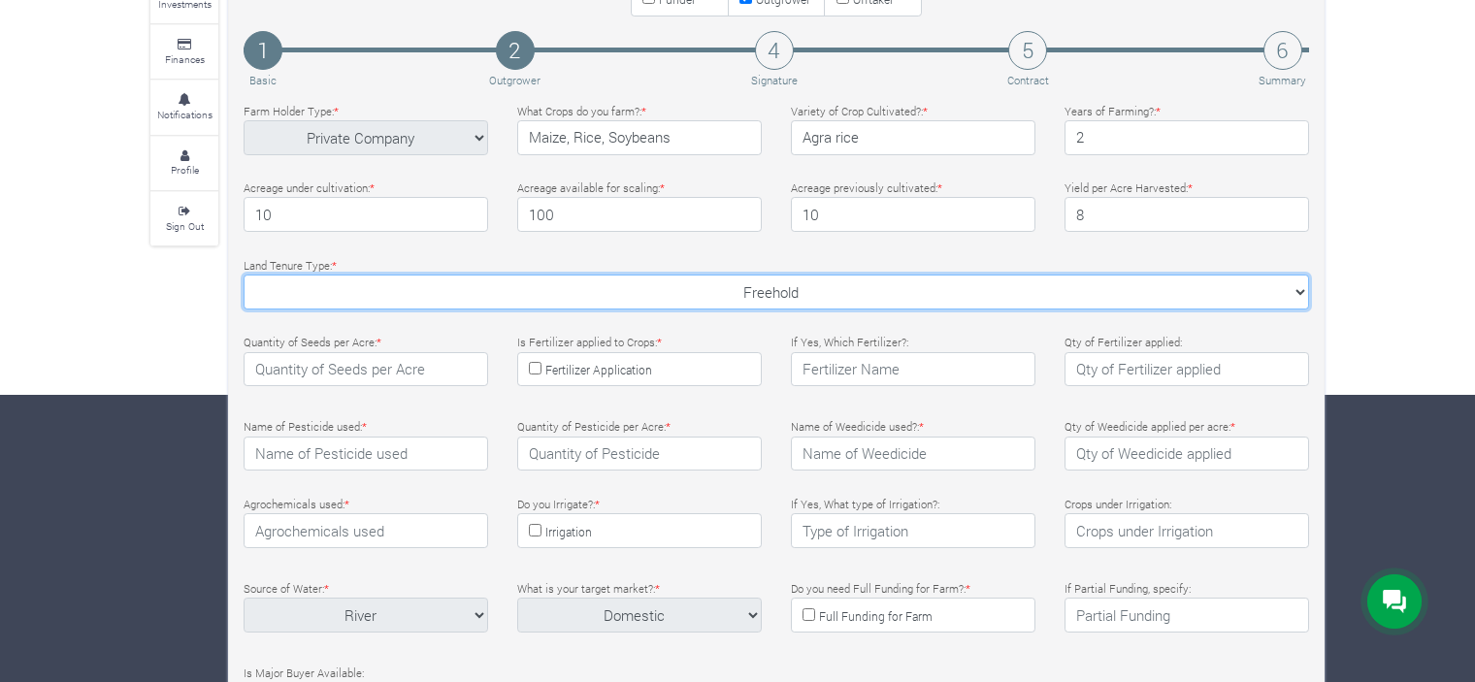
scroll to position [289, 0]
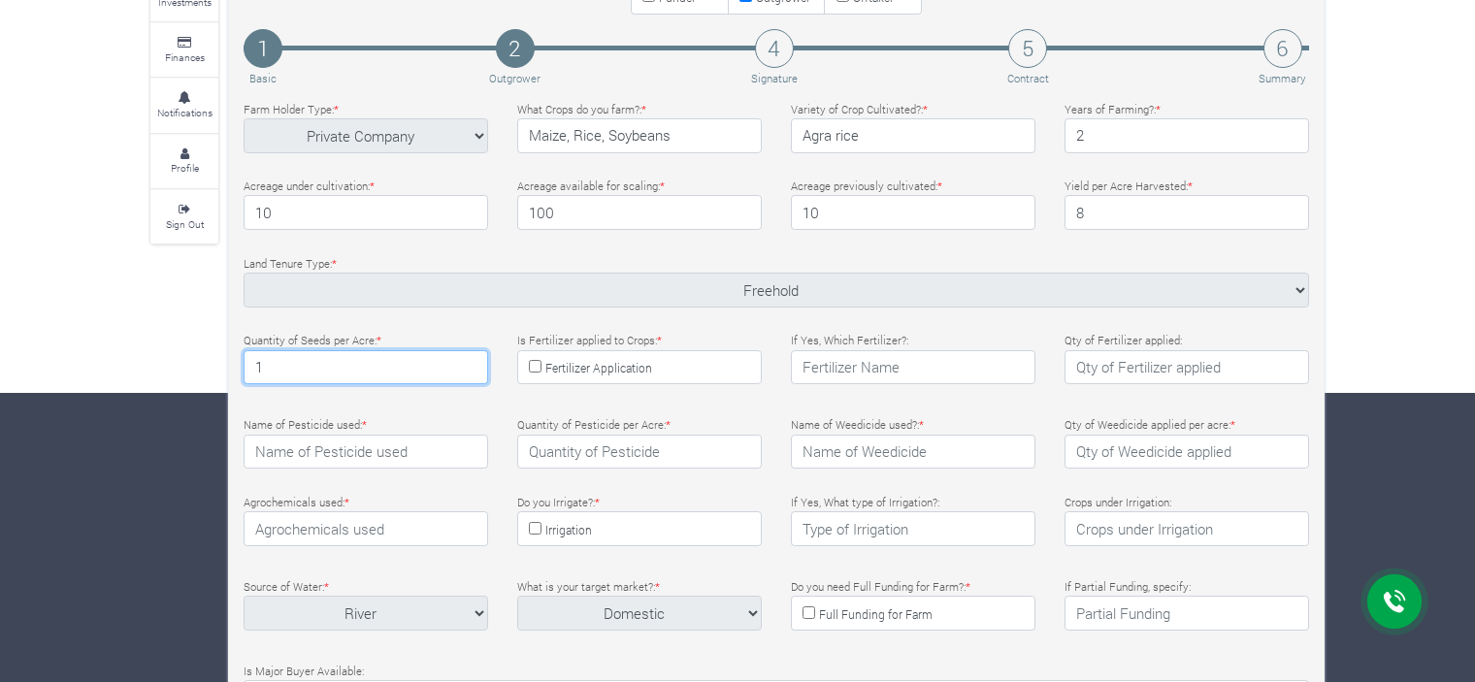
click at [470, 360] on input "1" at bounding box center [366, 367] width 245 height 35
type input "2"
click at [470, 360] on input "2" at bounding box center [366, 367] width 245 height 35
click at [533, 364] on input "Fertilizer Application" at bounding box center [535, 366] width 13 height 13
checkbox input "true"
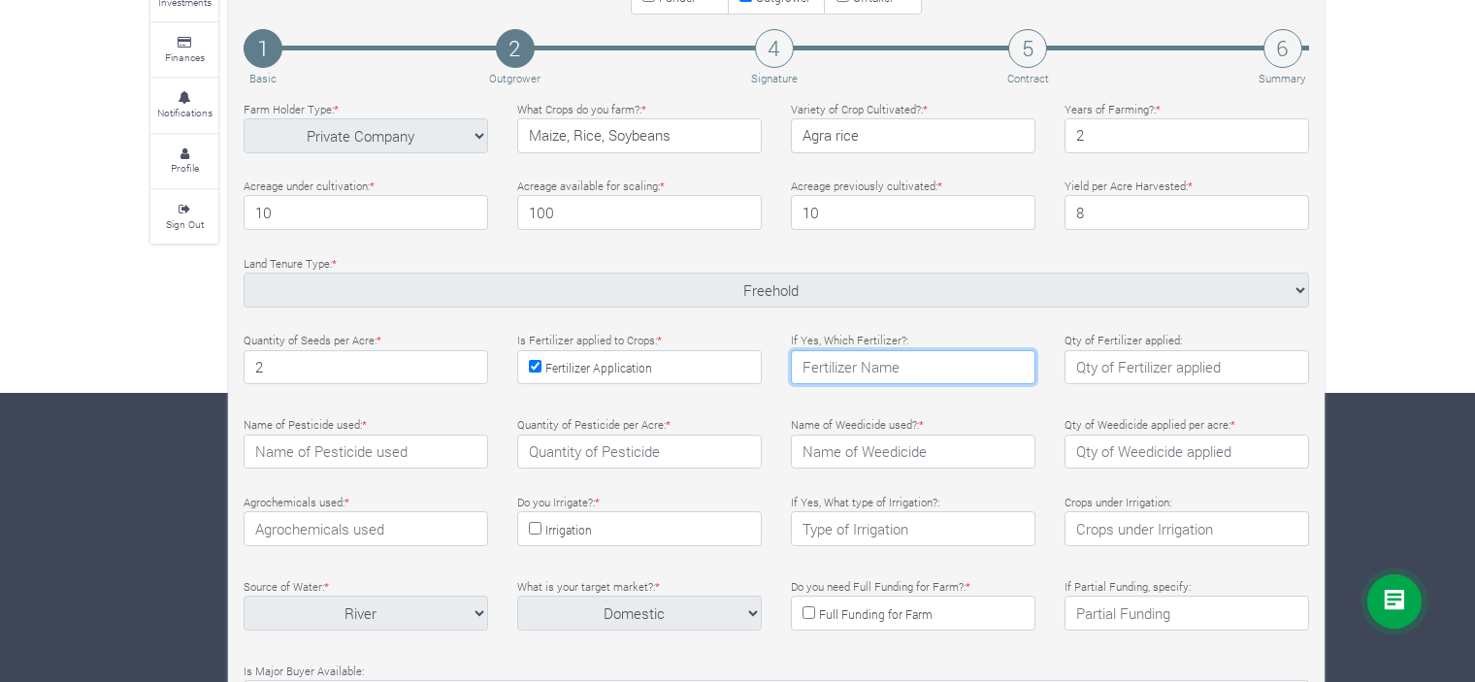
click at [903, 372] on input "text" at bounding box center [913, 367] width 245 height 35
type input "Yara"
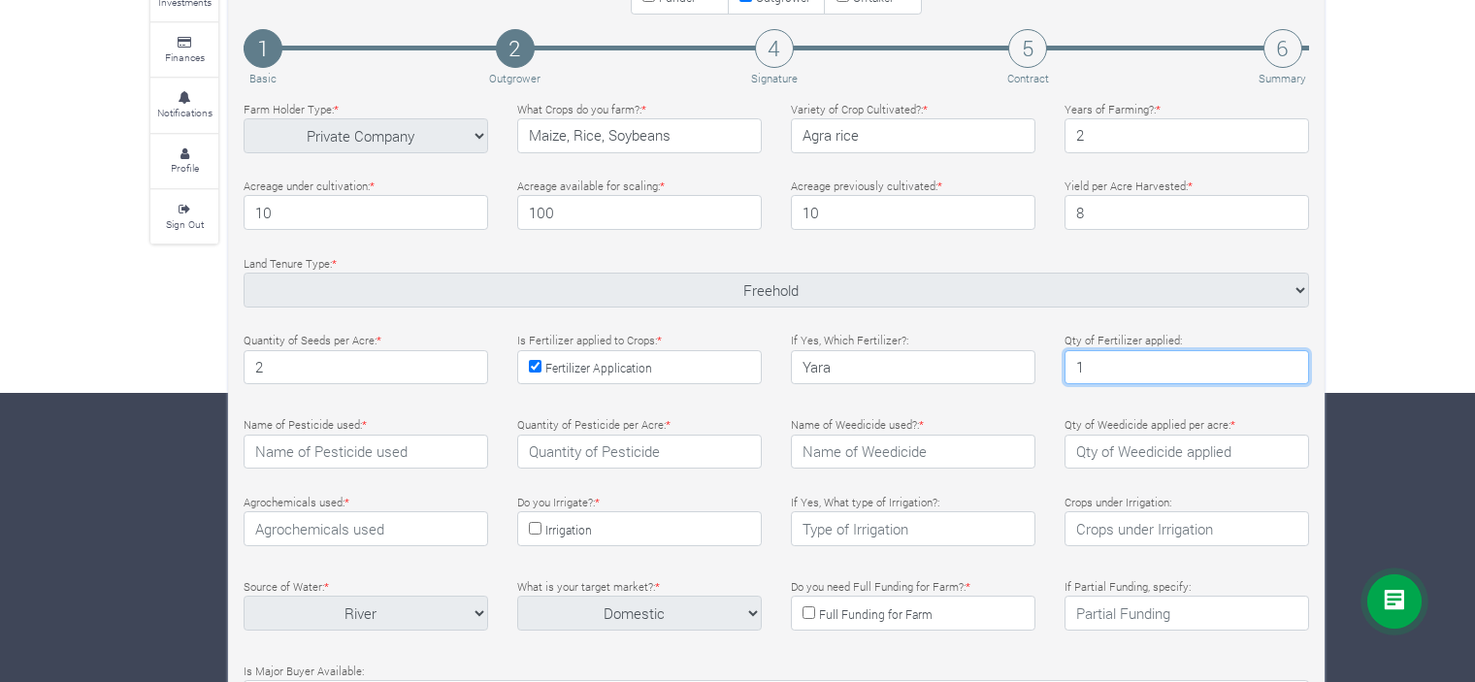
click at [1294, 360] on input "1" at bounding box center [1187, 367] width 245 height 35
type input "2"
click at [1294, 360] on input "2" at bounding box center [1187, 367] width 245 height 35
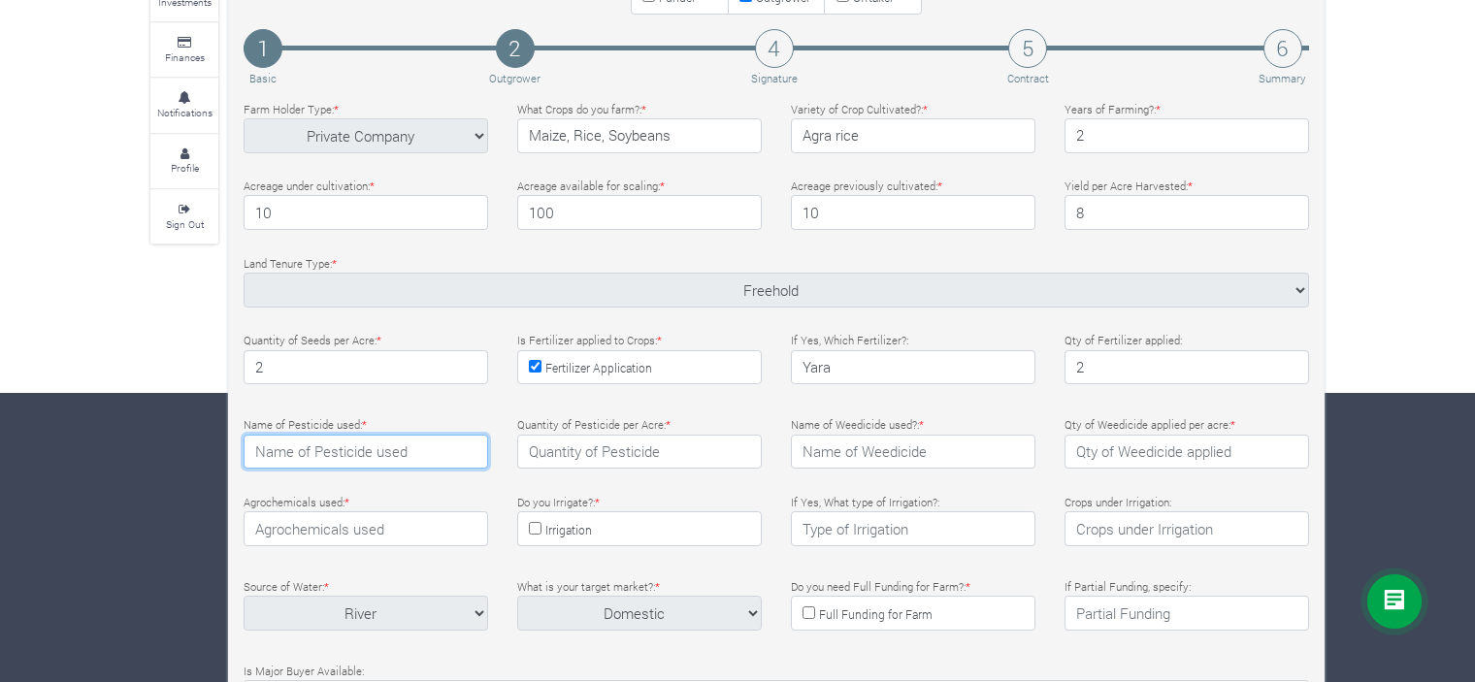
click at [442, 457] on input "text" at bounding box center [366, 452] width 245 height 35
type input "y"
type input "Yara"
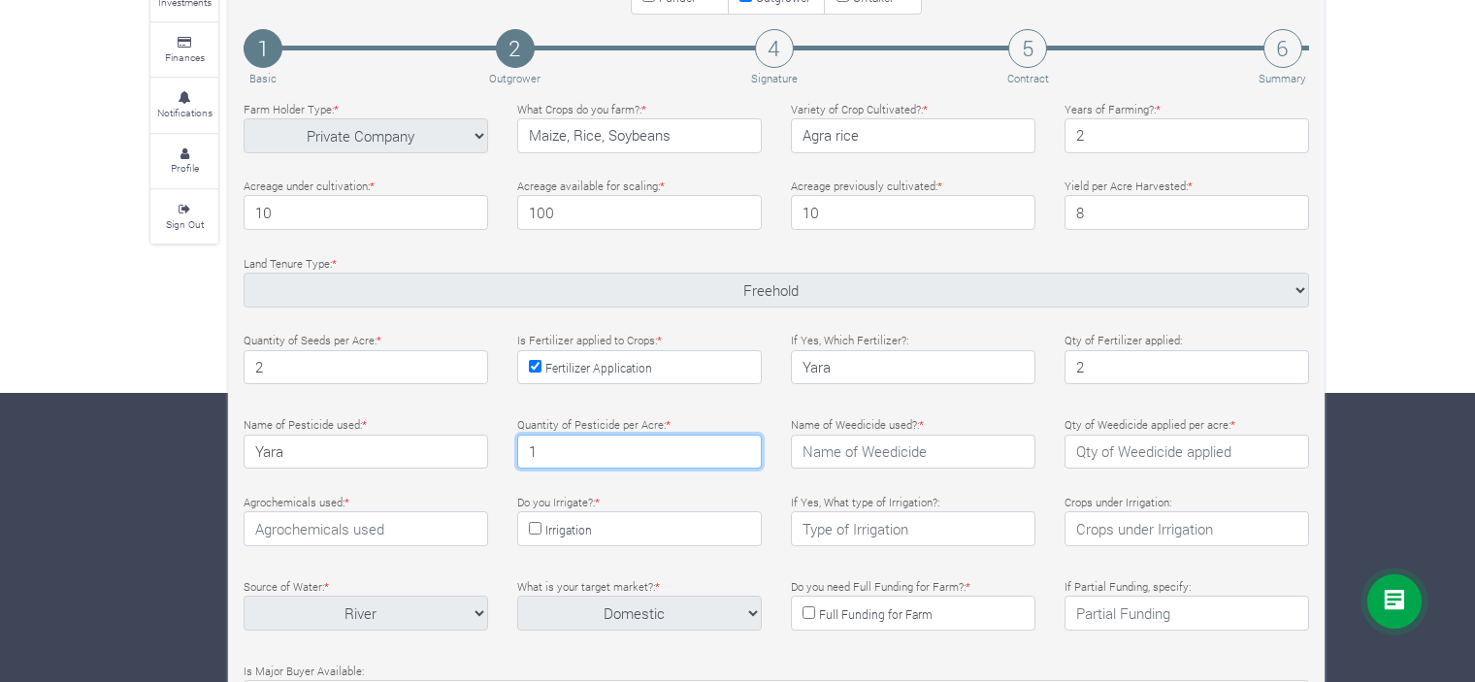
click at [742, 443] on input "1" at bounding box center [639, 452] width 245 height 35
type input "2"
click at [742, 443] on input "2" at bounding box center [639, 452] width 245 height 35
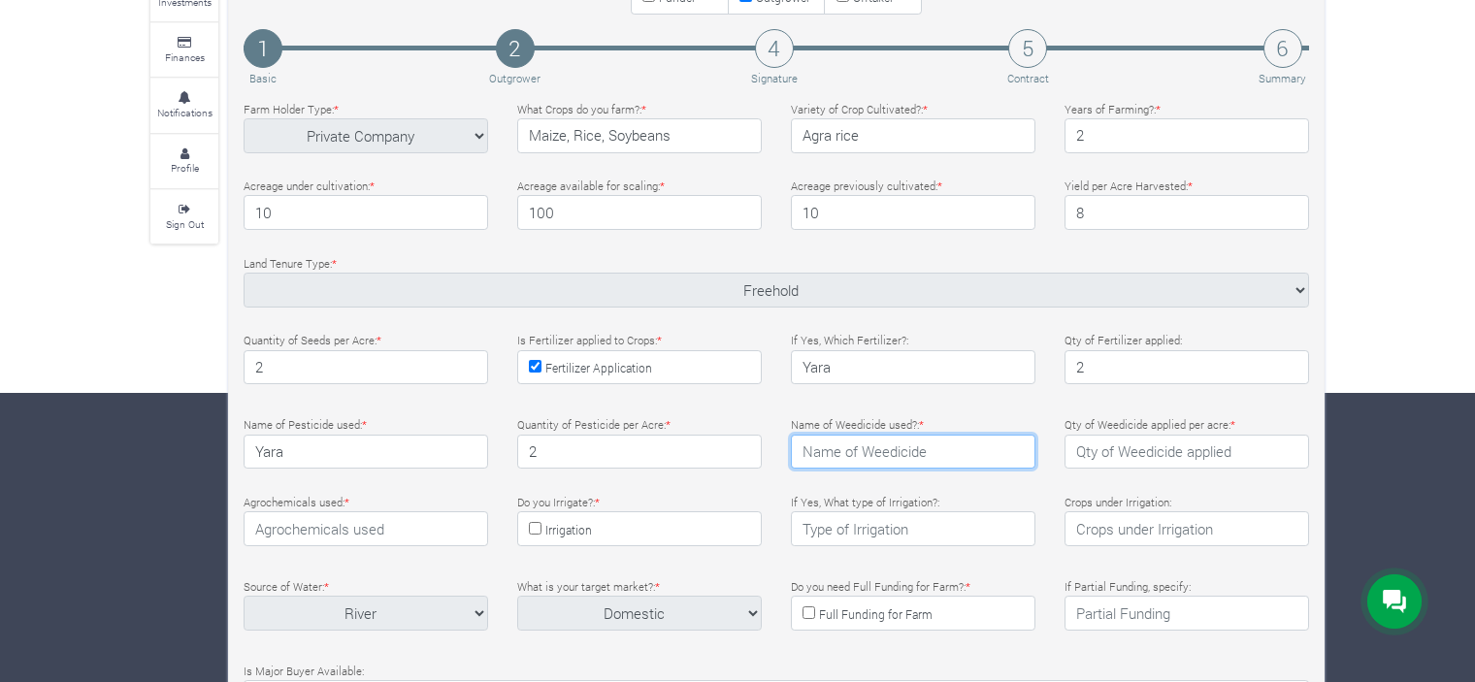
click at [941, 448] on input "text" at bounding box center [913, 452] width 245 height 35
type input "Yara"
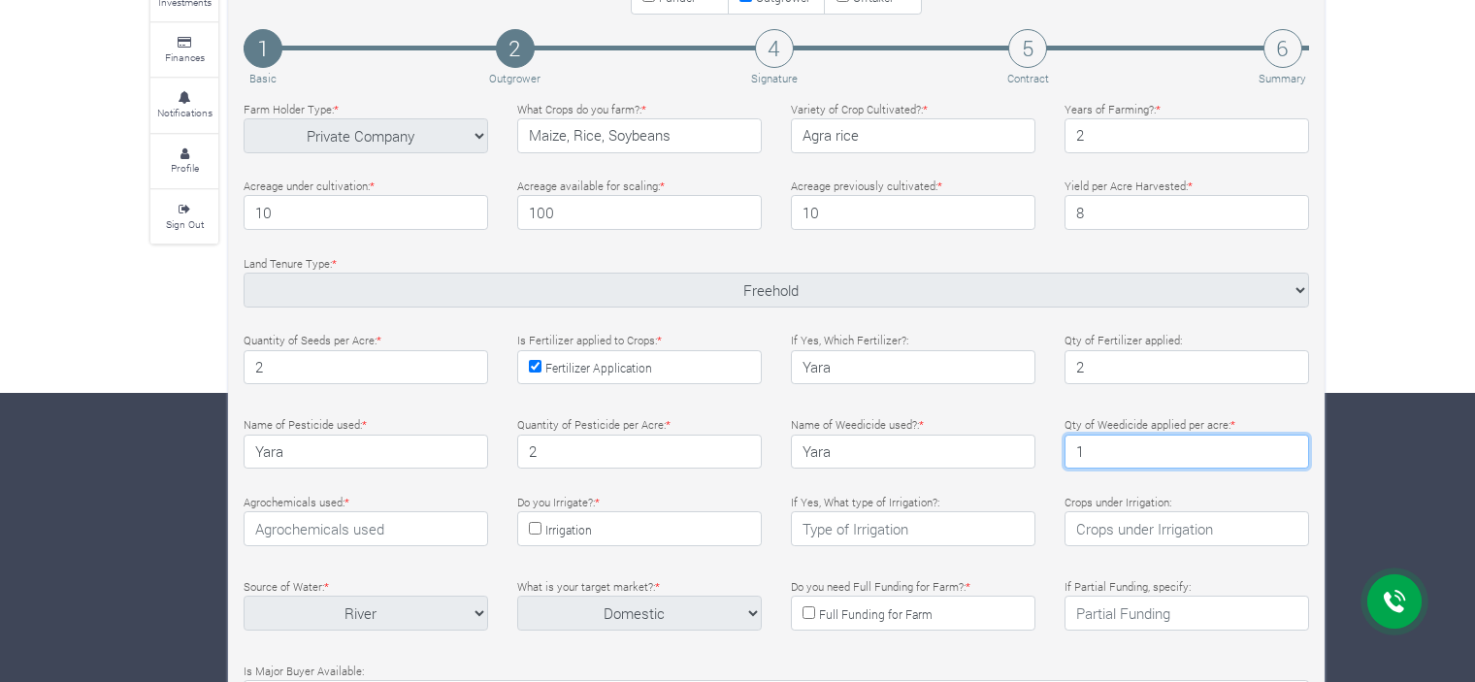
click at [1293, 442] on input "1" at bounding box center [1187, 452] width 245 height 35
type input "2"
click at [1293, 442] on input "2" at bounding box center [1187, 452] width 245 height 35
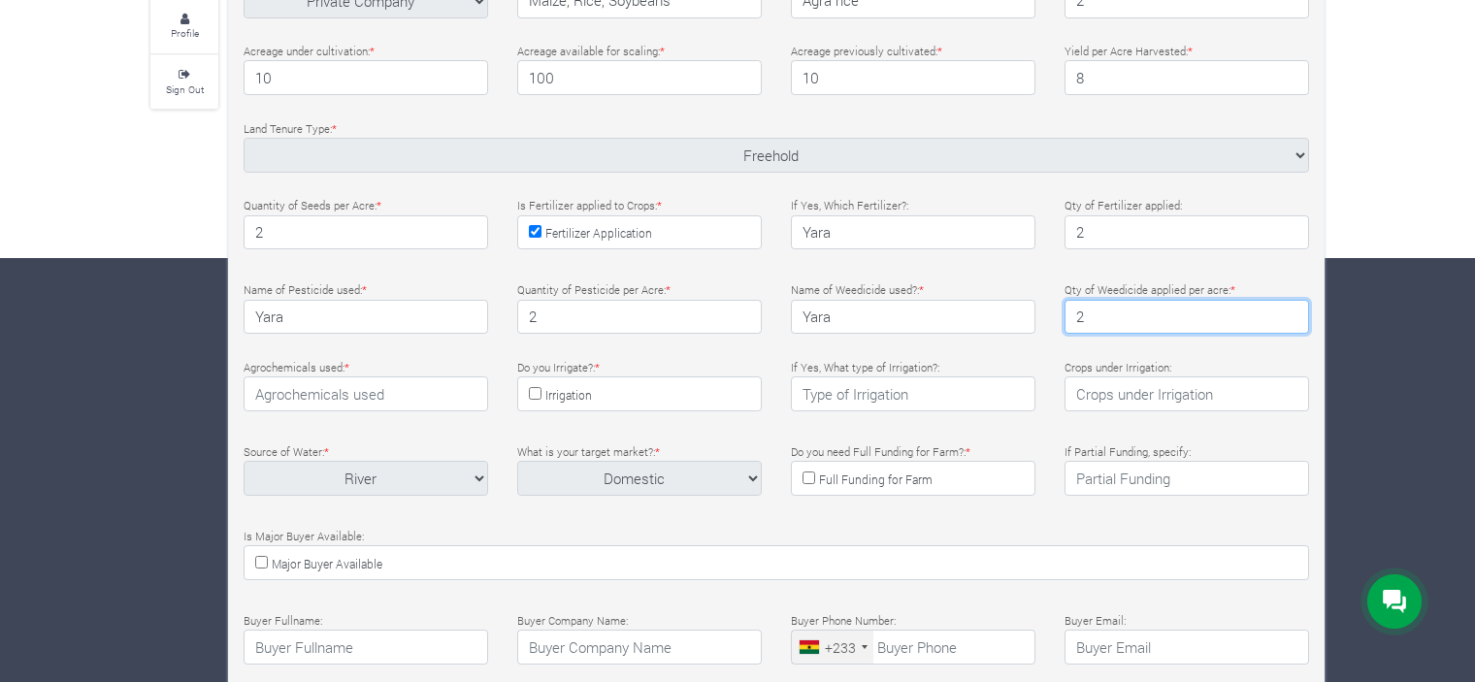
scroll to position [432, 0]
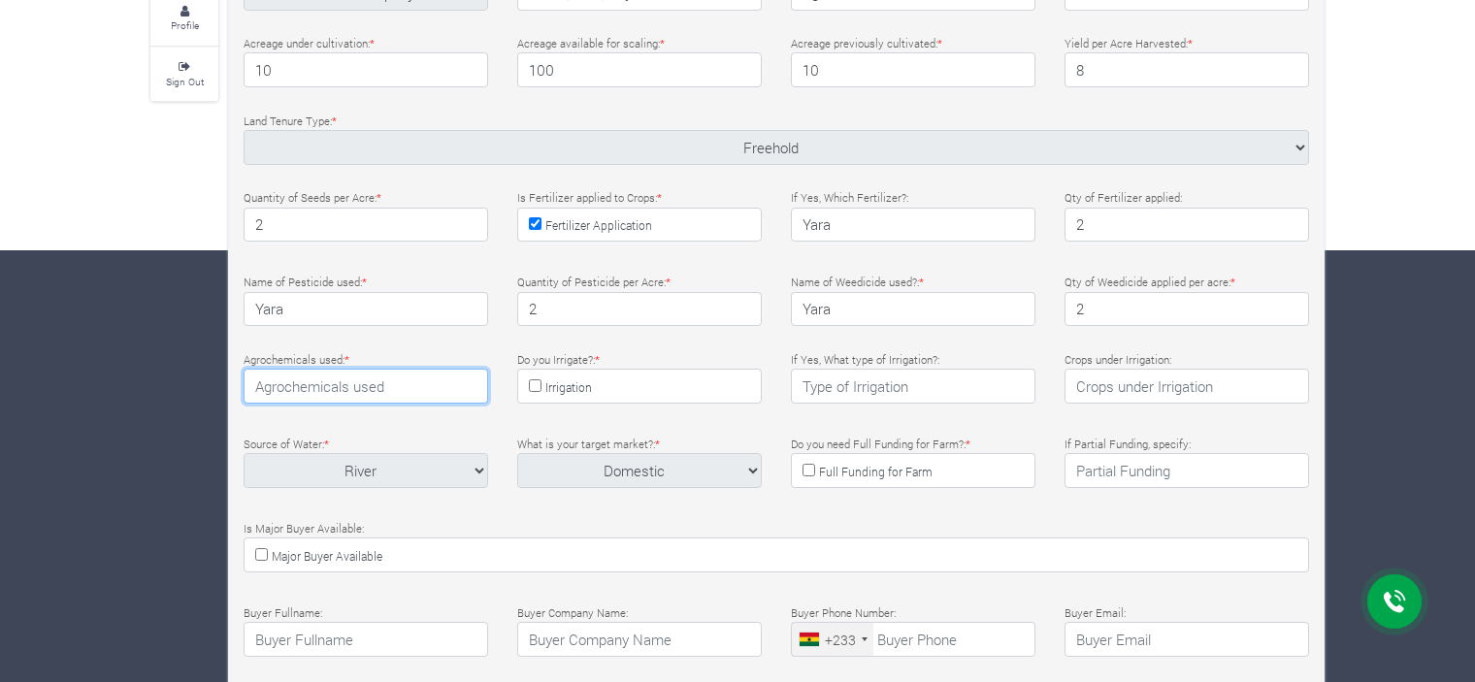
click at [408, 389] on input "text" at bounding box center [366, 386] width 245 height 35
type input "Yara"
click at [532, 379] on input "Irrigation" at bounding box center [535, 385] width 13 height 13
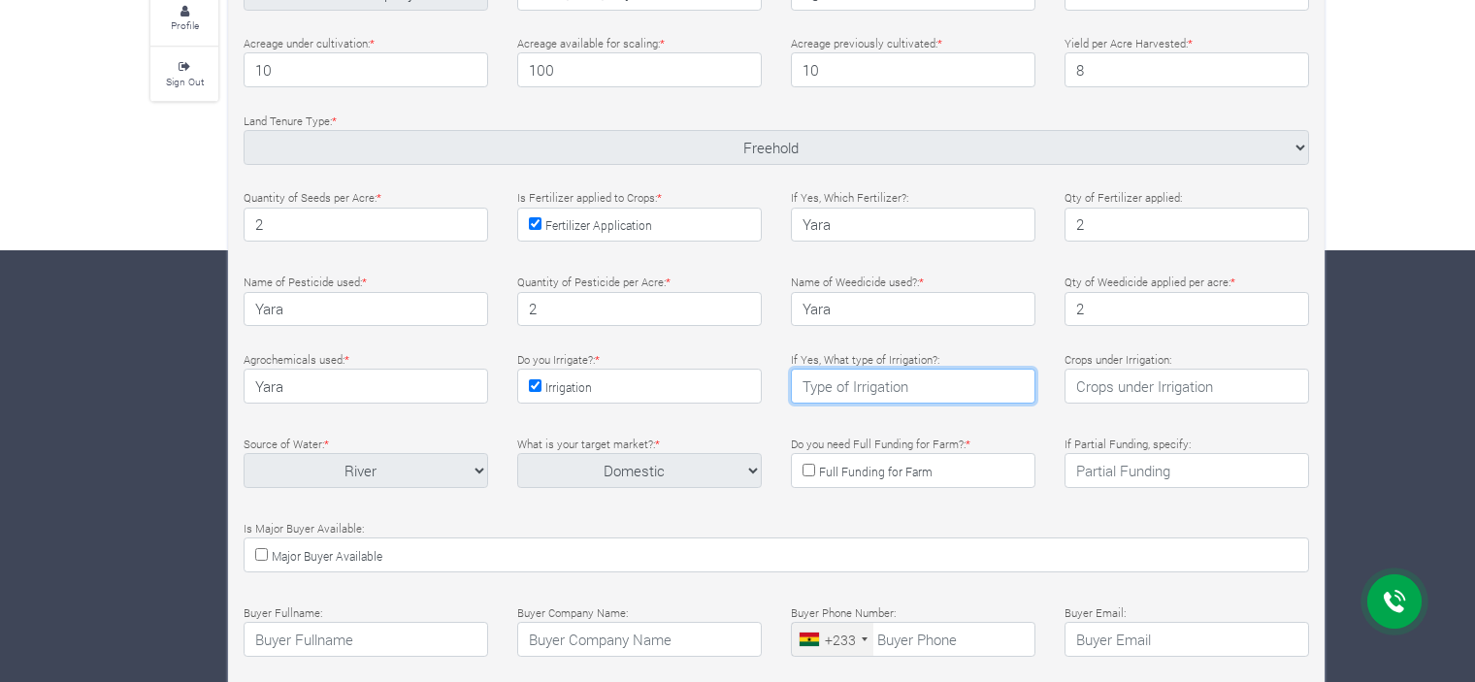
click at [966, 389] on input "text" at bounding box center [913, 386] width 245 height 35
click at [531, 379] on input "Irrigation" at bounding box center [535, 385] width 13 height 13
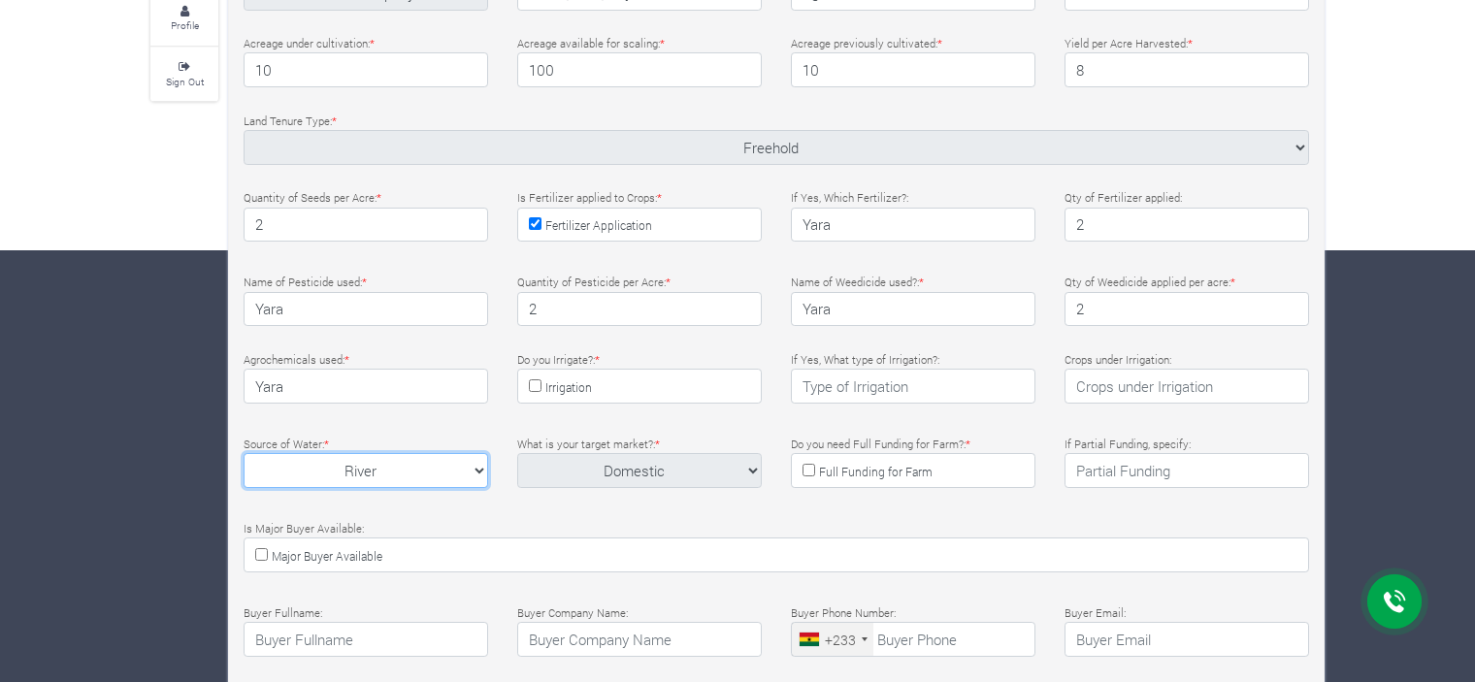
click at [477, 465] on select "River River Stream Borehole" at bounding box center [366, 470] width 245 height 35
click at [244, 453] on select "River River Stream Borehole" at bounding box center [366, 470] width 245 height 35
click at [537, 379] on input "Irrigation" at bounding box center [535, 385] width 13 height 13
checkbox input "true"
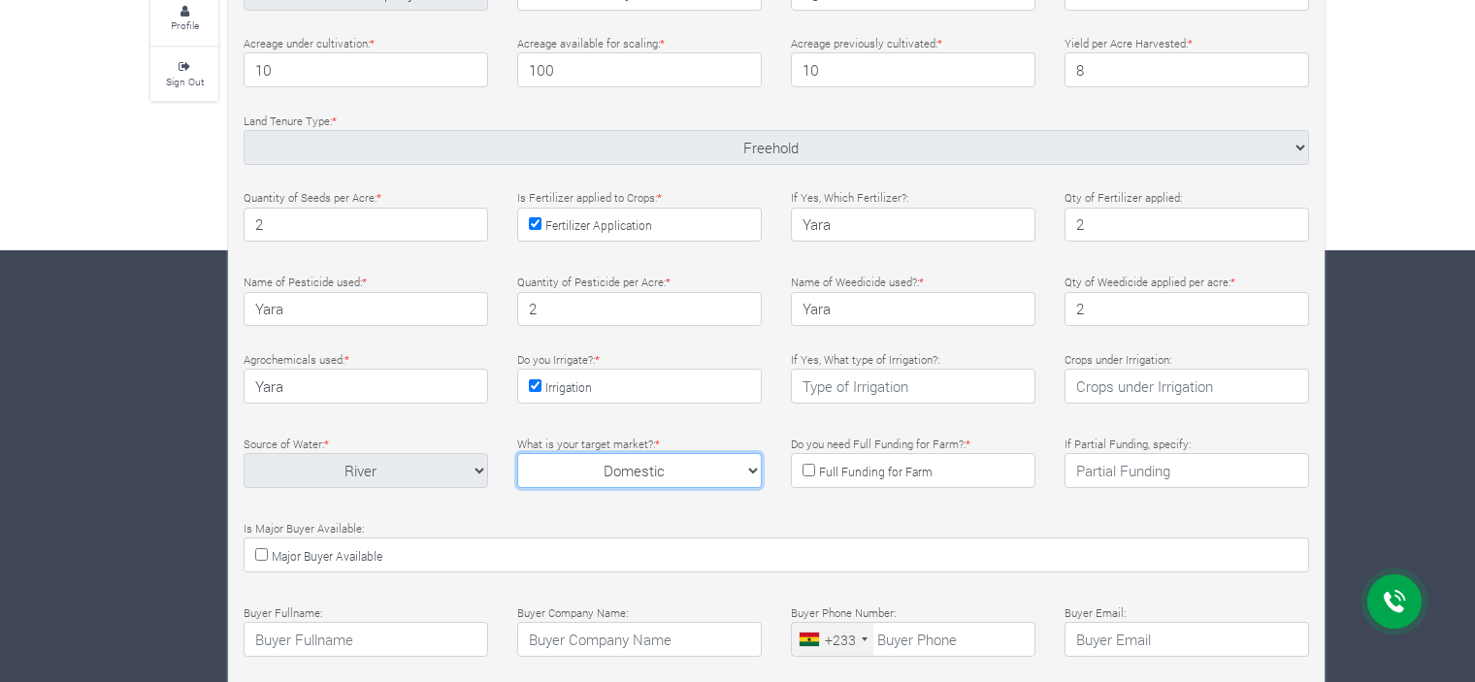
click at [752, 469] on select "Domestic Domestic Export Other" at bounding box center [639, 470] width 245 height 35
click at [517, 453] on select "Domestic Domestic Export Other" at bounding box center [639, 470] width 245 height 35
click at [804, 467] on input "Full Funding for Farm" at bounding box center [809, 470] width 13 height 13
checkbox input "true"
click at [256, 550] on input "Major Buyer Available" at bounding box center [261, 554] width 13 height 13
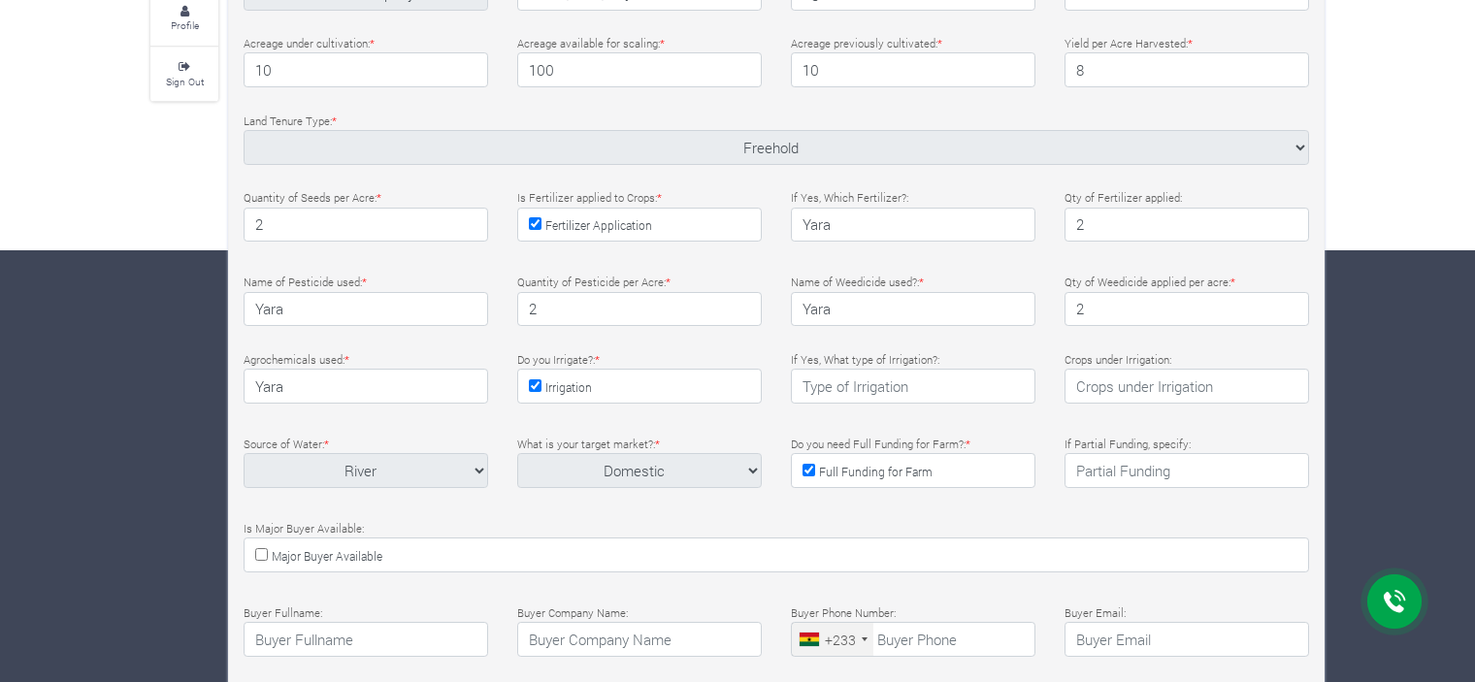
checkbox input "true"
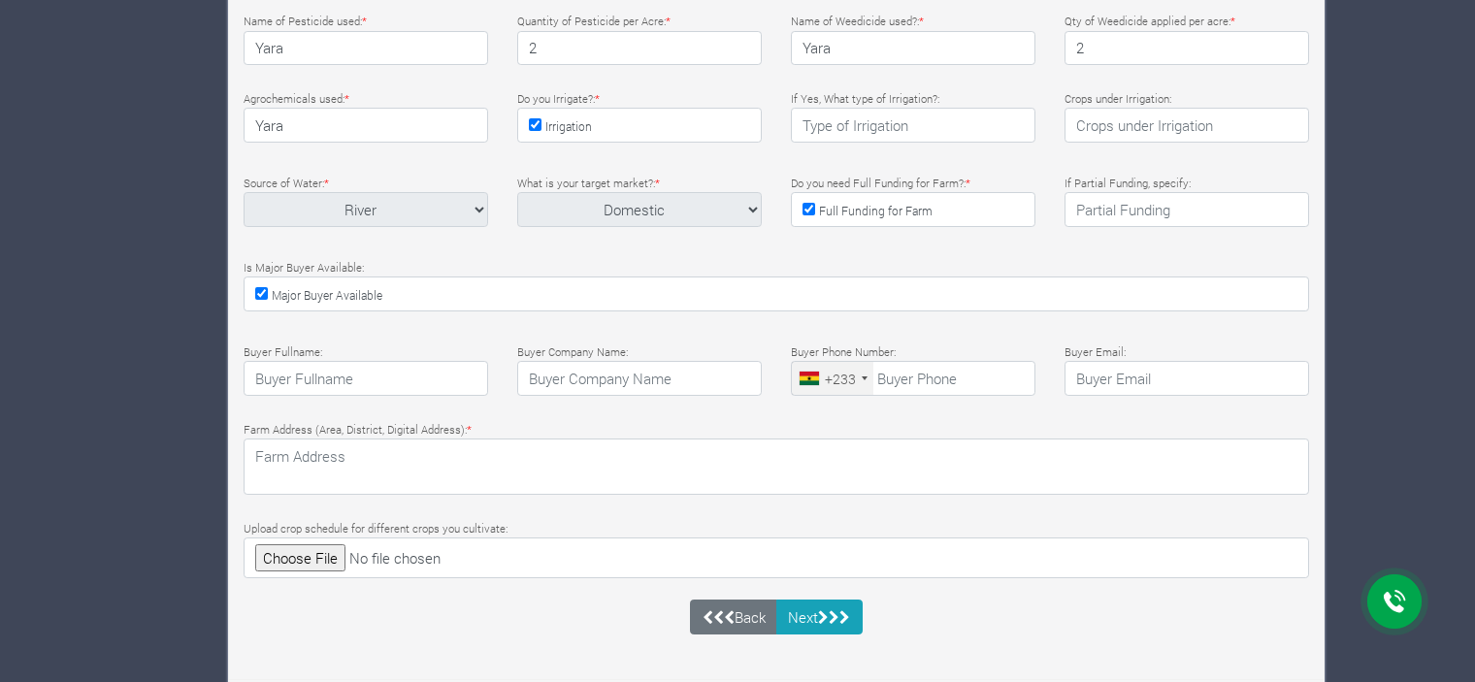
scroll to position [699, 0]
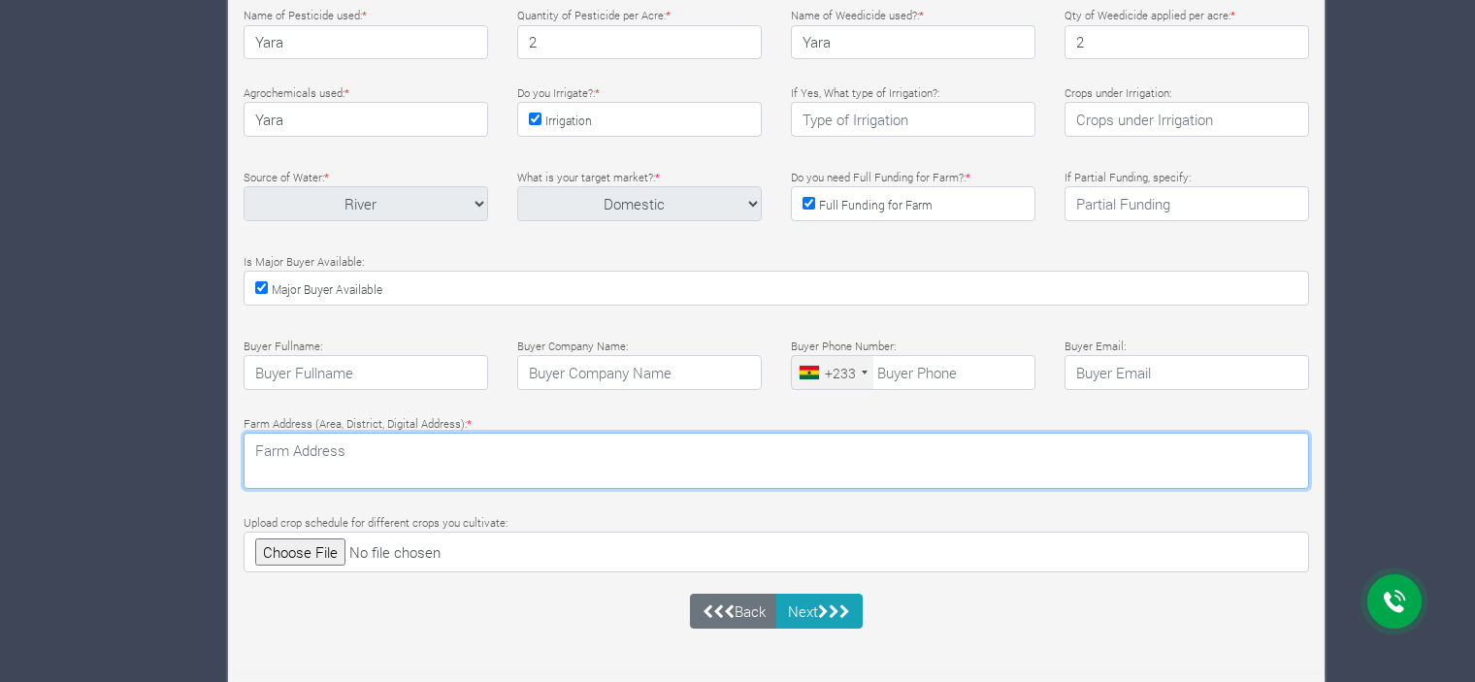
click at [526, 467] on textarea at bounding box center [777, 461] width 1066 height 56
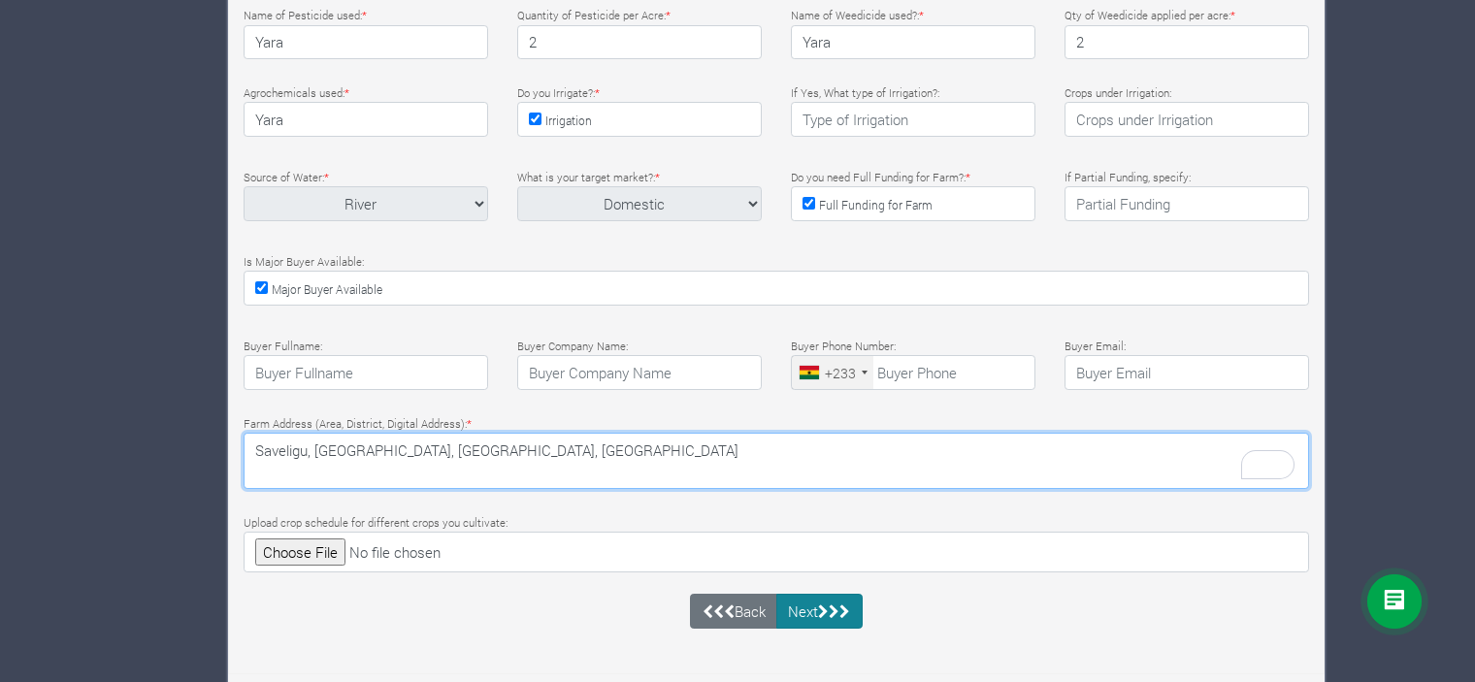
type textarea "Saveligu, Nanton Districts, Northern Region, Ghana"
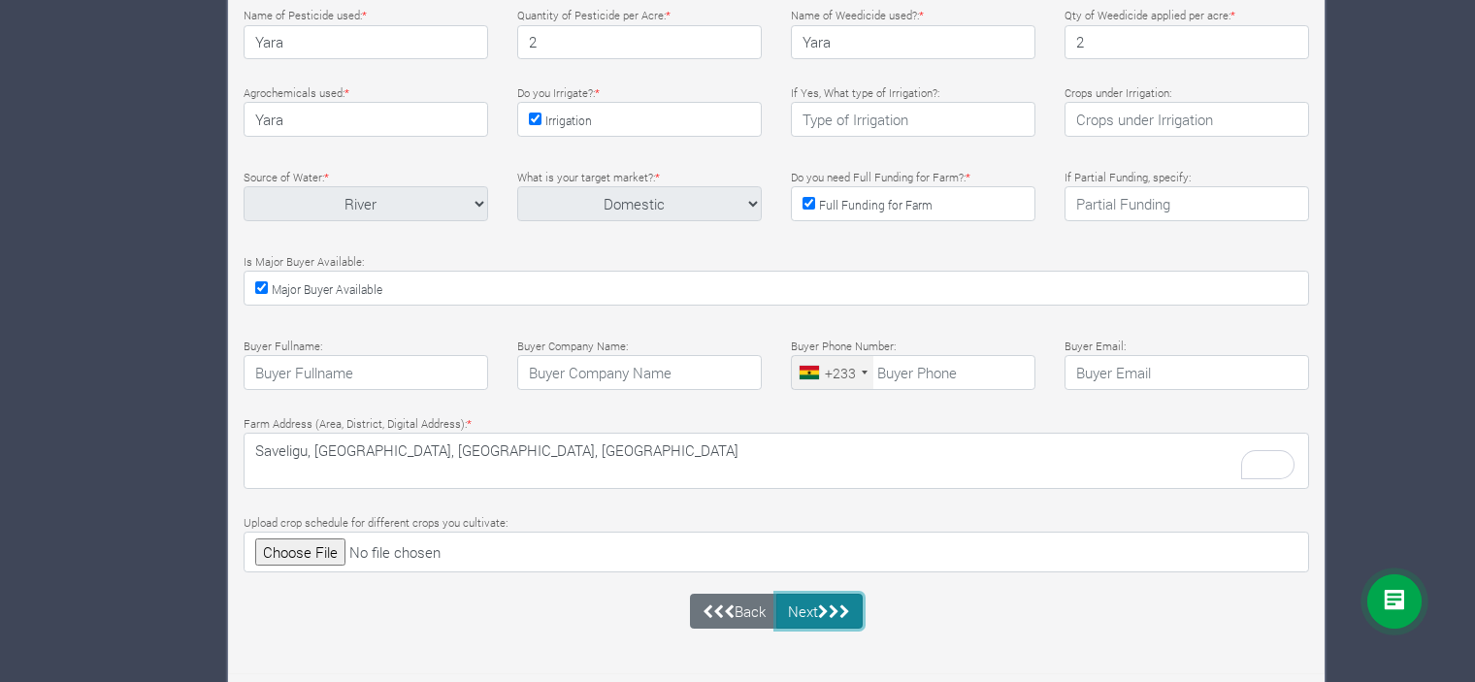
click at [809, 604] on button "Next" at bounding box center [819, 611] width 86 height 35
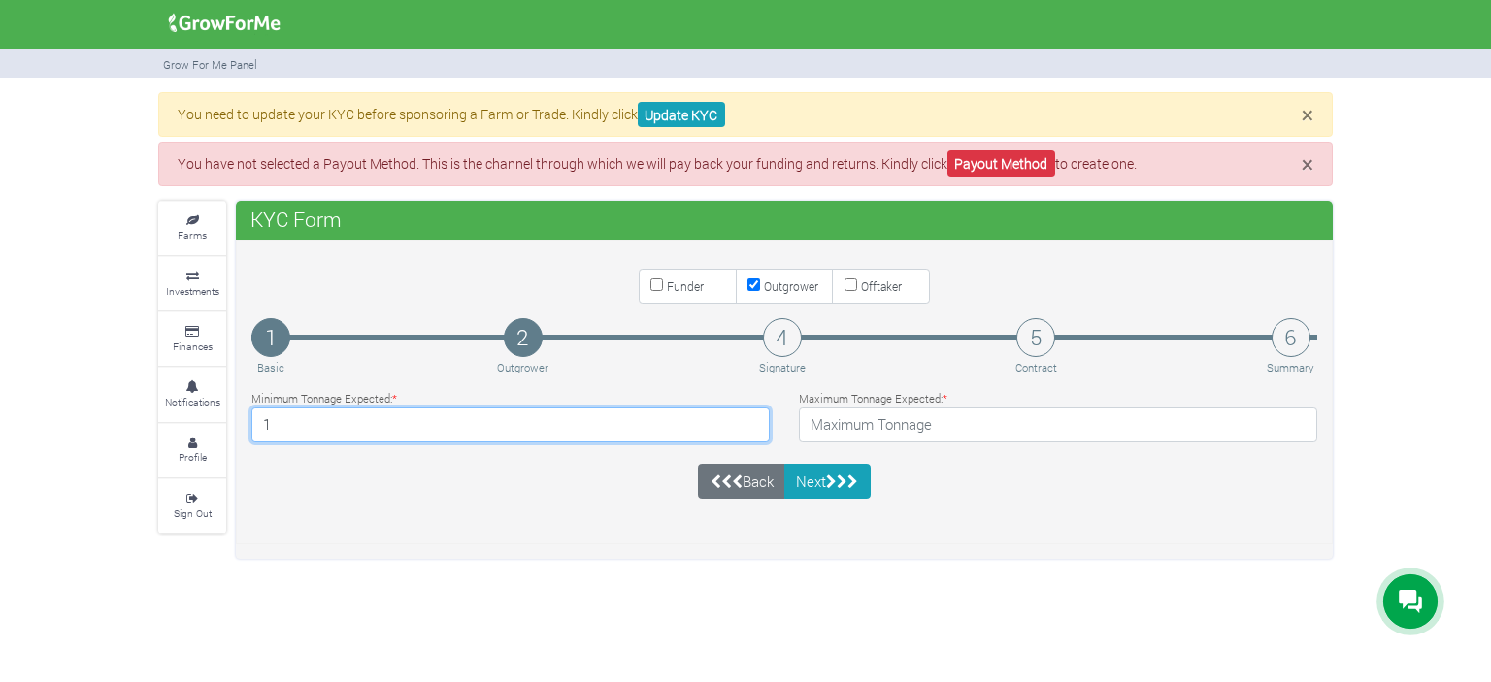
type input "1"
click at [745, 414] on input "1" at bounding box center [510, 425] width 518 height 35
type input "20"
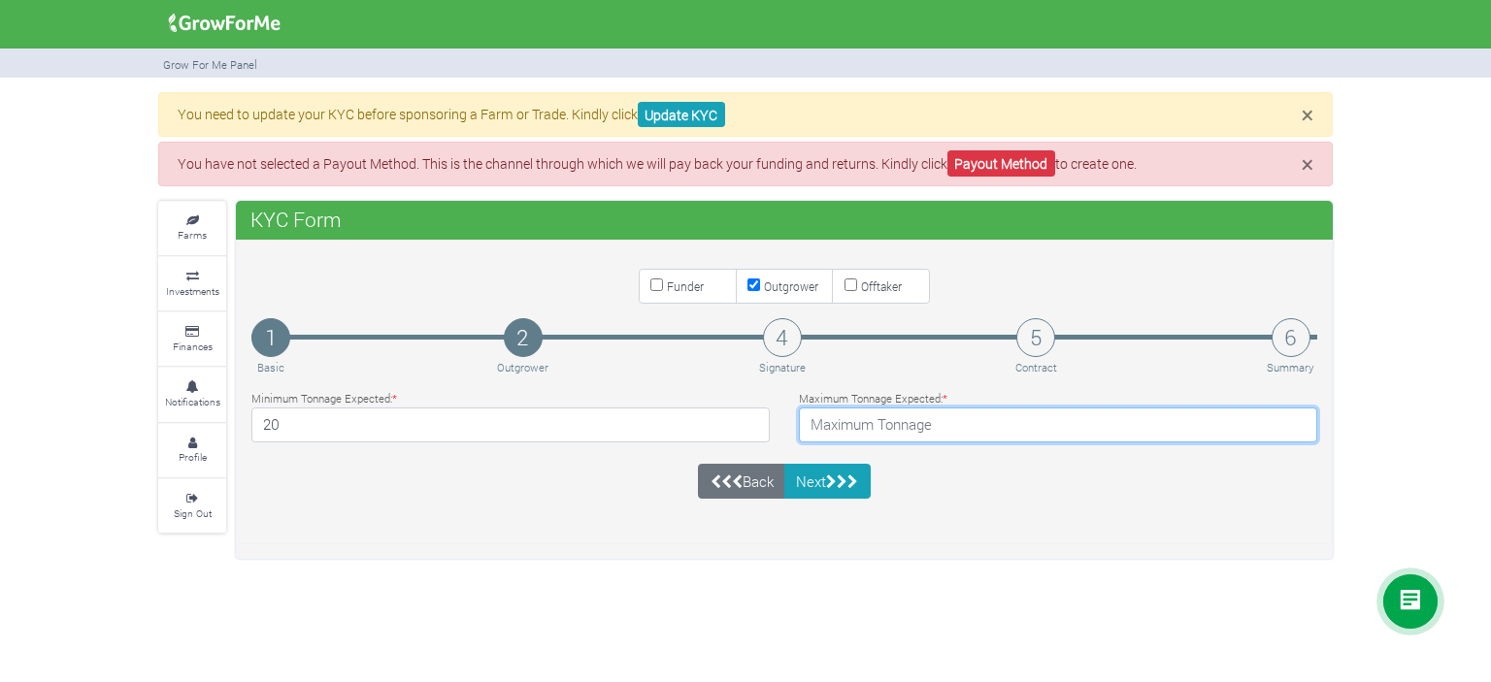
click at [978, 426] on input "number" at bounding box center [1058, 425] width 518 height 35
type input "50"
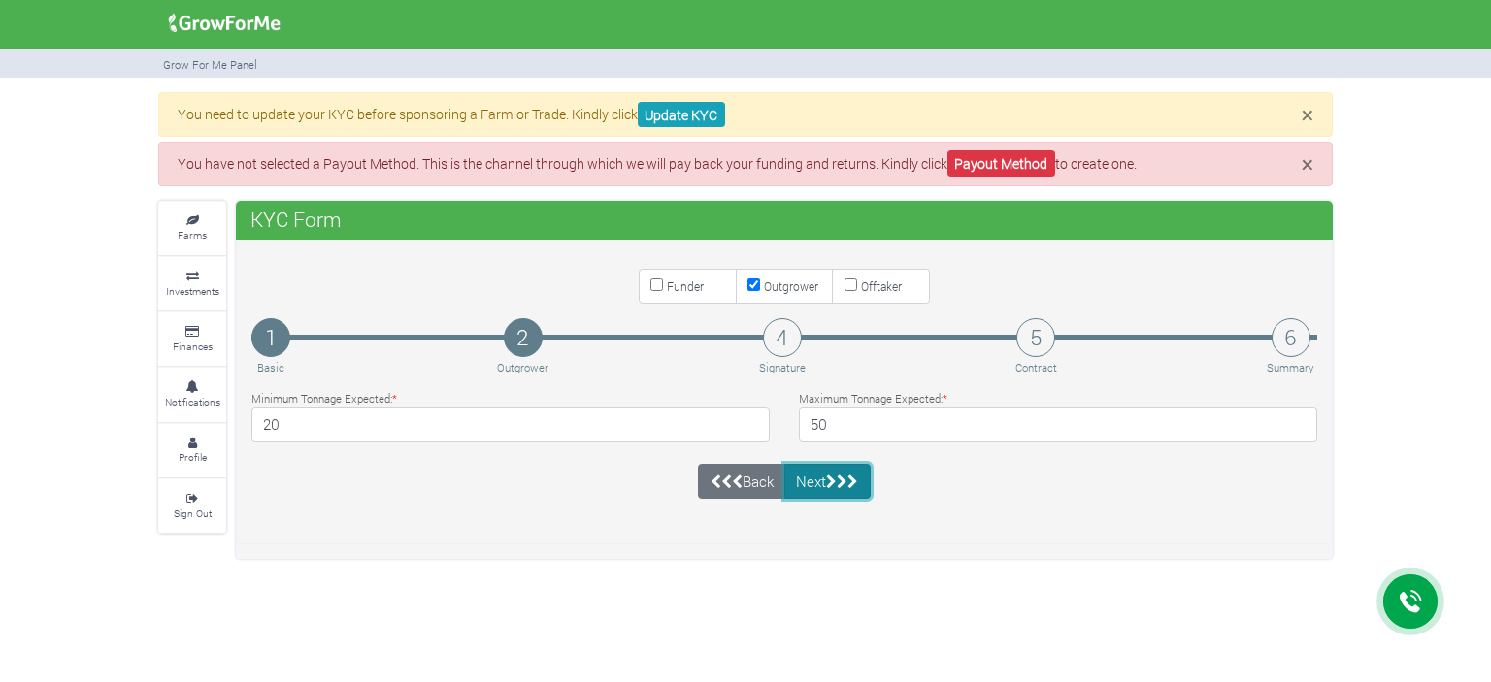
click at [823, 478] on button "Next" at bounding box center [827, 481] width 86 height 35
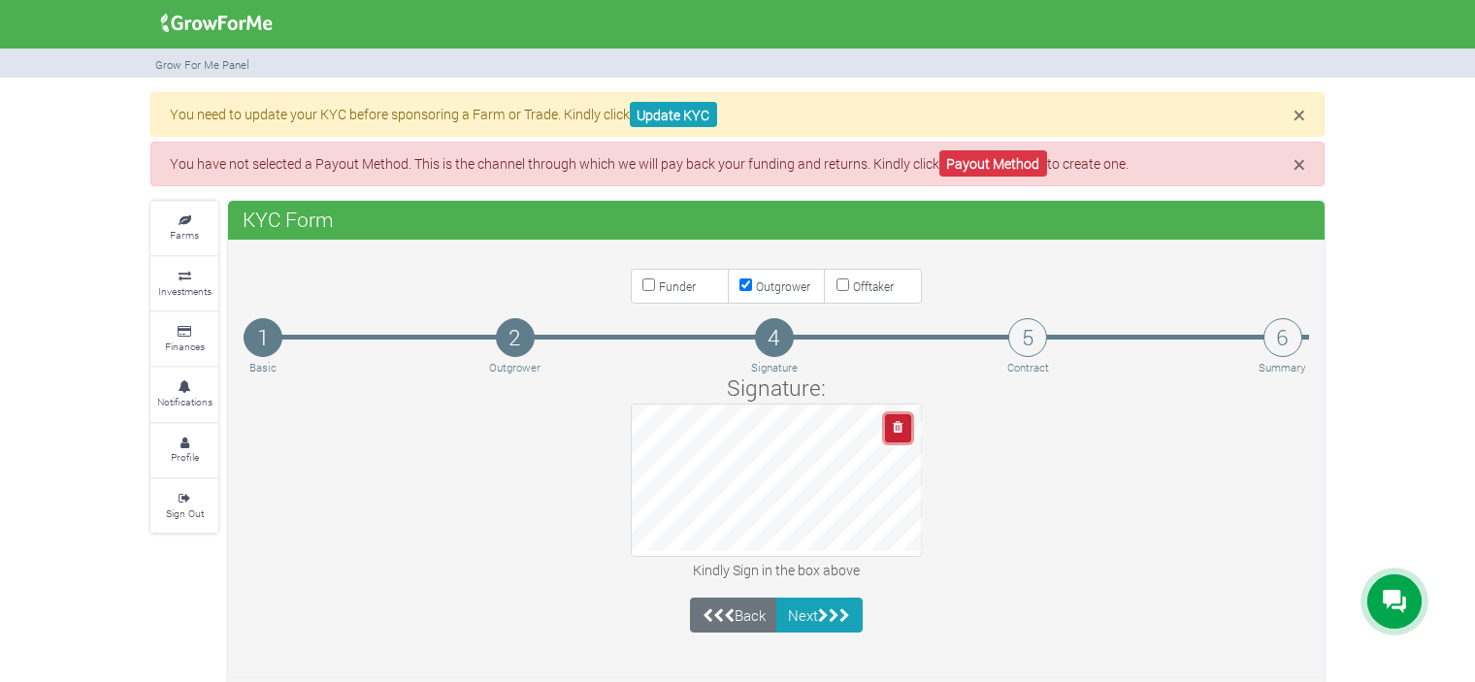
click at [899, 431] on icon "button" at bounding box center [898, 427] width 10 height 13
click at [831, 600] on button "Next" at bounding box center [819, 615] width 86 height 35
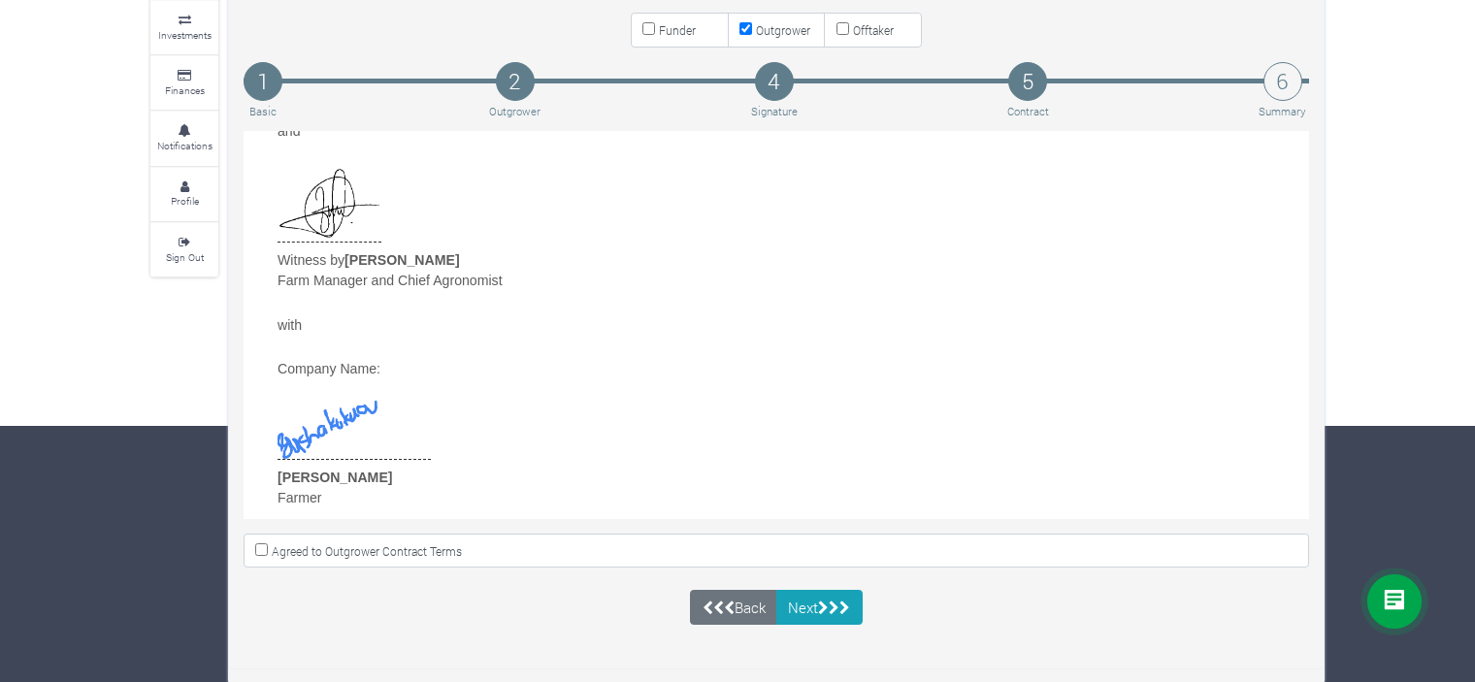
scroll to position [5636, 0]
click at [260, 545] on input "Agreed to Outgrower Contract Terms" at bounding box center [261, 549] width 13 height 13
checkbox input "true"
click at [821, 605] on icon "submit" at bounding box center [823, 608] width 11 height 15
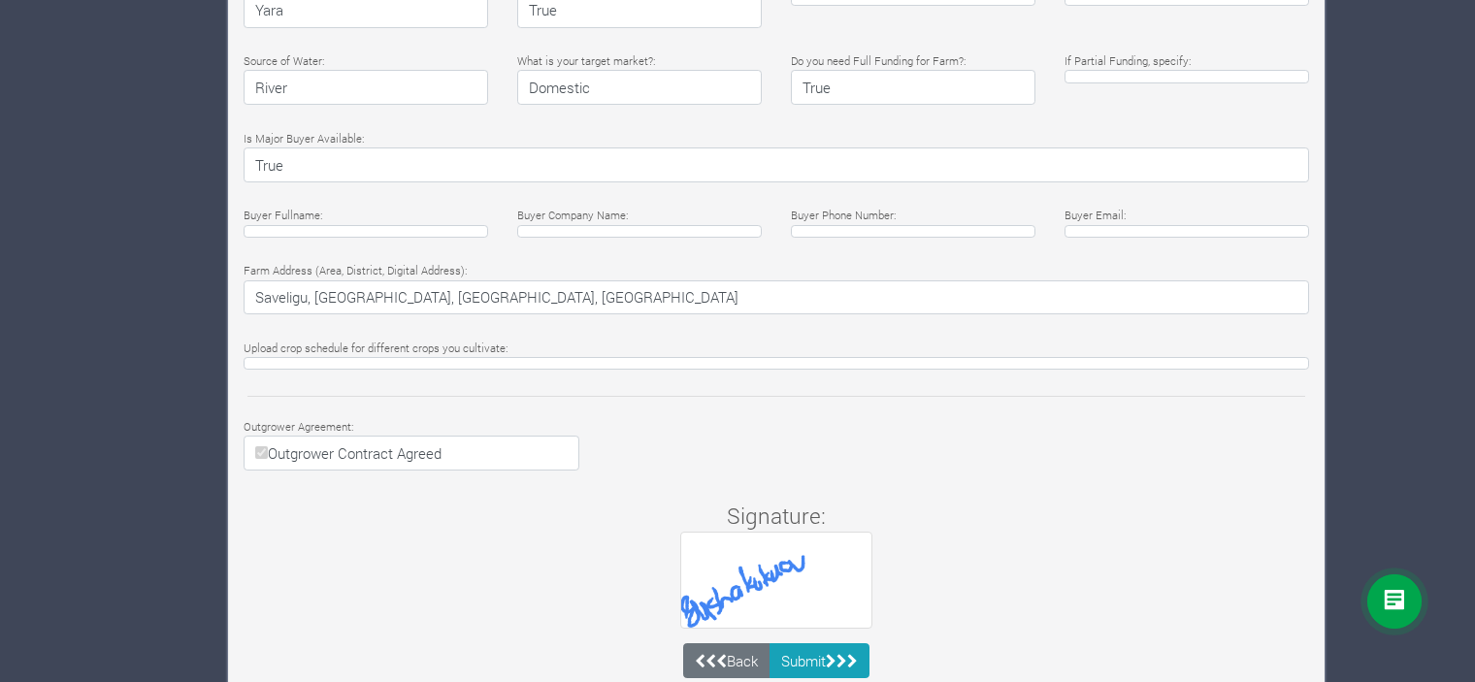
scroll to position [1557, 0]
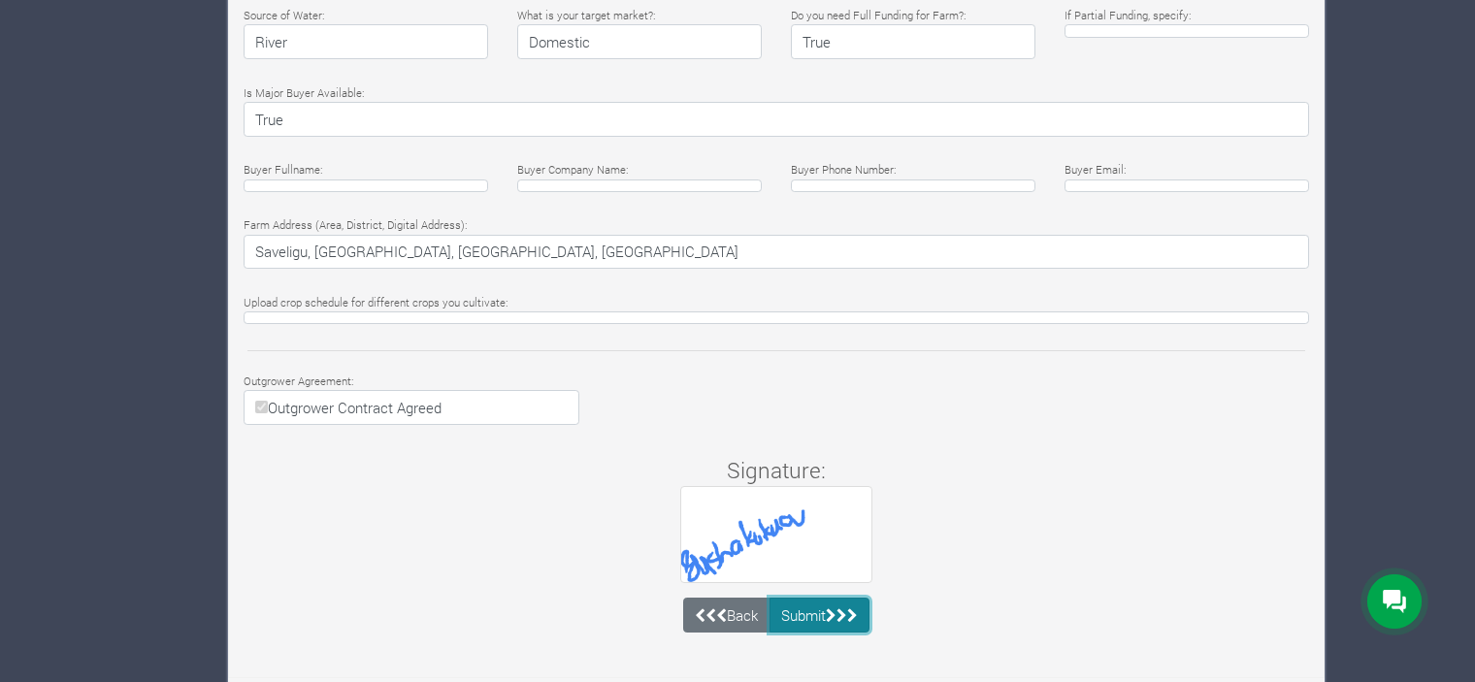
click at [825, 608] on button "Submit" at bounding box center [820, 615] width 101 height 35
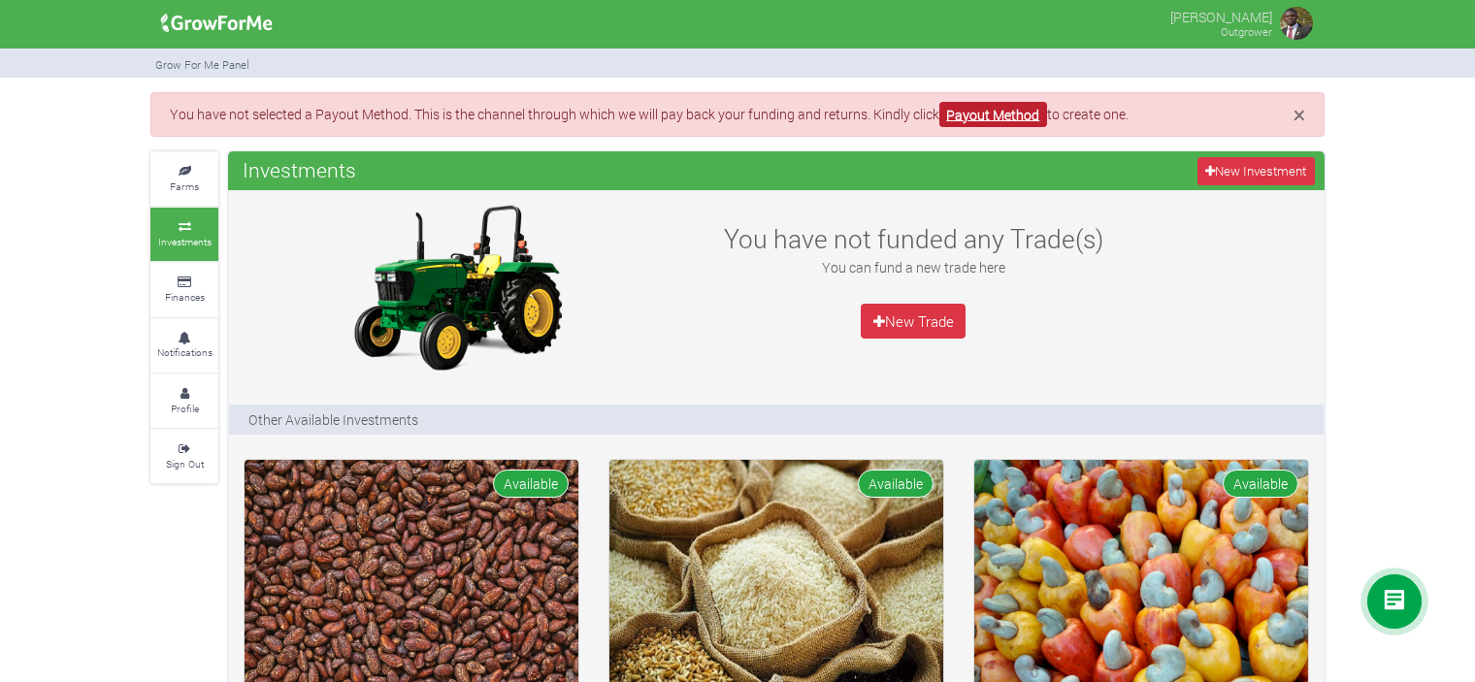
click at [1026, 113] on link "Payout Method" at bounding box center [993, 115] width 108 height 26
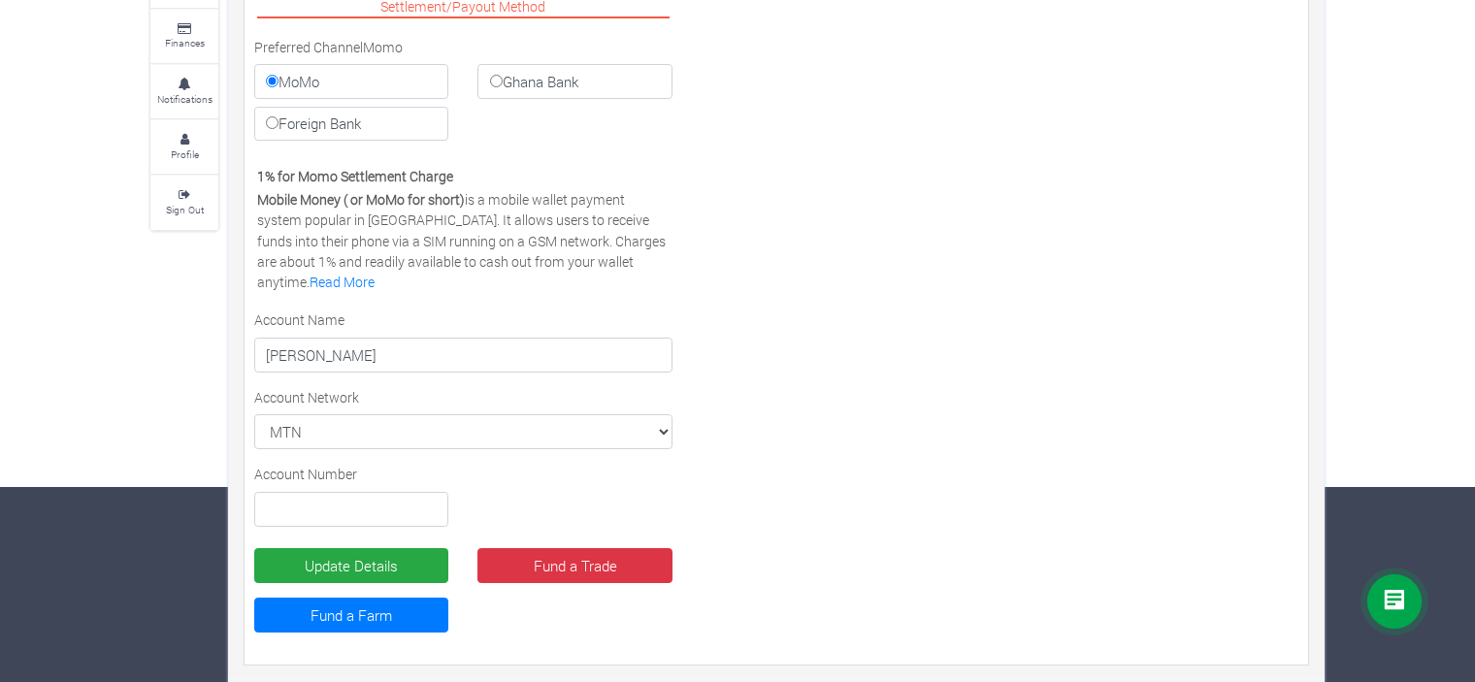
scroll to position [198, 0]
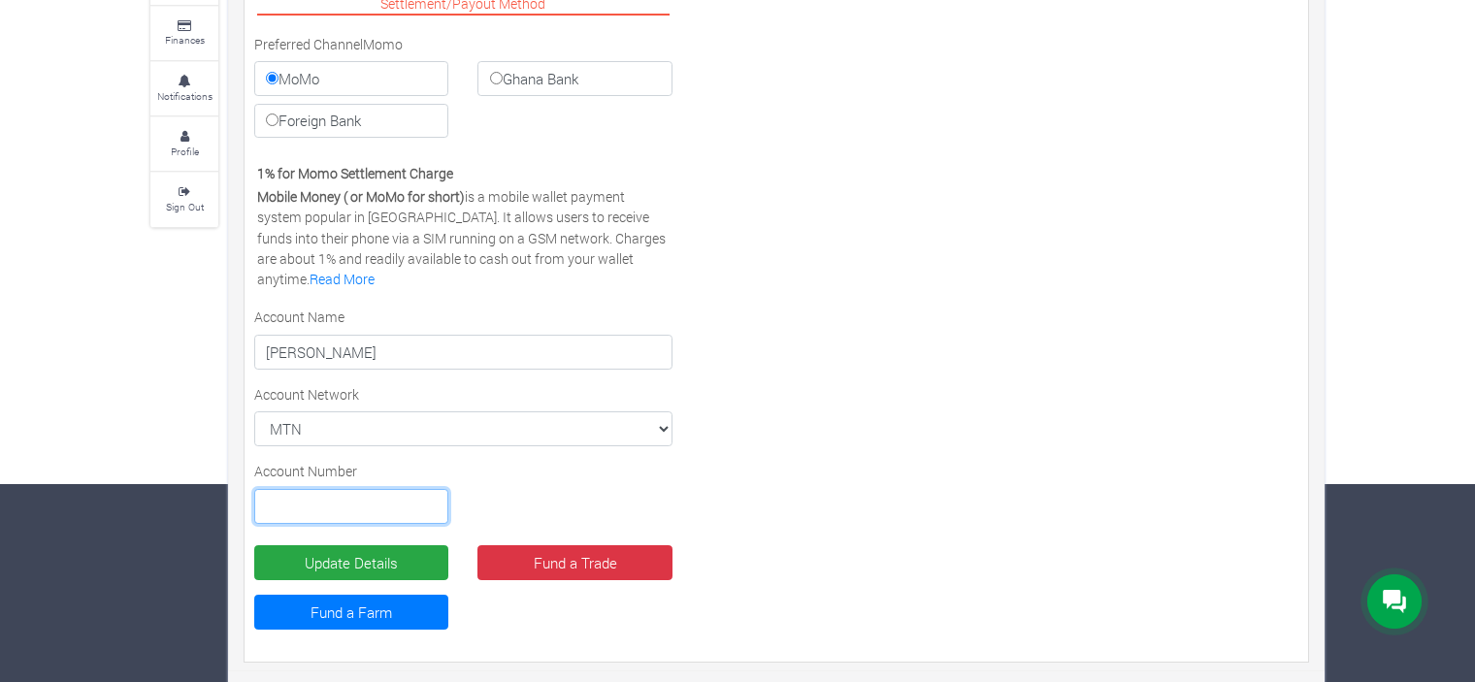
click at [388, 504] on input "text" at bounding box center [351, 506] width 194 height 35
type input "0243822672"
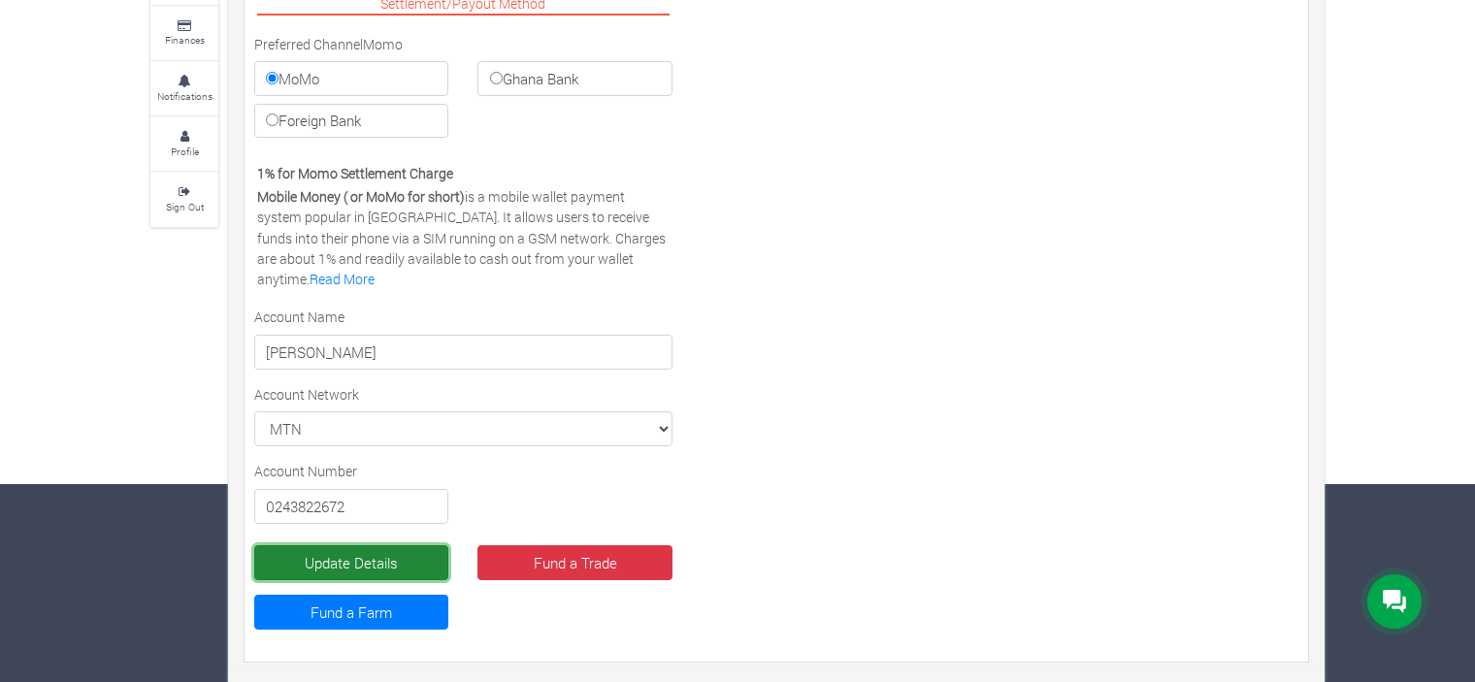
click at [373, 556] on button "Update Details" at bounding box center [351, 562] width 194 height 35
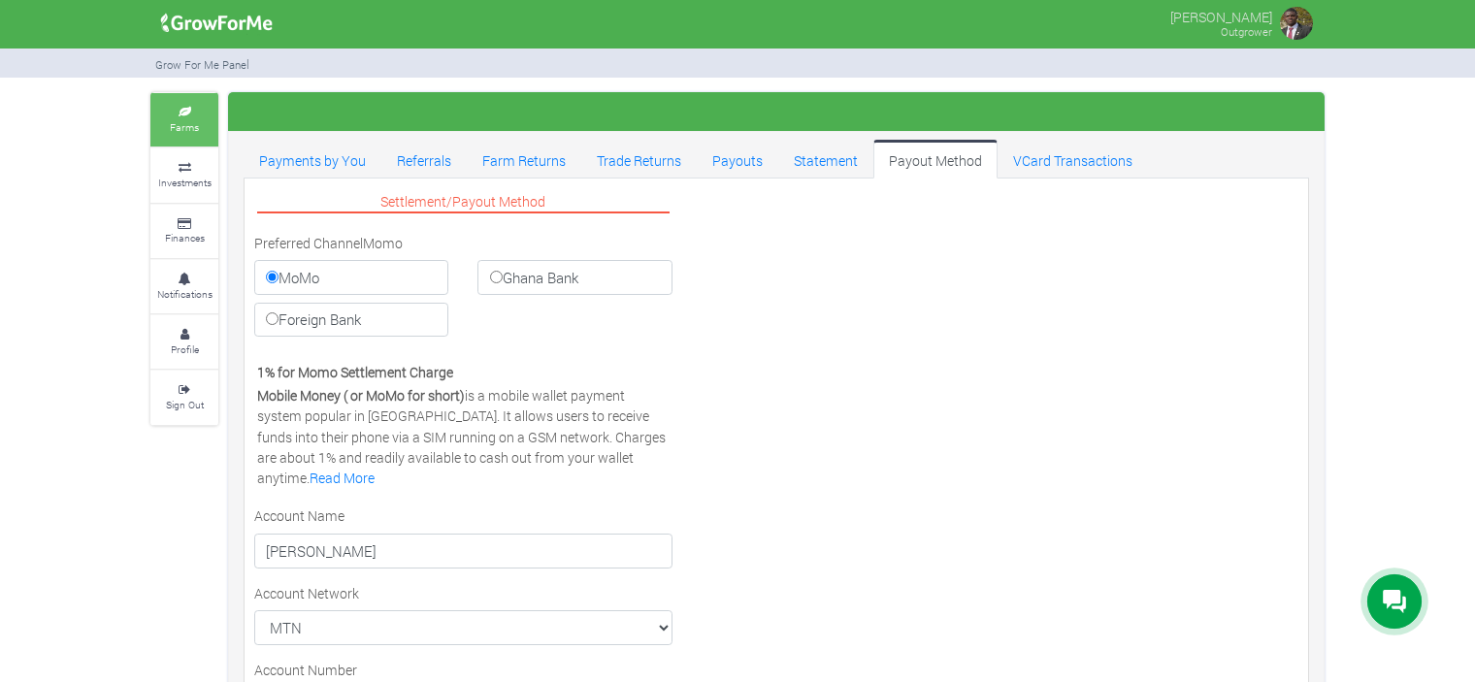
click at [183, 135] on link "Farms" at bounding box center [184, 119] width 68 height 53
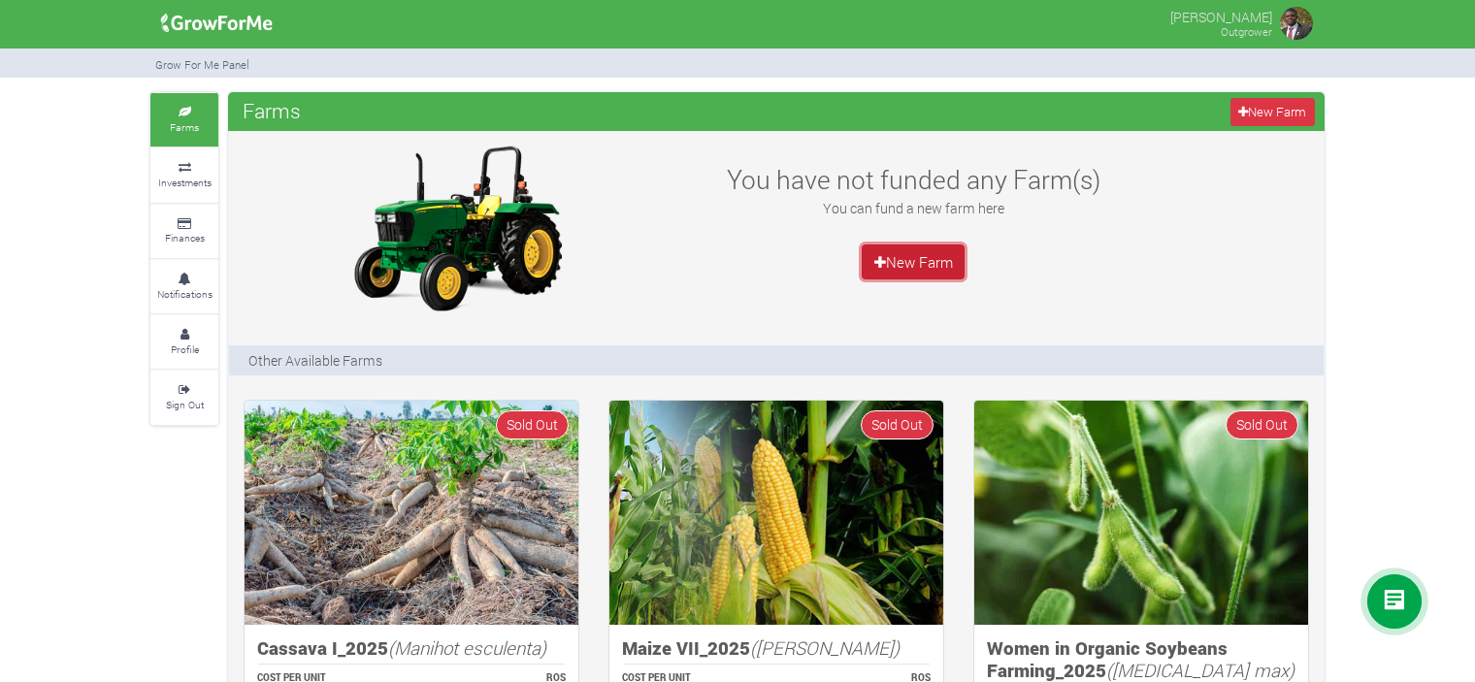
click at [916, 263] on link "New Farm" at bounding box center [913, 262] width 103 height 35
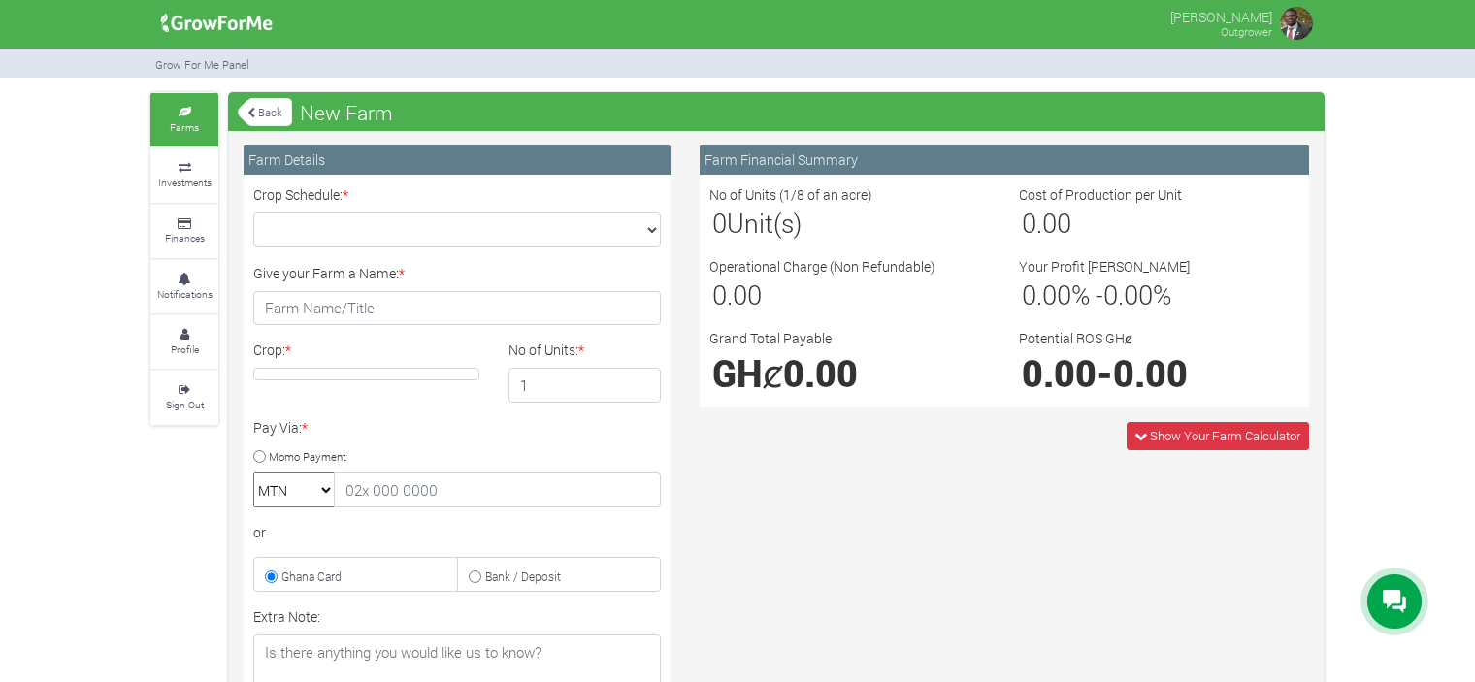
click at [260, 103] on link "Back" at bounding box center [265, 112] width 54 height 32
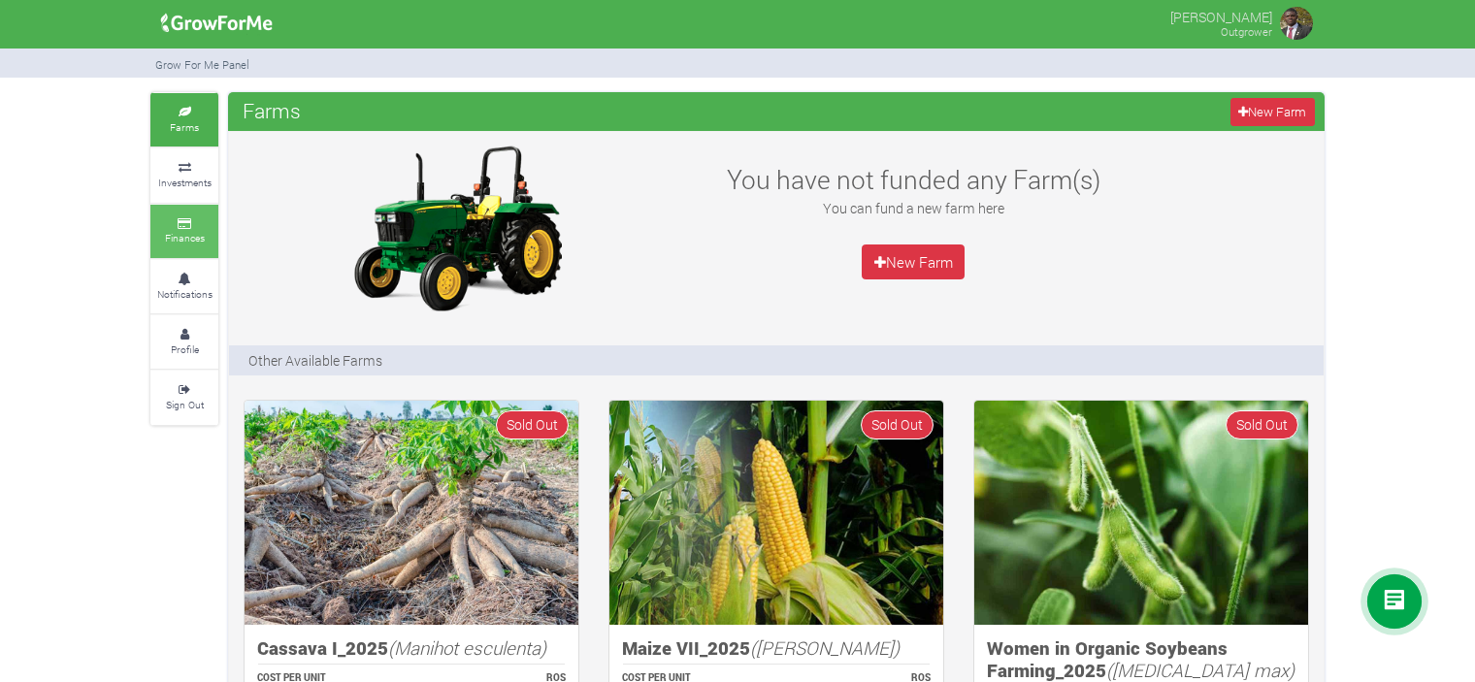
click at [190, 226] on icon at bounding box center [184, 224] width 58 height 10
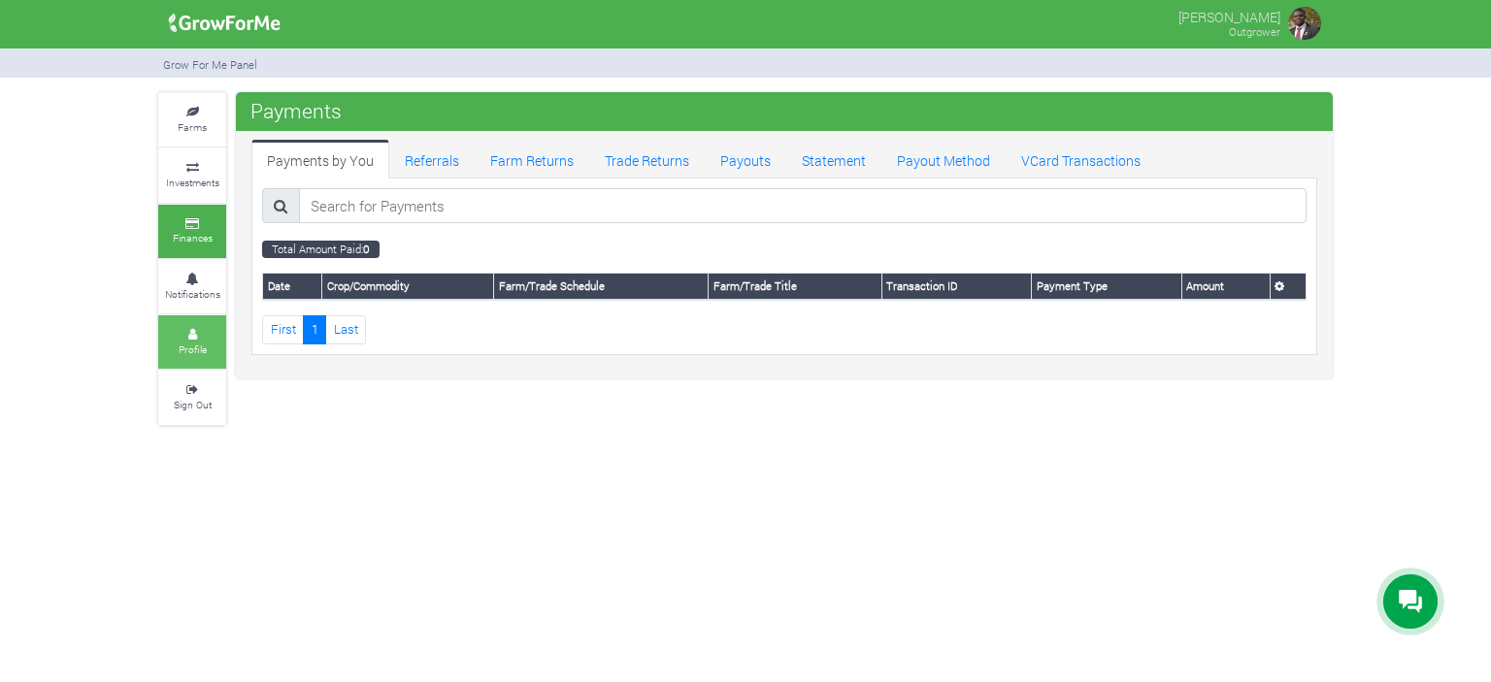
click at [202, 343] on small "Profile" at bounding box center [193, 350] width 28 height 14
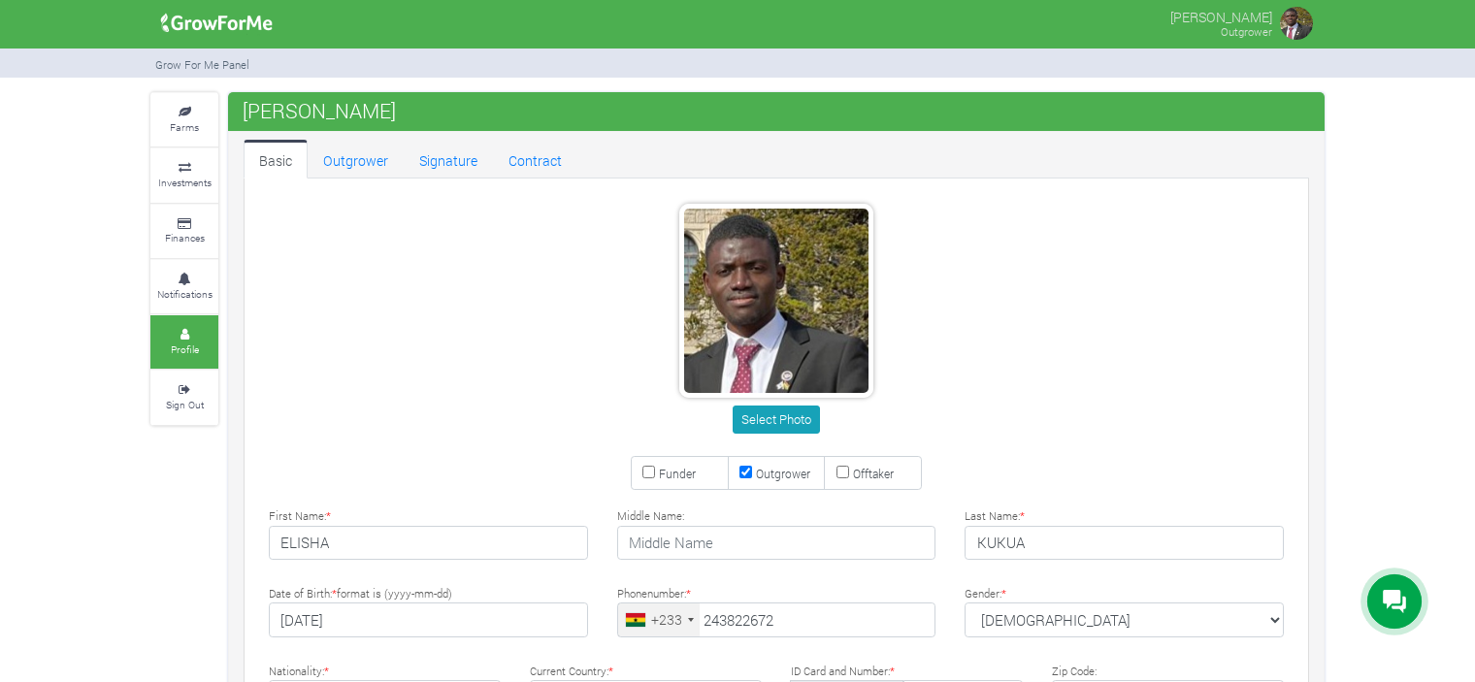
type input "24 382 2672"
click at [365, 154] on link "Outgrower" at bounding box center [356, 159] width 96 height 39
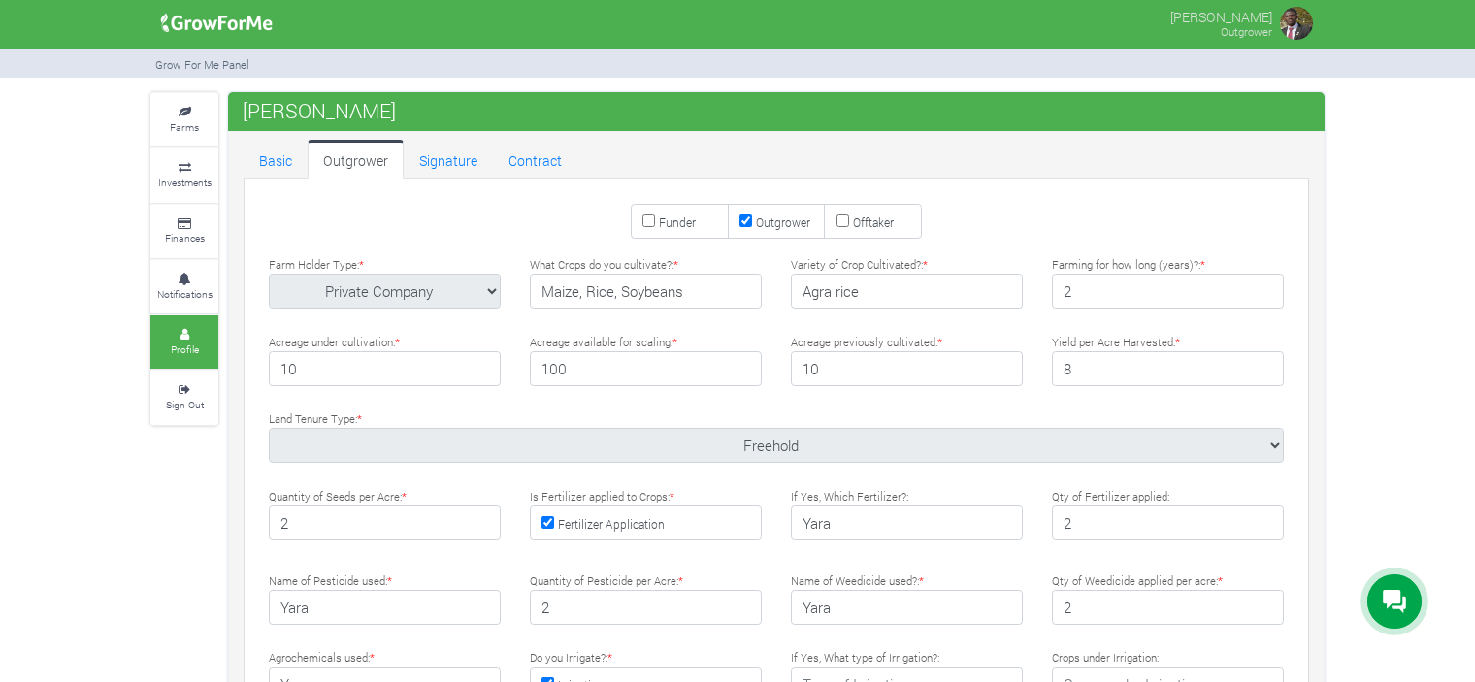
click at [1383, 597] on icon at bounding box center [1394, 601] width 23 height 23
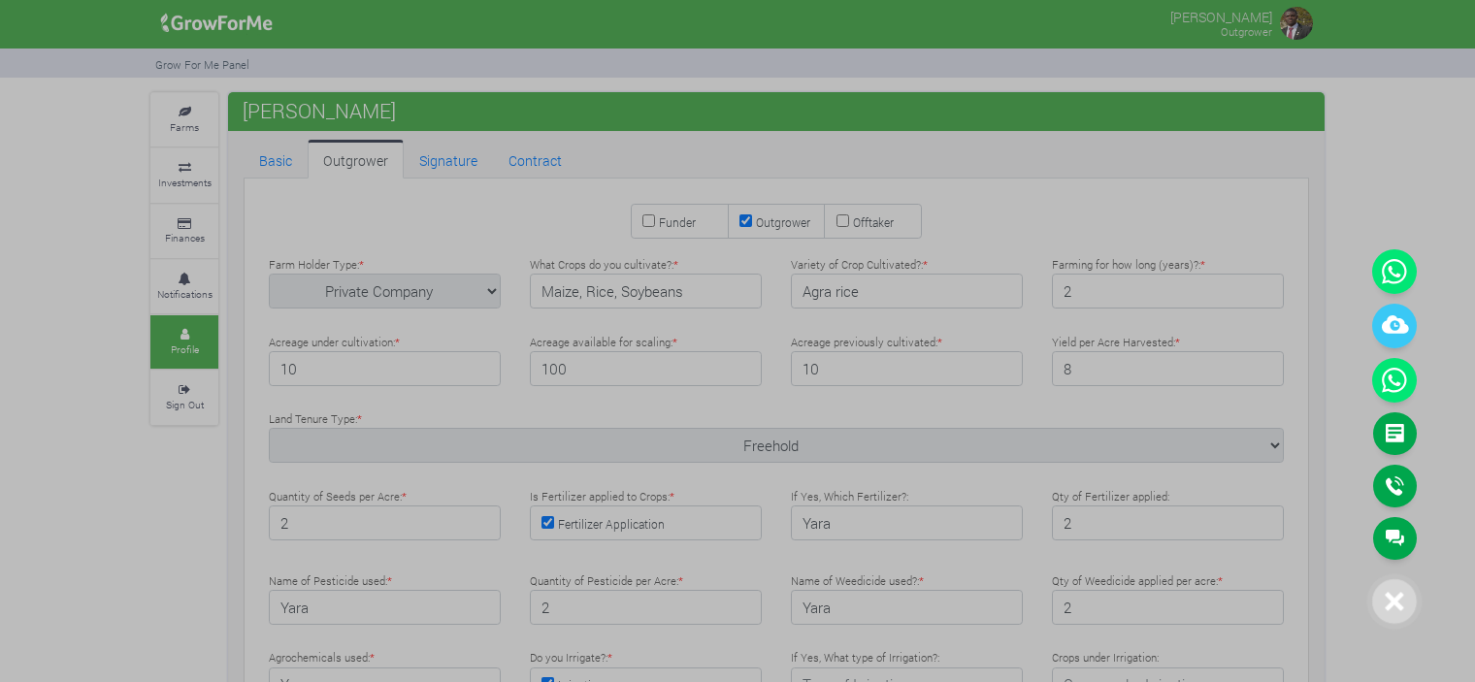
click at [1320, 543] on div at bounding box center [737, 341] width 1475 height 682
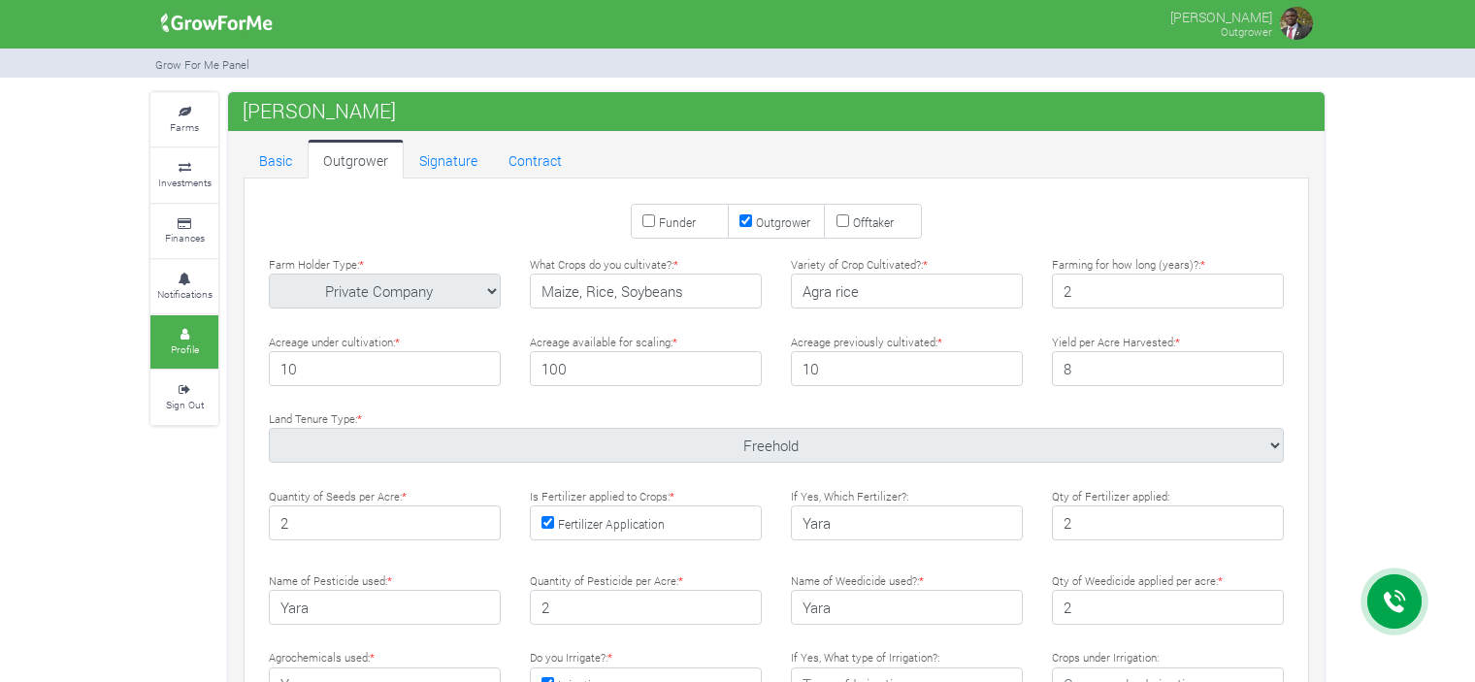
click at [213, 19] on img at bounding box center [216, 23] width 125 height 39
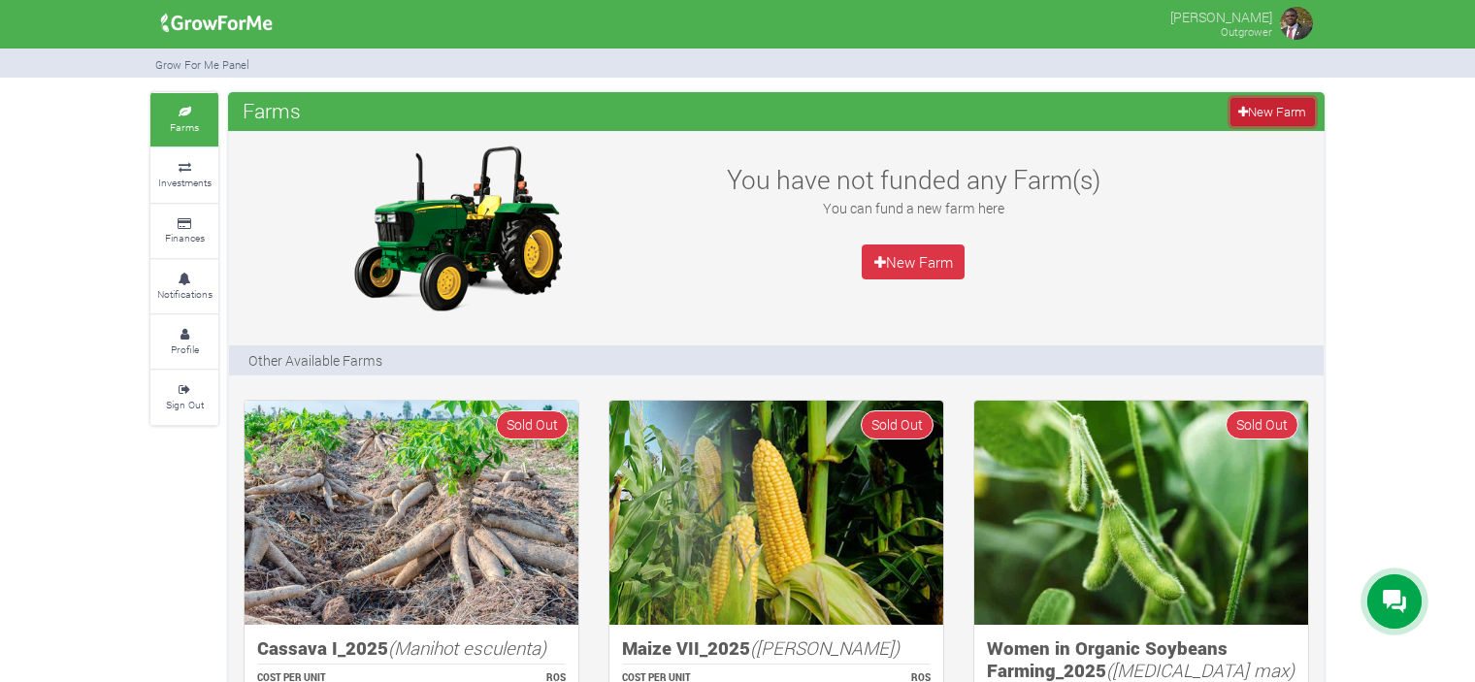
click at [1267, 110] on link "New Farm" at bounding box center [1273, 112] width 84 height 28
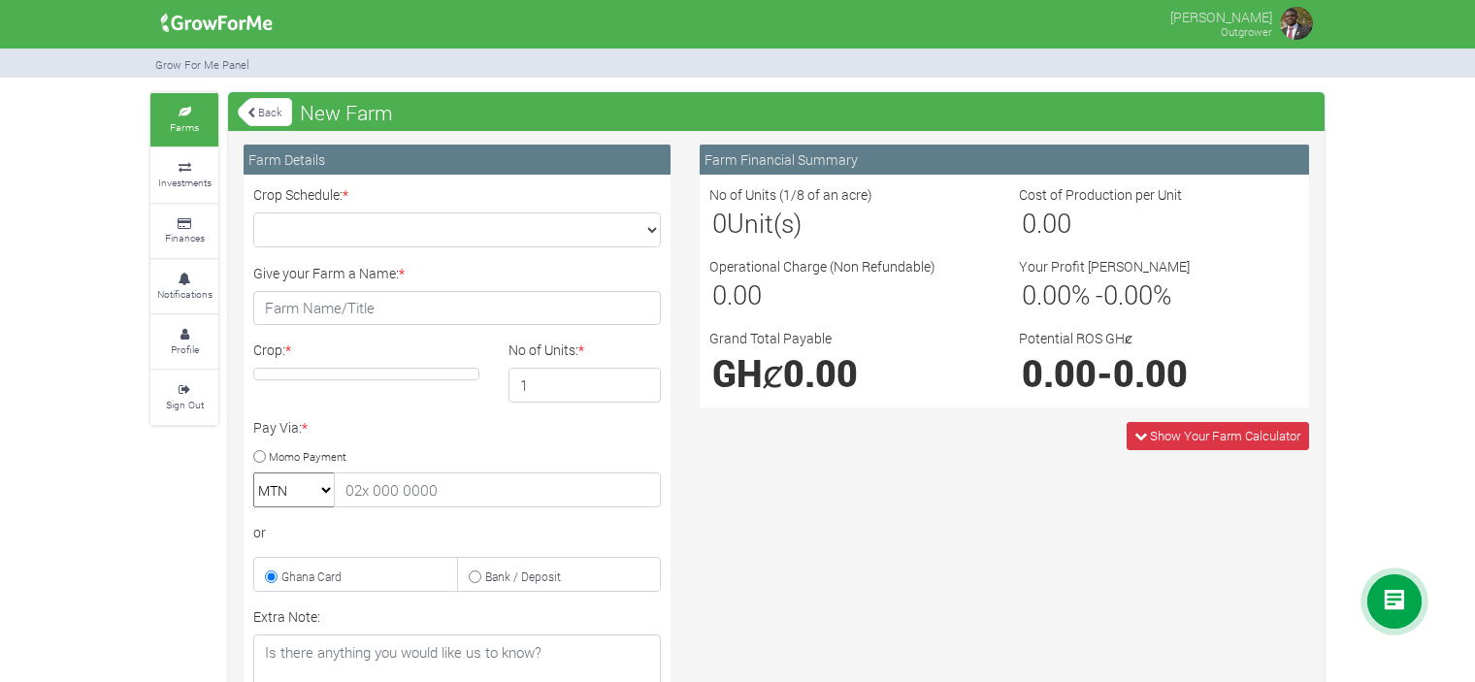
click at [1392, 605] on icon at bounding box center [1394, 602] width 23 height 24
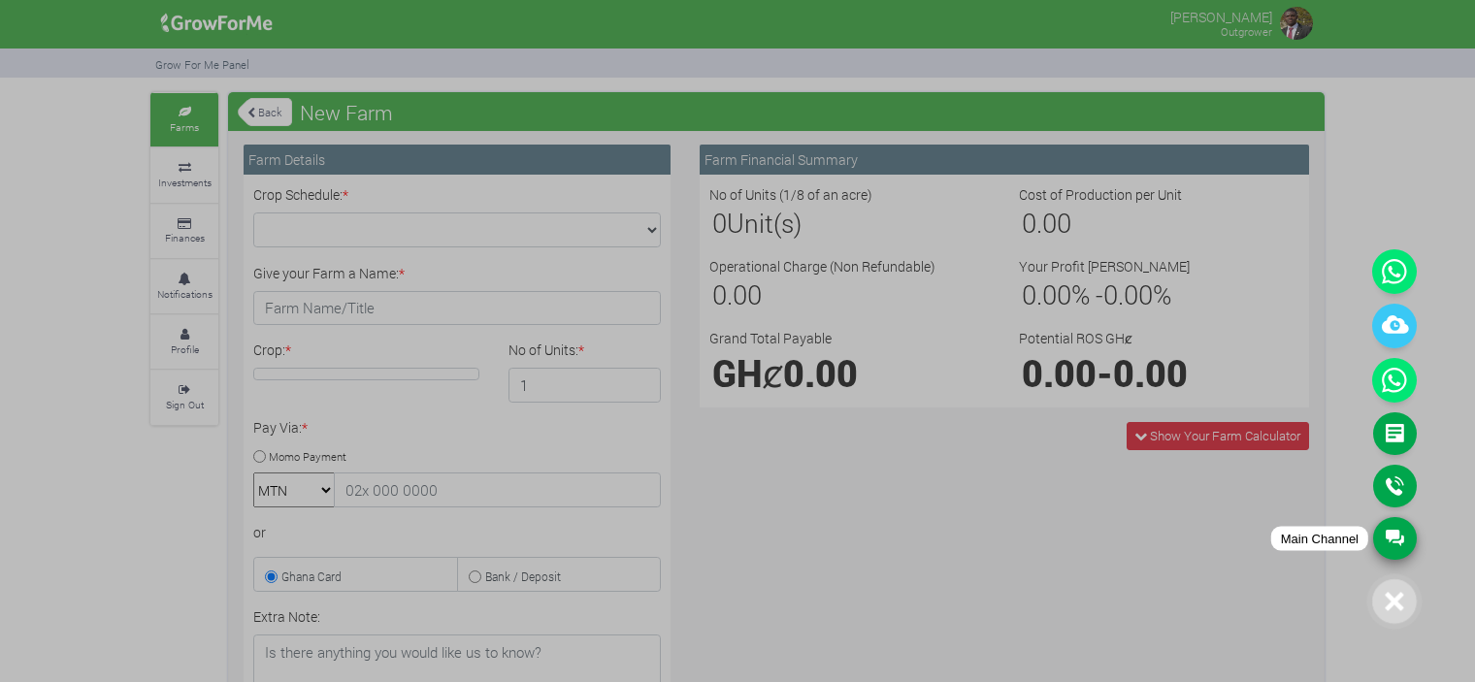
click at [1396, 543] on link "Main Channel" at bounding box center [1395, 538] width 44 height 43
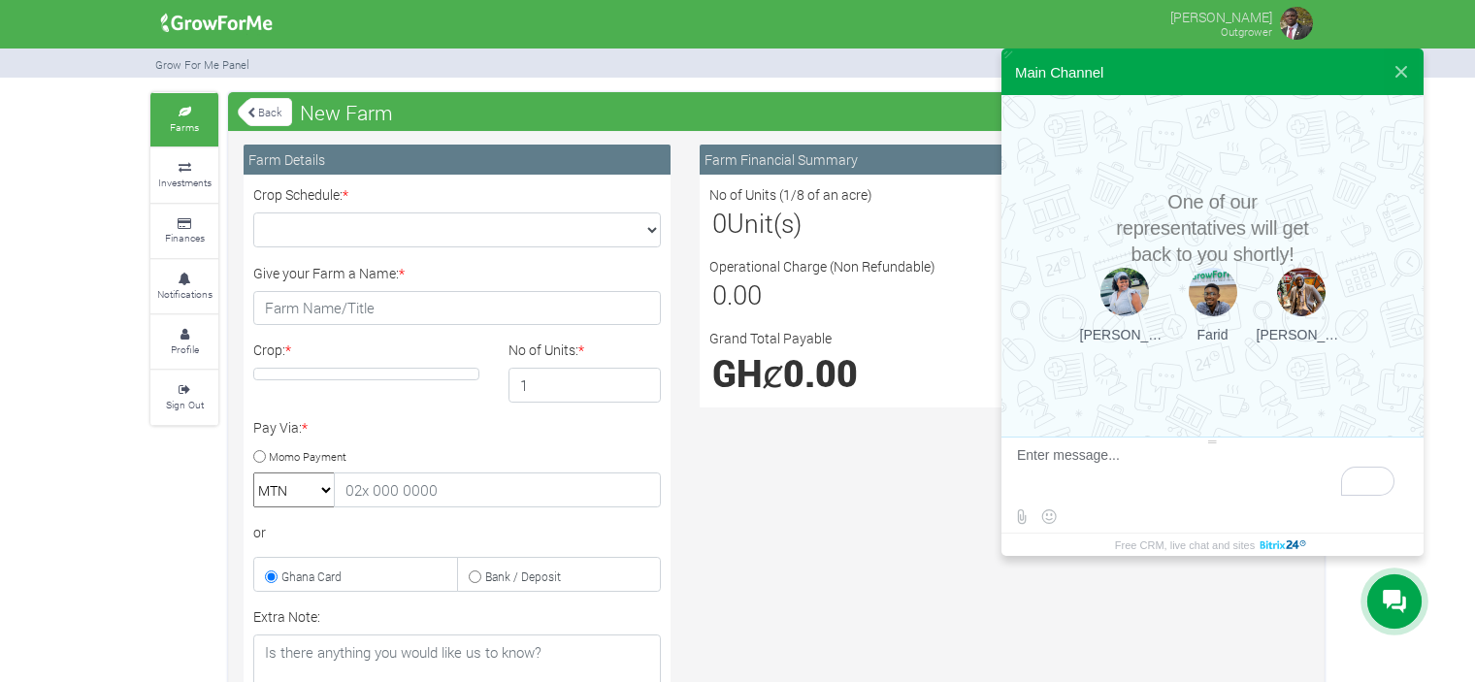
click at [1076, 467] on textarea "To enrich screen reader interactions, please activate Accessibility in Grammarl…" at bounding box center [1210, 473] width 386 height 52
click at [1172, 492] on textarea "To enrich screen reader interactions, please activate Accessibility in Grammarl…" at bounding box center [1194, 473] width 354 height 52
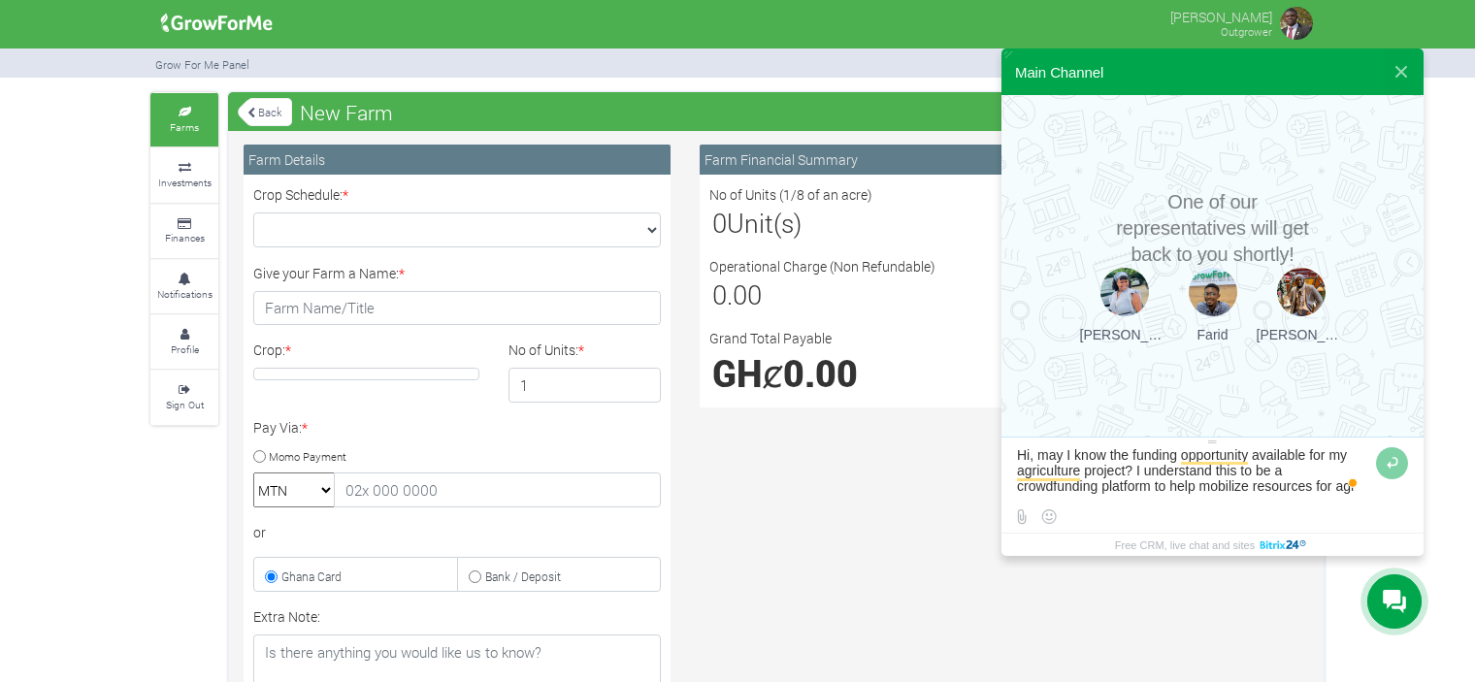
scroll to position [12, 0]
type textarea "Hi, may I know the funding opportunity available for my agriculture project? I …"
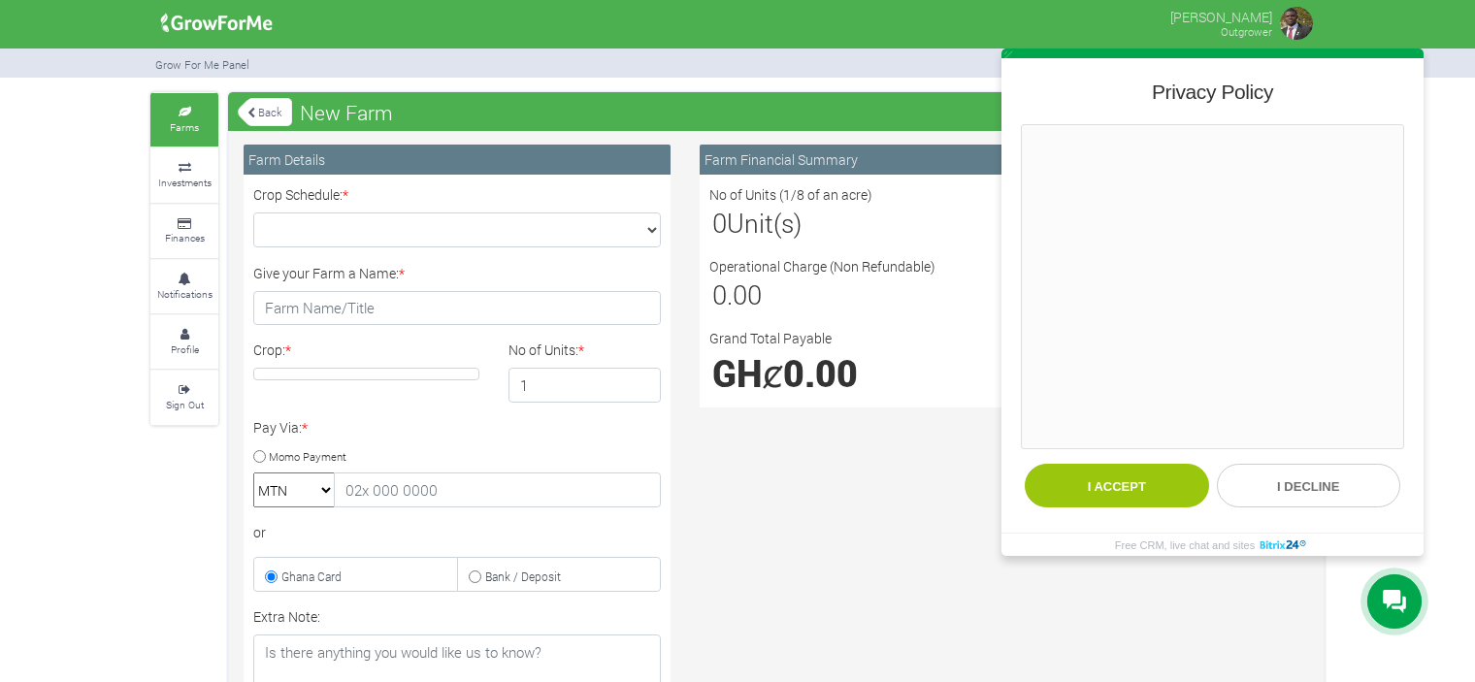
scroll to position [0, 0]
click at [1124, 481] on button "I accept" at bounding box center [1117, 486] width 184 height 44
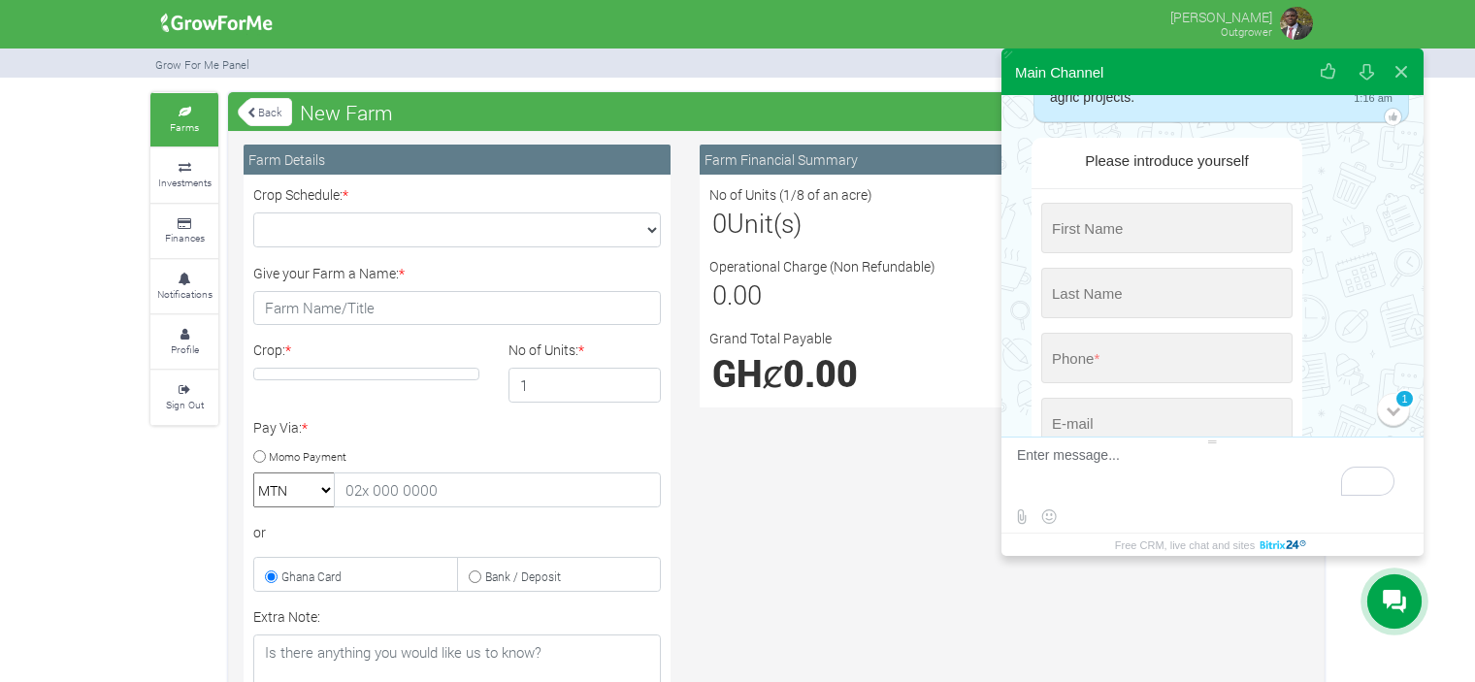
scroll to position [159, 0]
click at [1133, 220] on input "string" at bounding box center [1166, 224] width 251 height 50
type input "ELISHA"
type input "KUKUA"
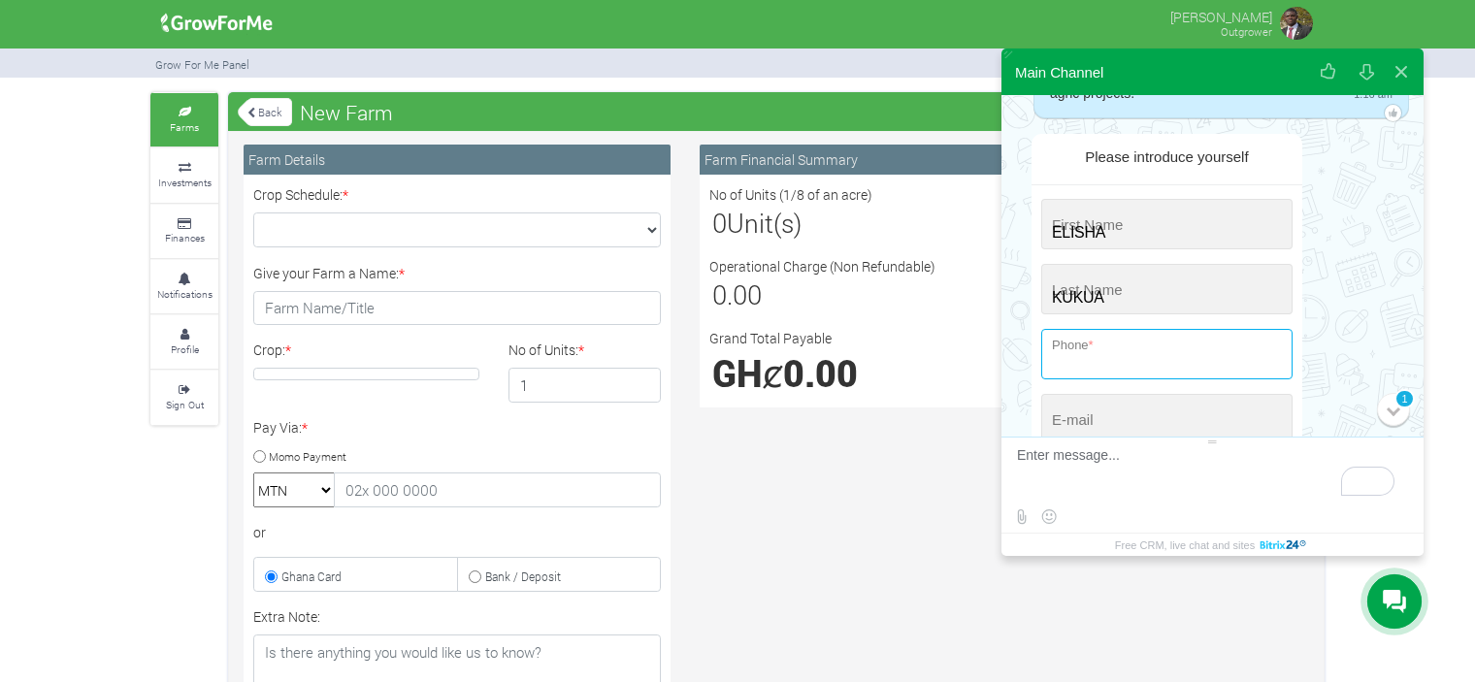
type input "+233 (243) 822-672"
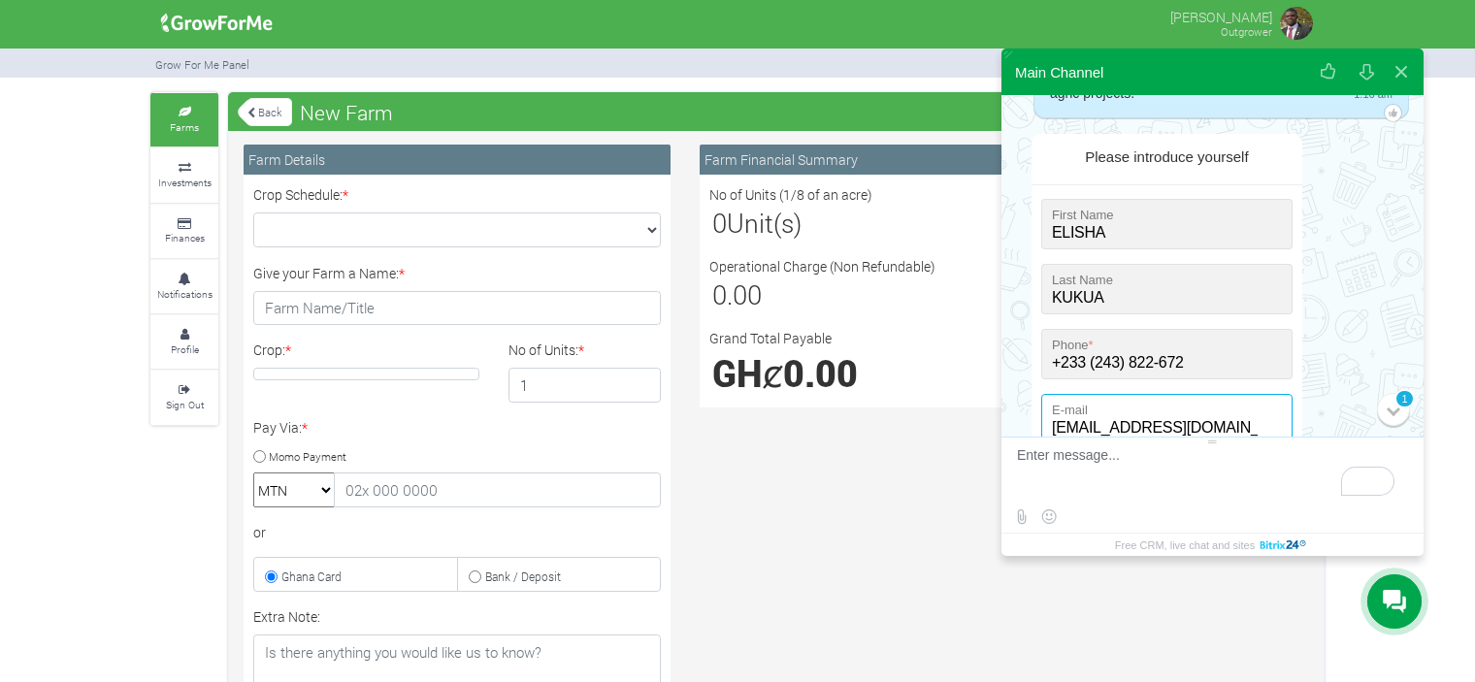
click at [1177, 427] on input "elishakukua@gmai.com" at bounding box center [1166, 419] width 251 height 50
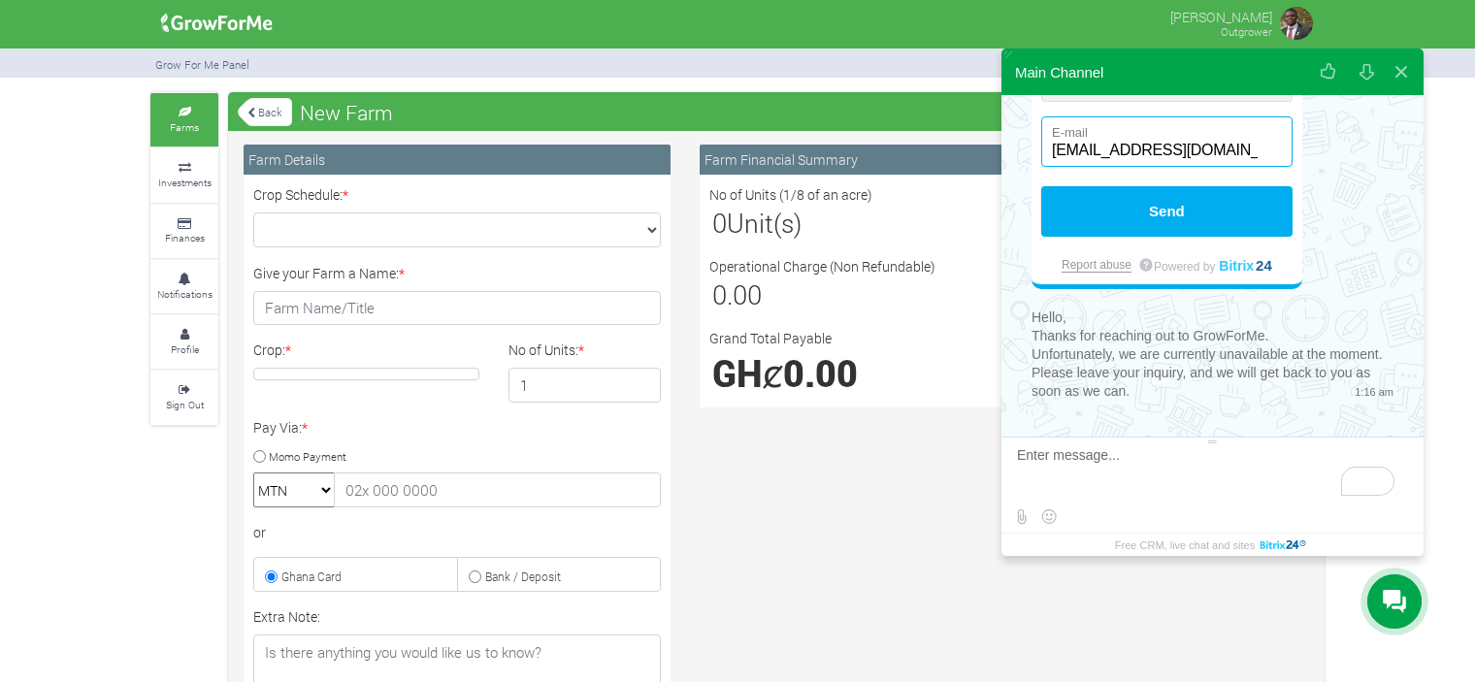
scroll to position [454, 0]
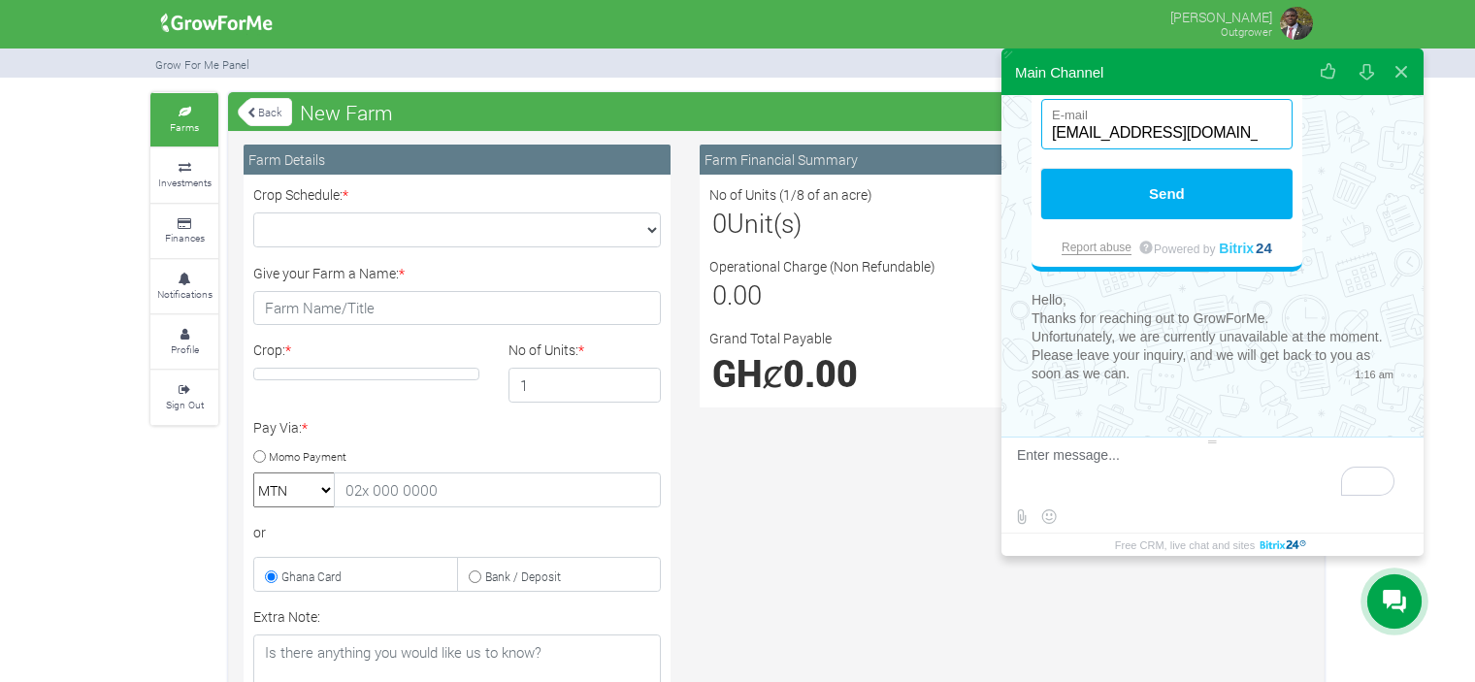
type input "[EMAIL_ADDRESS][DOMAIN_NAME]"
click at [1102, 454] on textarea "To enrich screen reader interactions, please activate Accessibility in Grammarl…" at bounding box center [1210, 473] width 386 height 52
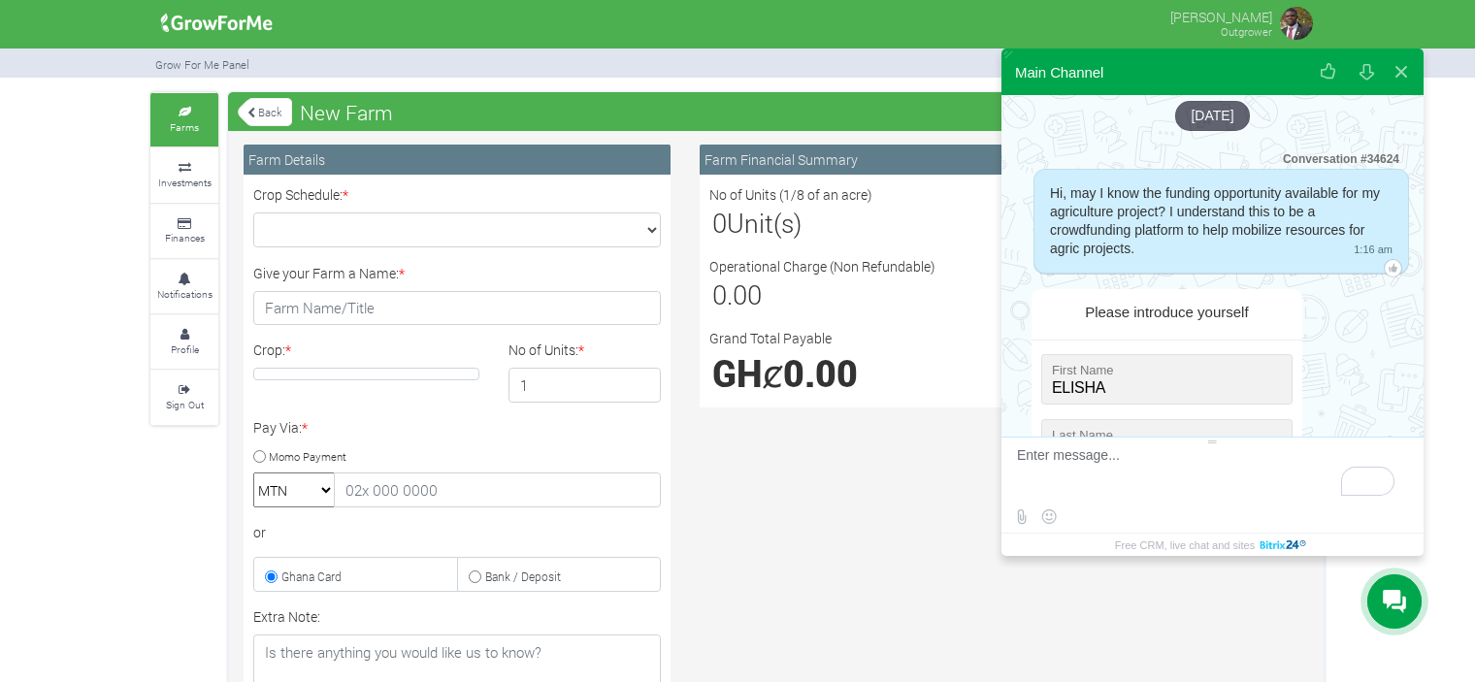
scroll to position [0, 0]
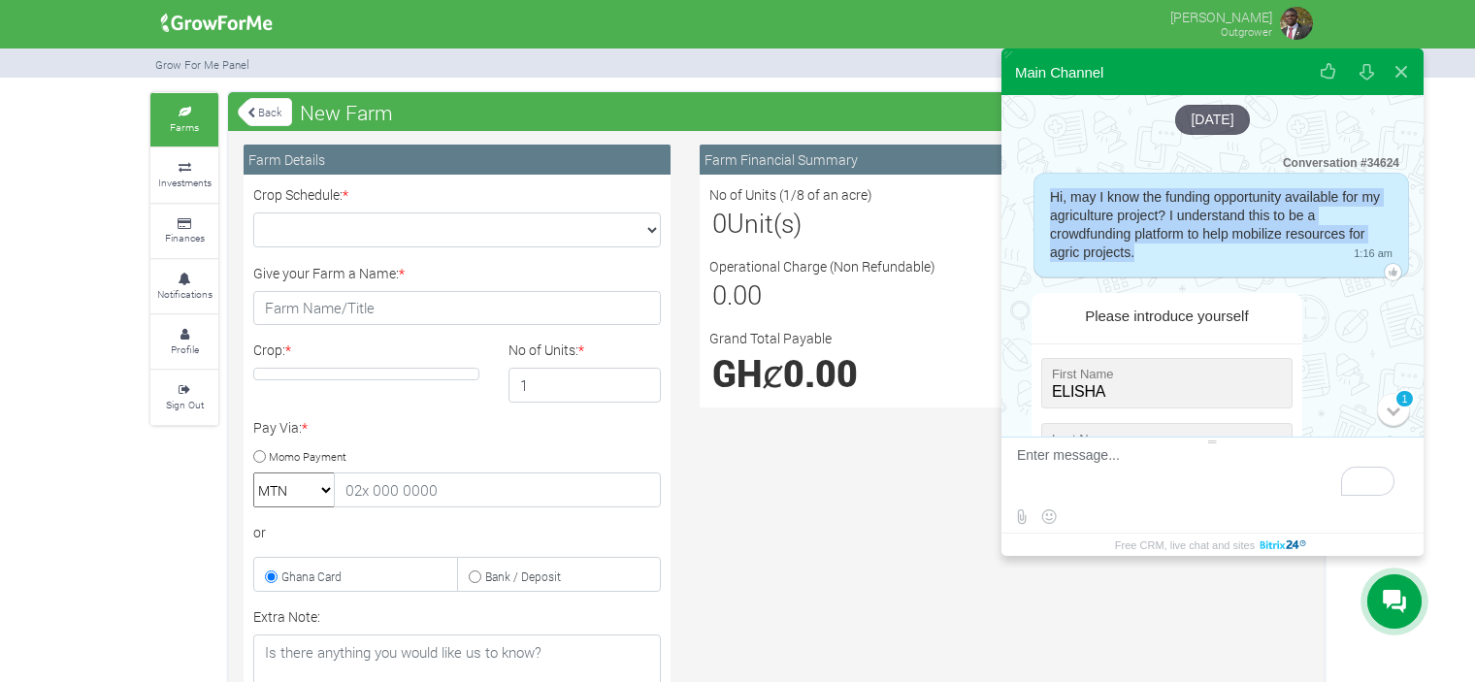
drag, startPoint x: 1049, startPoint y: 196, endPoint x: 1135, endPoint y: 254, distance: 104.2
click at [1135, 254] on div "Hi, may I know the funding opportunity available for my agriculture project? I …" at bounding box center [1221, 225] width 343 height 74
copy span "Hi, may I know the funding opportunity available for my agriculture project? I …"
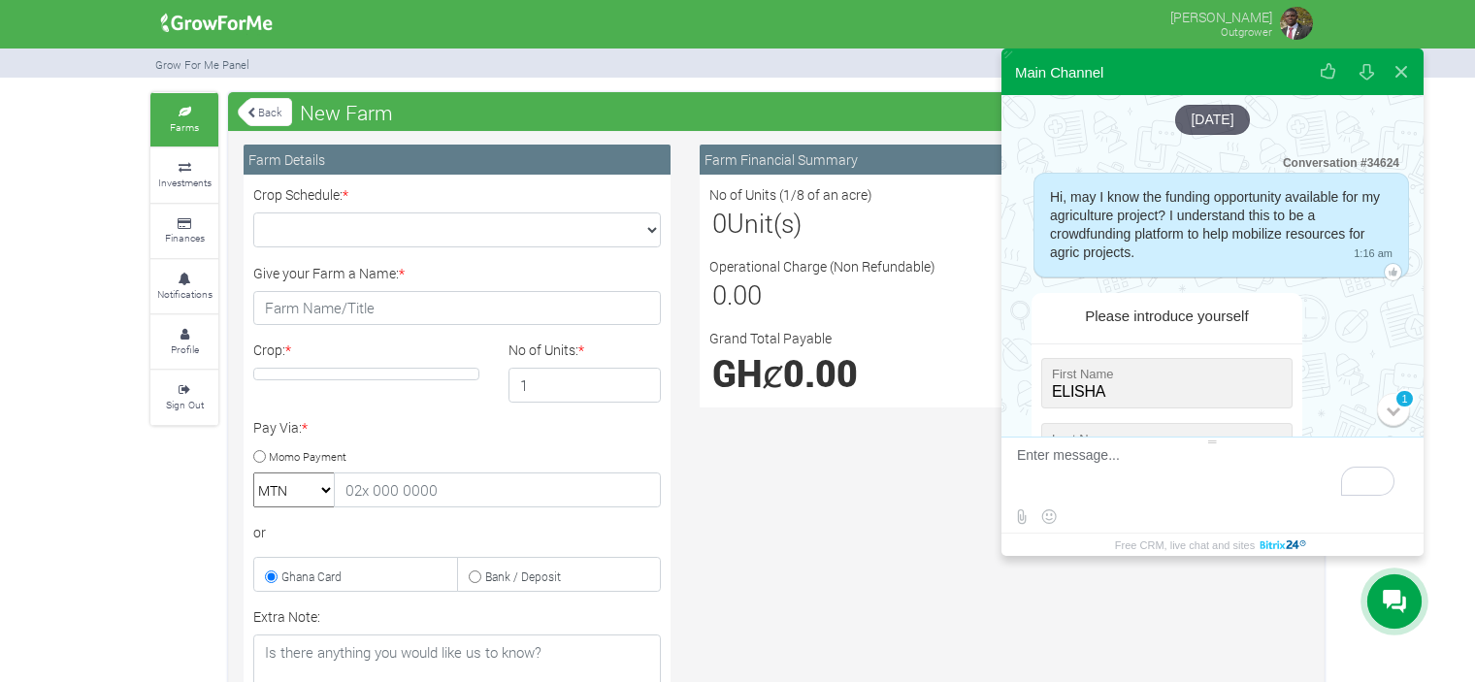
click at [1141, 473] on textarea "To enrich screen reader interactions, please activate Accessibility in Grammarl…" at bounding box center [1210, 473] width 386 height 52
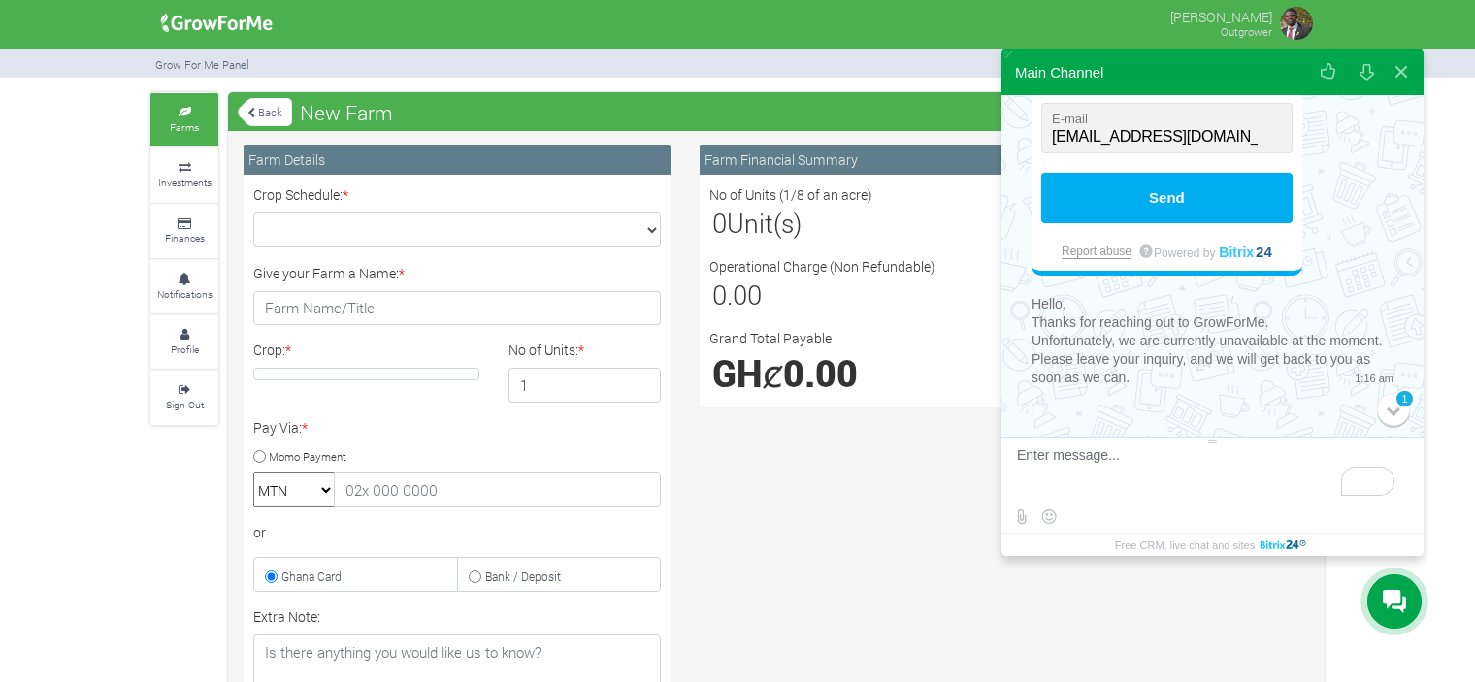
scroll to position [454, 0]
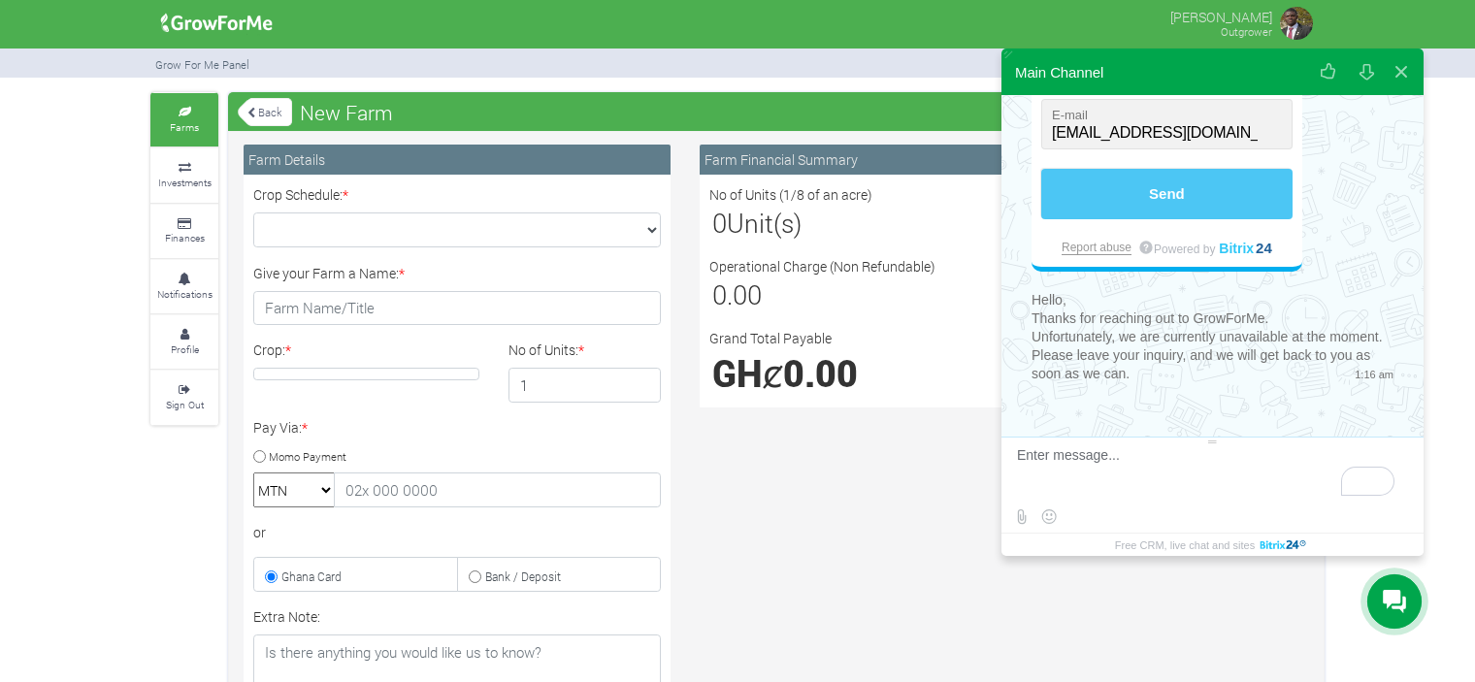
click at [1175, 203] on button "Send" at bounding box center [1166, 194] width 251 height 50
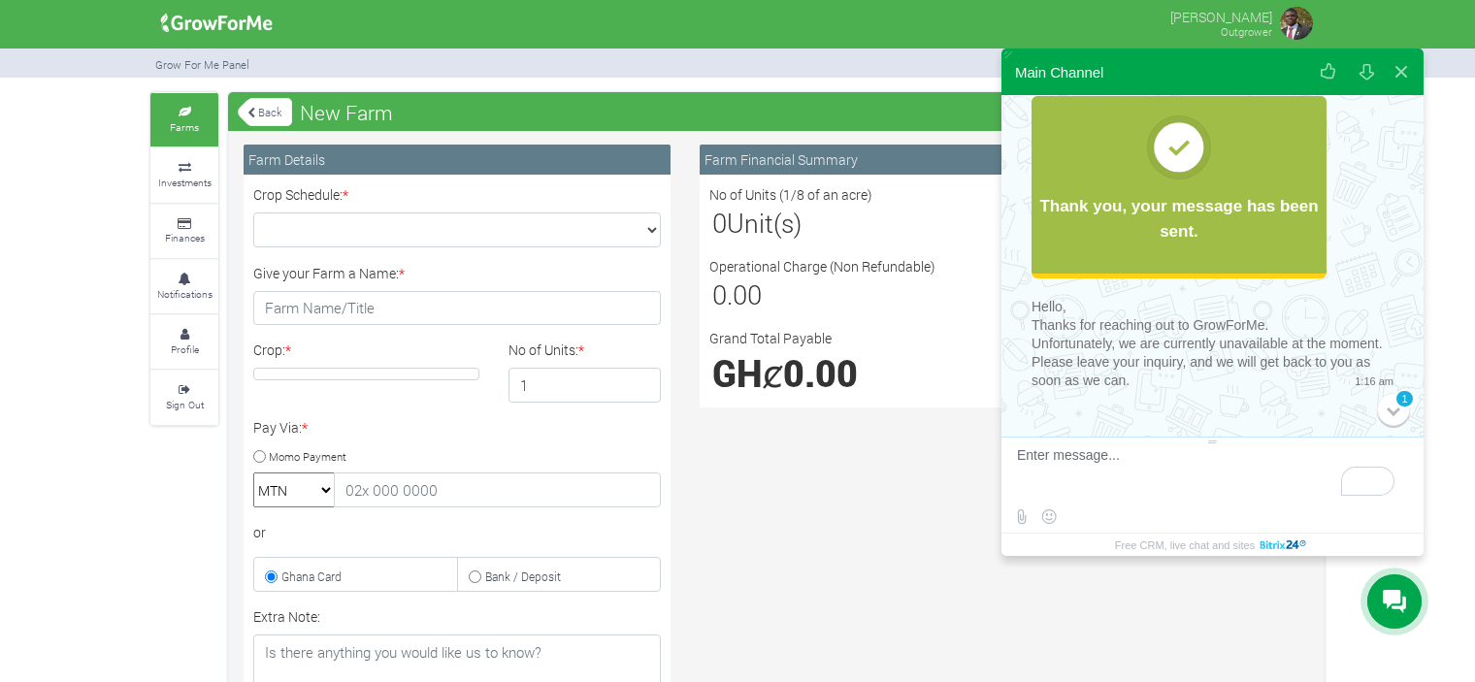
scroll to position [204, 0]
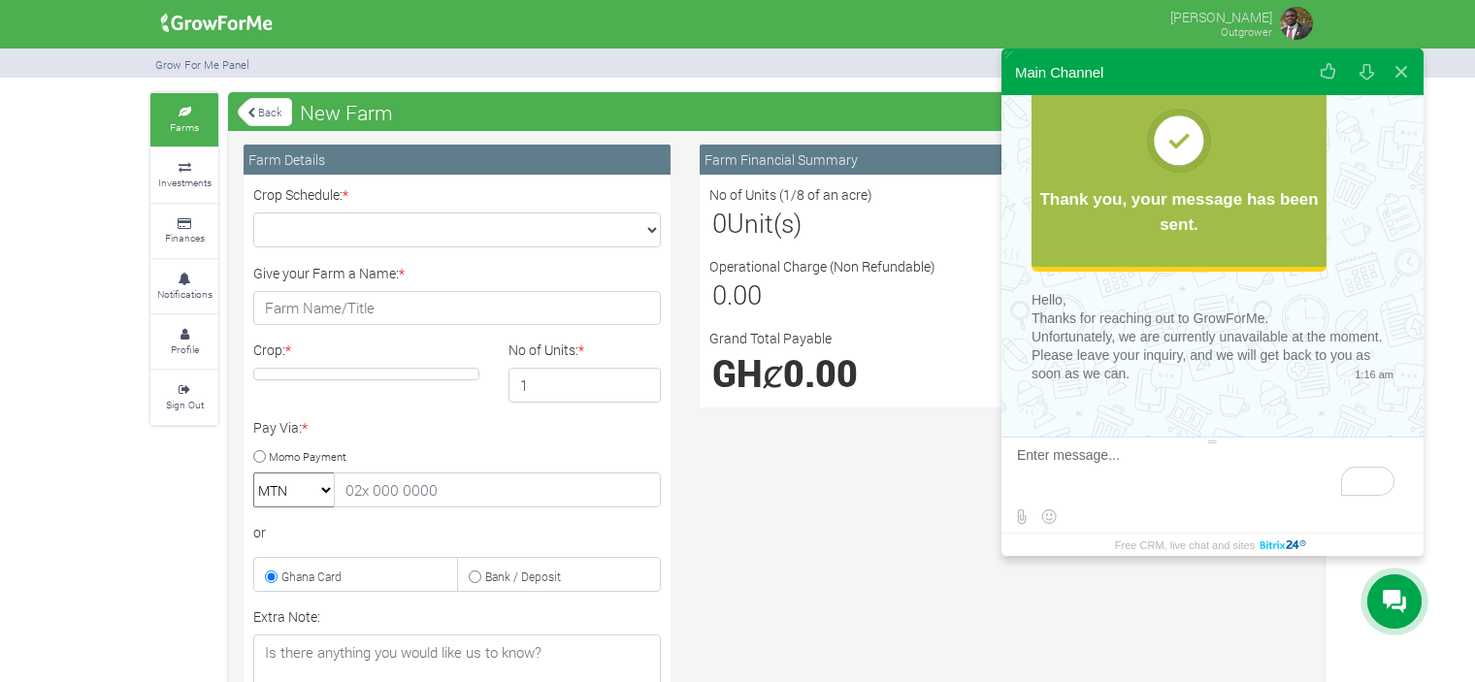
click at [1094, 461] on textarea "To enrich screen reader interactions, please activate Accessibility in Grammarl…" at bounding box center [1210, 473] width 386 height 52
click at [1404, 73] on button at bounding box center [1401, 72] width 35 height 47
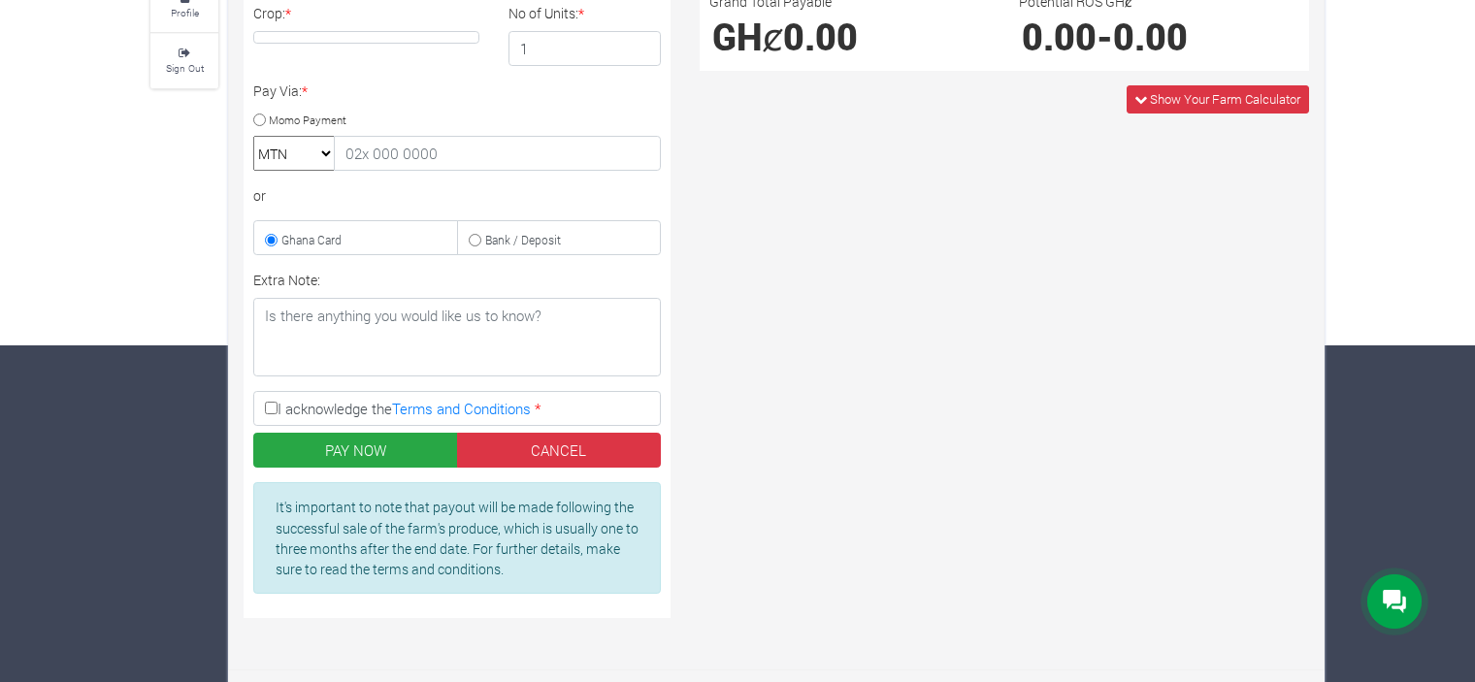
scroll to position [0, 0]
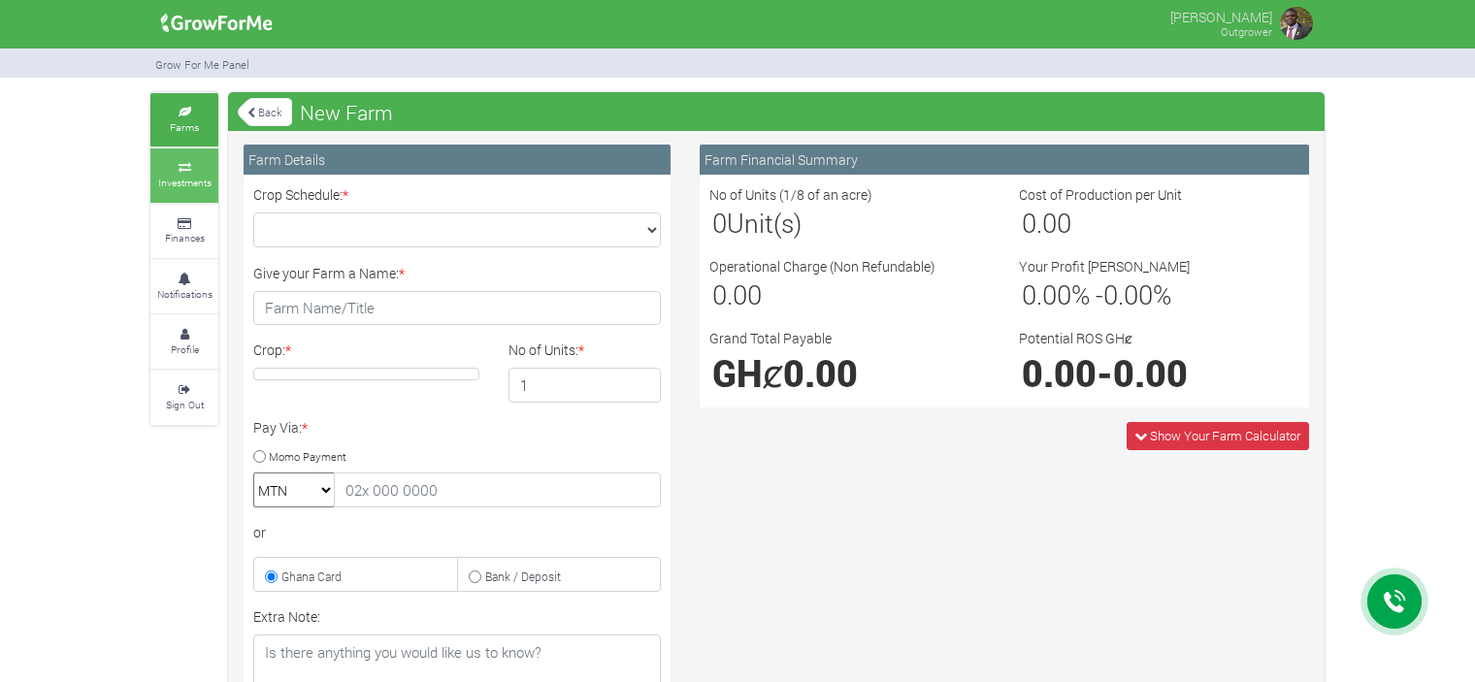
click at [175, 170] on icon at bounding box center [184, 168] width 58 height 10
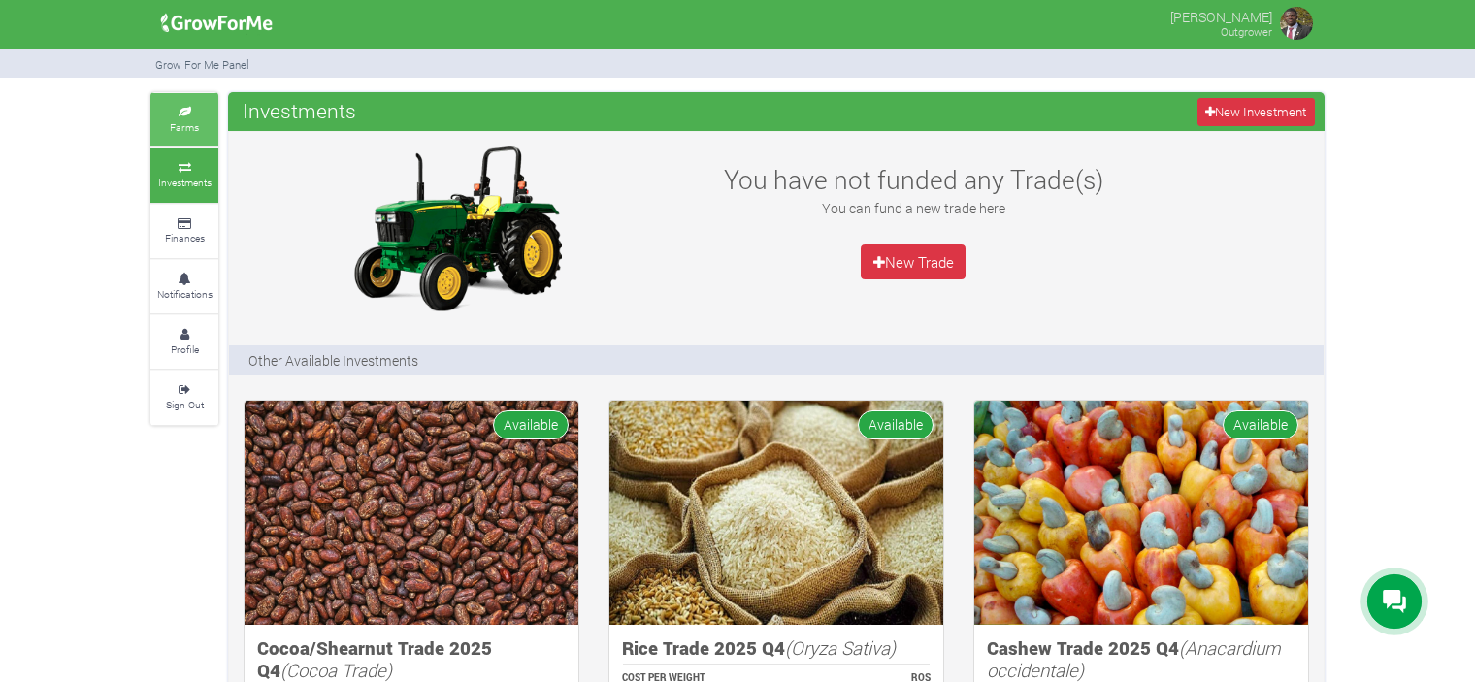
click at [190, 121] on small "Farms" at bounding box center [184, 127] width 29 height 14
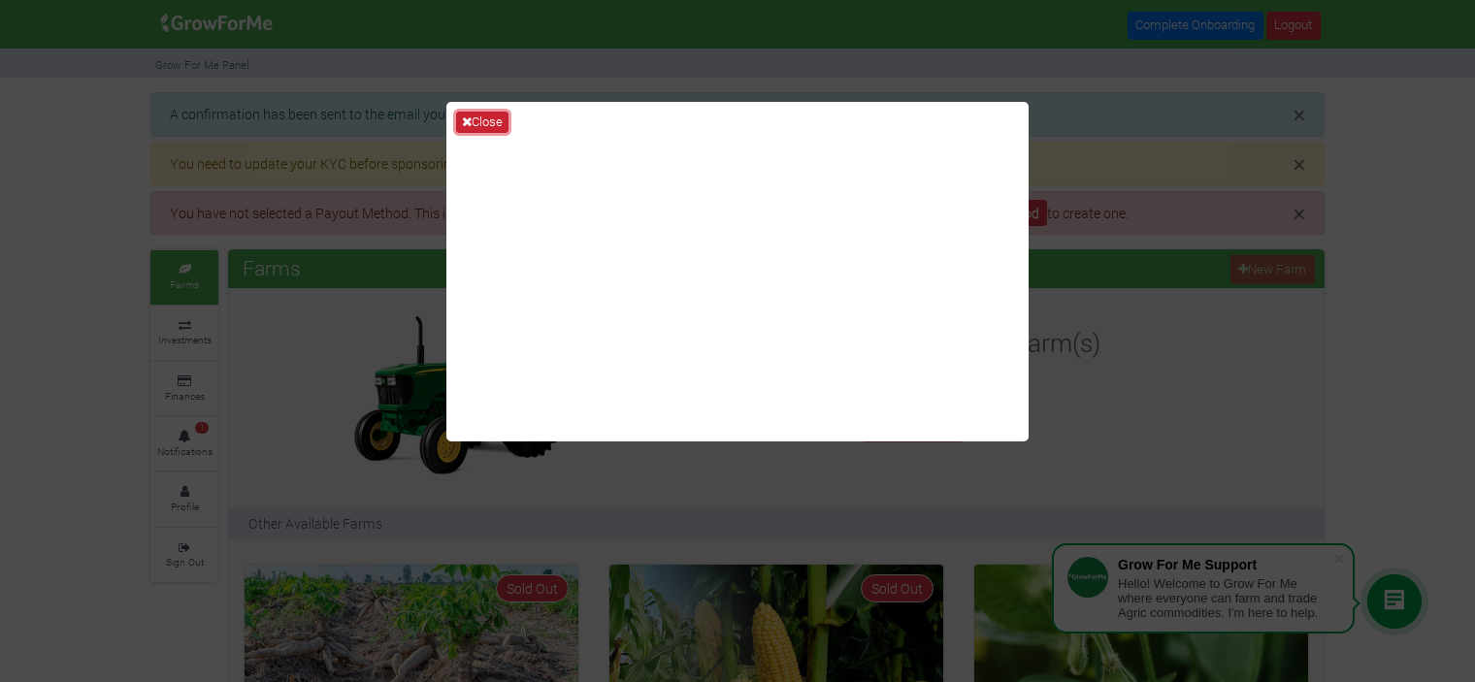
click at [470, 119] on icon at bounding box center [467, 121] width 10 height 13
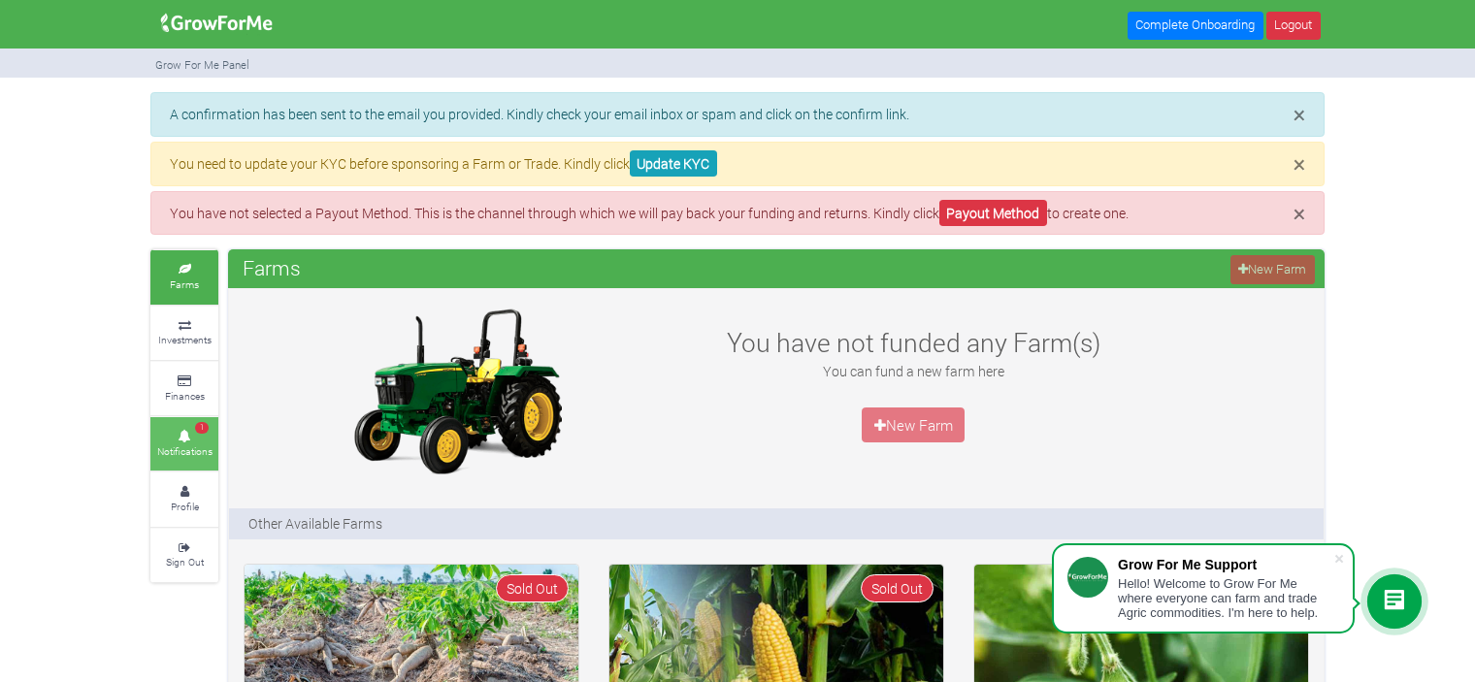
click at [208, 432] on icon at bounding box center [184, 437] width 58 height 10
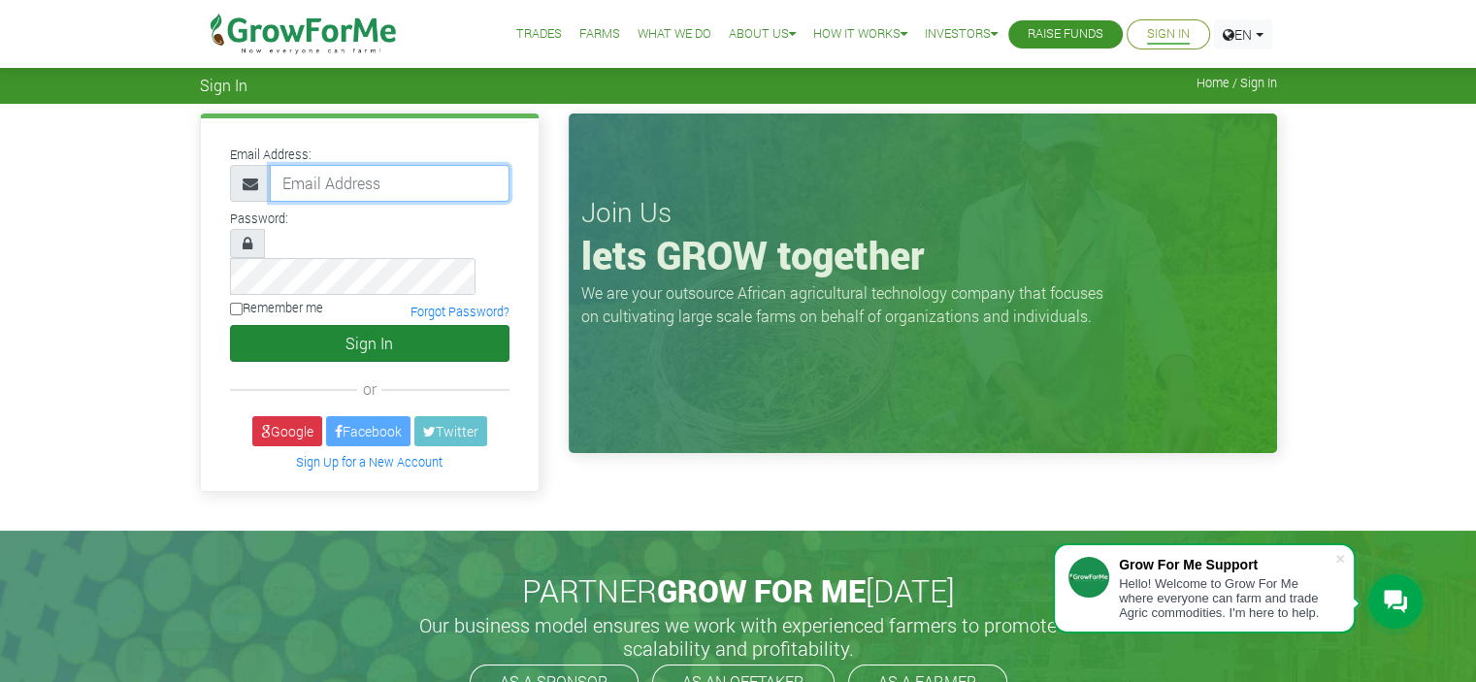
type input "elishakukua@gmail.com"
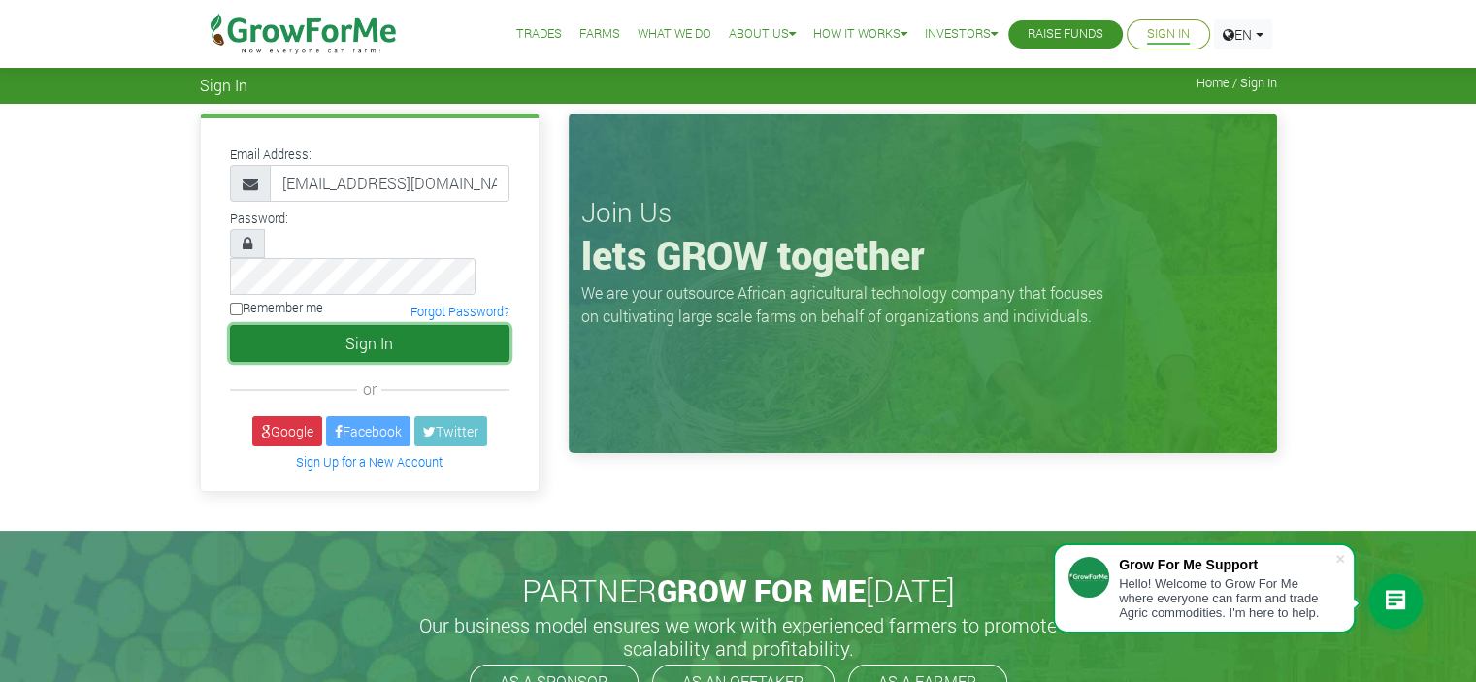
click at [376, 325] on button "Sign In" at bounding box center [369, 343] width 279 height 37
